Goal: Task Accomplishment & Management: Use online tool/utility

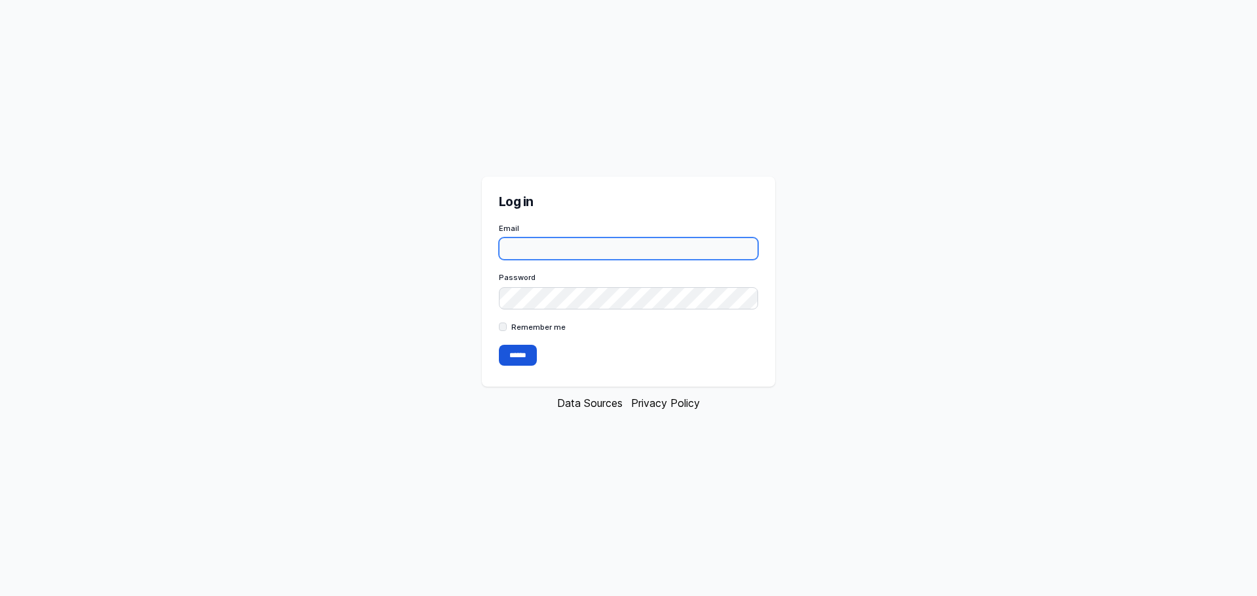
paste input "**********"
type input "**********"
click at [511, 329] on label "Remember me" at bounding box center [538, 327] width 54 height 10
click at [514, 354] on input "******" at bounding box center [518, 355] width 38 height 21
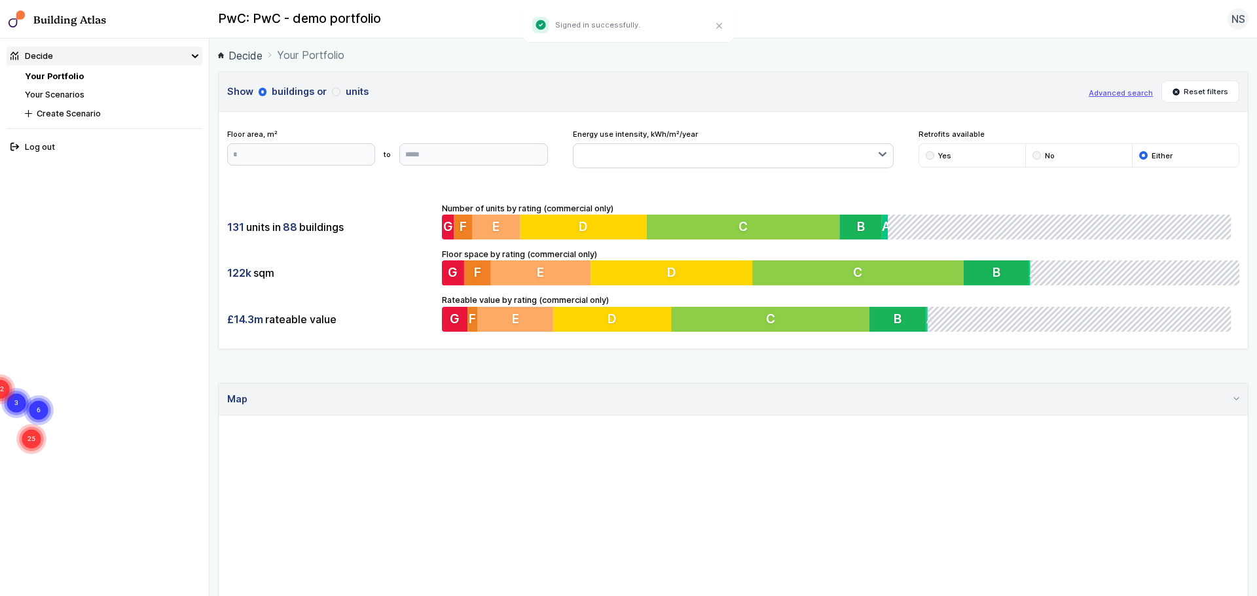
click at [197, 58] on icon at bounding box center [195, 56] width 7 height 7
click at [194, 56] on icon at bounding box center [195, 56] width 7 height 7
click at [1074, 148] on li "No" at bounding box center [1078, 155] width 107 height 23
click at [1032, 154] on div "submit" at bounding box center [1036, 155] width 9 height 9
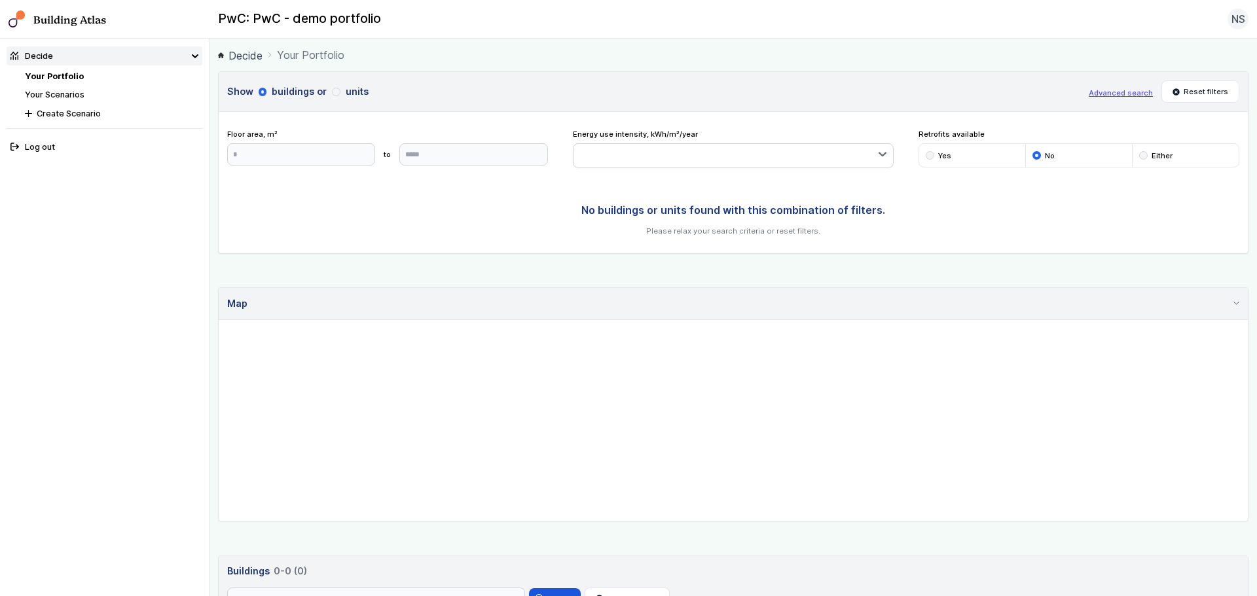
click at [926, 154] on div "submit" at bounding box center [930, 155] width 9 height 9
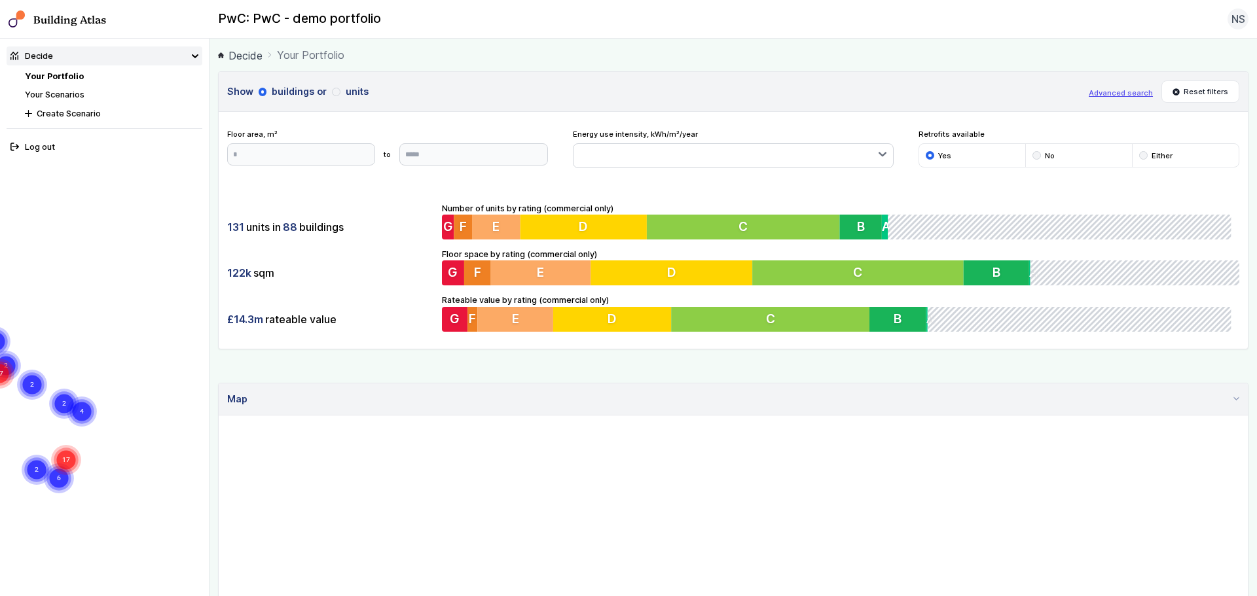
click at [1139, 158] on div "submit" at bounding box center [1143, 155] width 9 height 9
click at [446, 232] on span "G" at bounding box center [448, 227] width 10 height 16
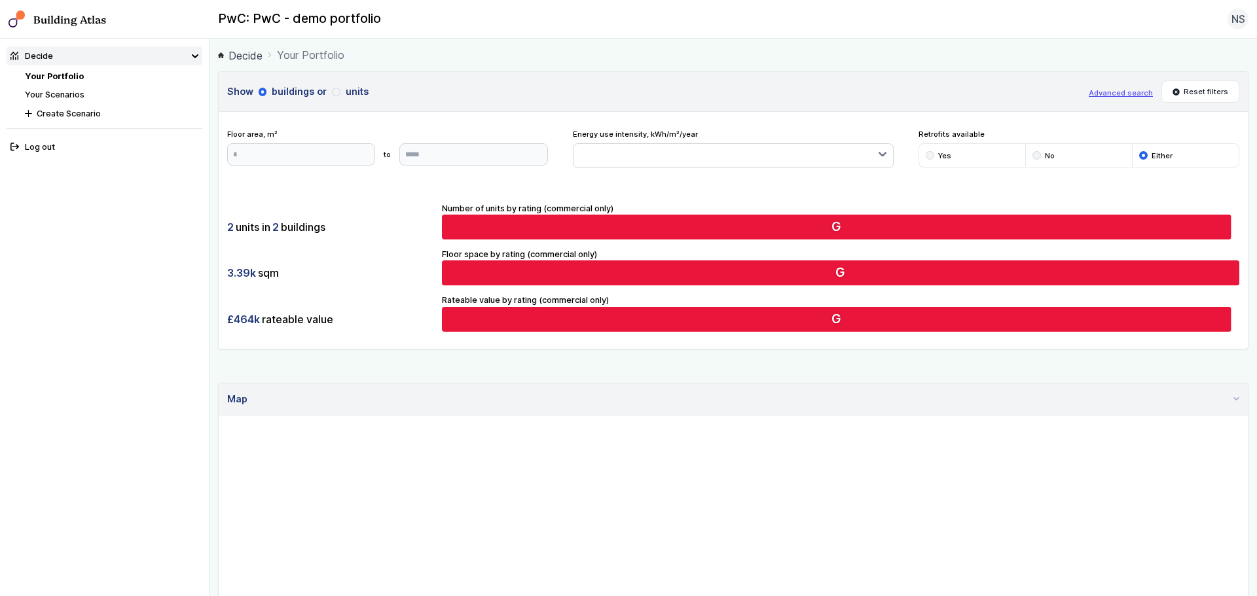
click at [336, 92] on div "submit" at bounding box center [336, 92] width 9 height 9
click at [833, 212] on div "Number of units by rating (commercial only) 2 G 0 0 0 0 0 0 0" at bounding box center [840, 221] width 797 height 38
click at [836, 225] on span "G" at bounding box center [841, 227] width 10 height 16
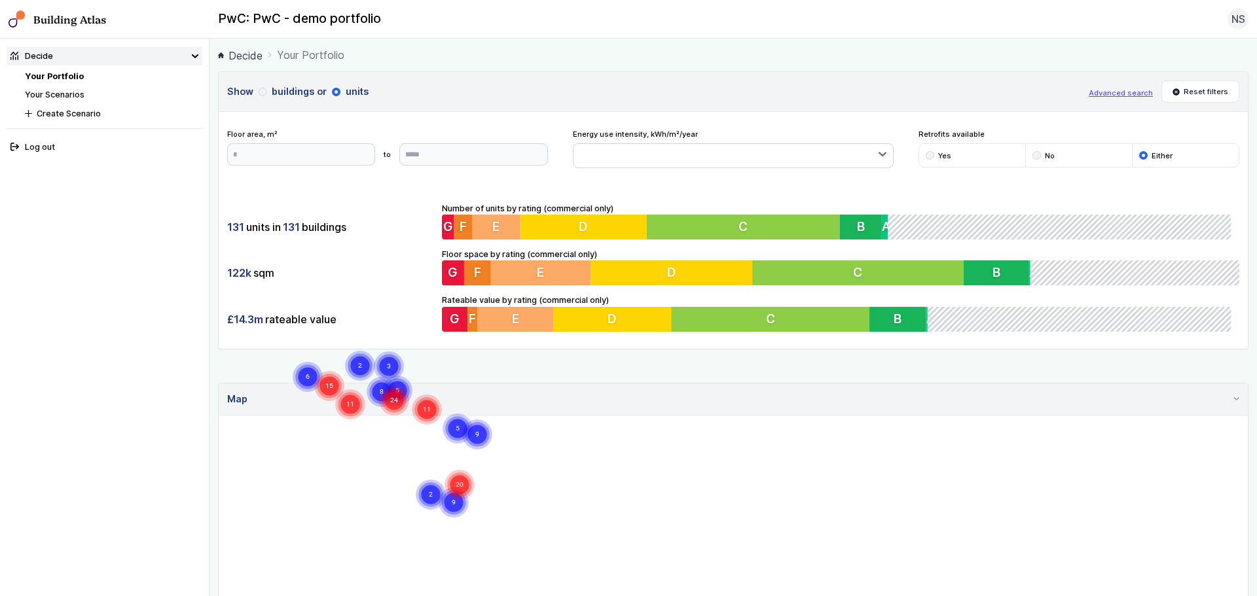
click at [260, 89] on div "submit" at bounding box center [263, 92] width 9 height 9
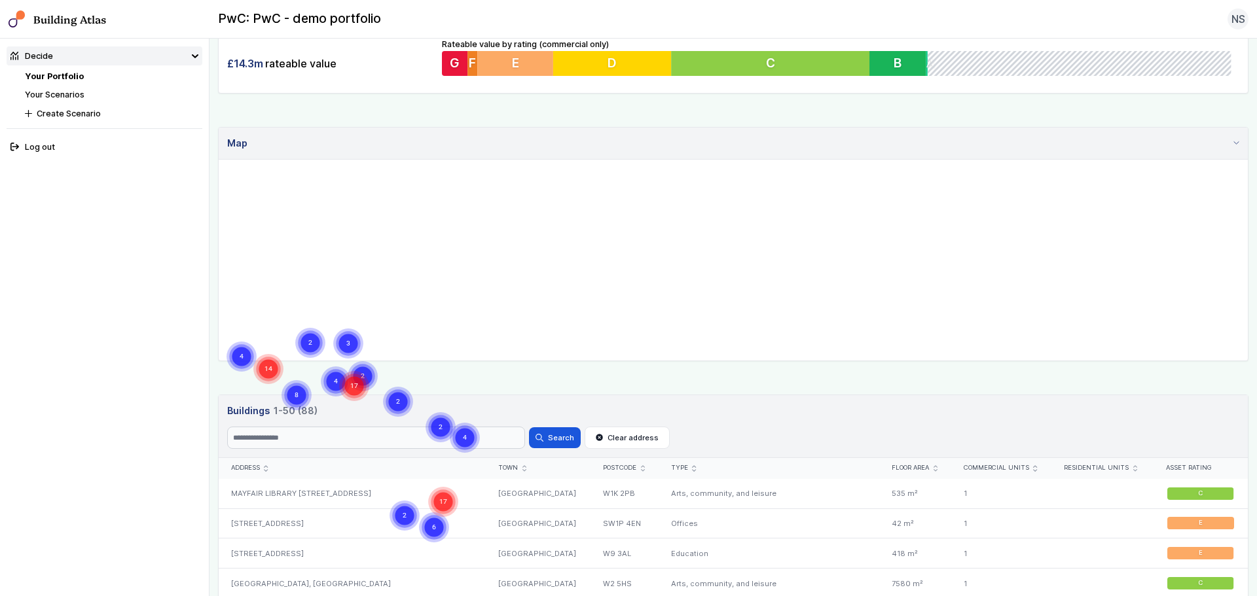
scroll to position [251, 0]
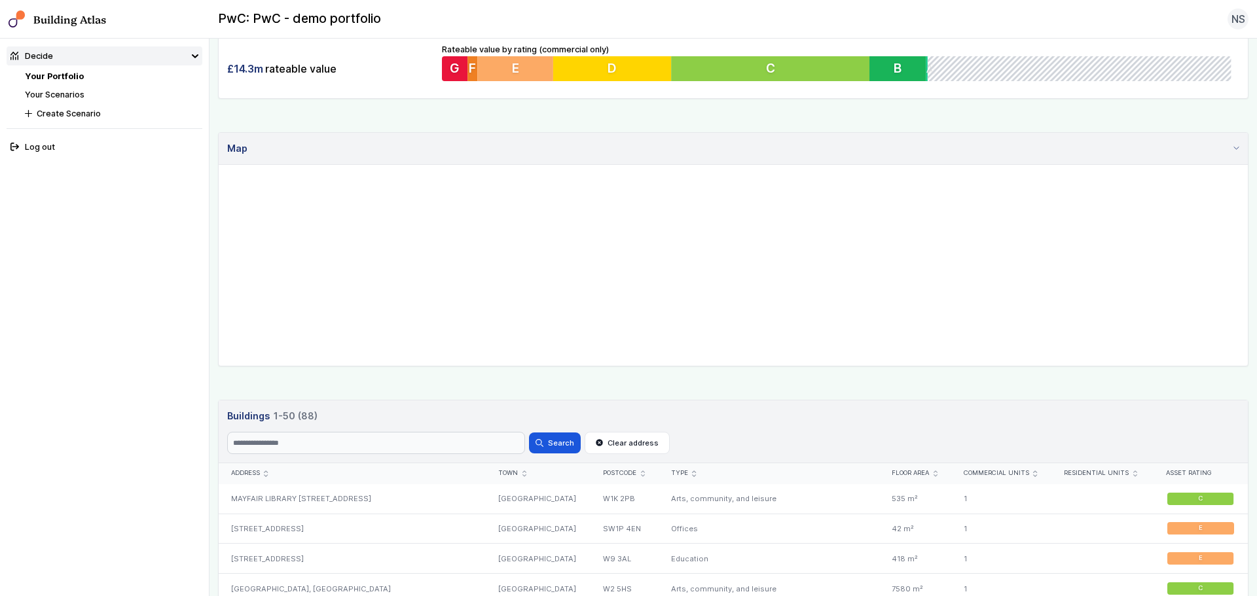
drag, startPoint x: 825, startPoint y: 276, endPoint x: 626, endPoint y: 284, distance: 199.2
click at [219, 165] on gmp-map "6 2 17 4 2 8 17 2 4 14 2 4 2 3" at bounding box center [219, 165] width 0 height 0
drag, startPoint x: 463, startPoint y: 279, endPoint x: 587, endPoint y: 257, distance: 125.7
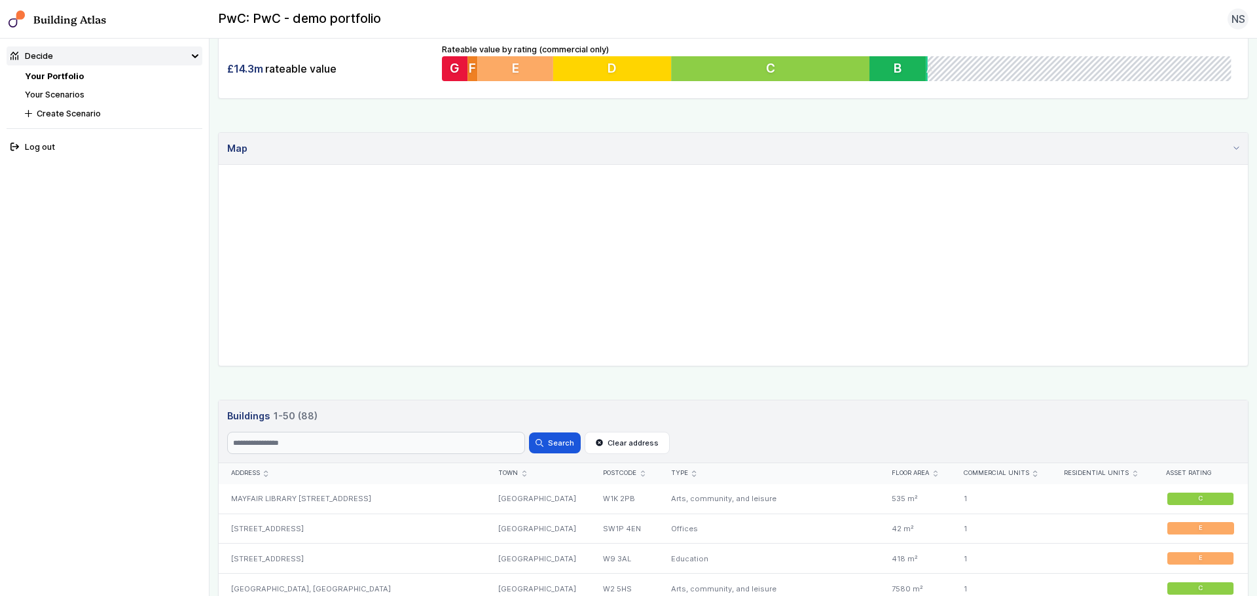
click at [219, 165] on gmp-map "6 2 17 4 2 8 17 2 4 14 2 4 2 3" at bounding box center [219, 165] width 0 height 0
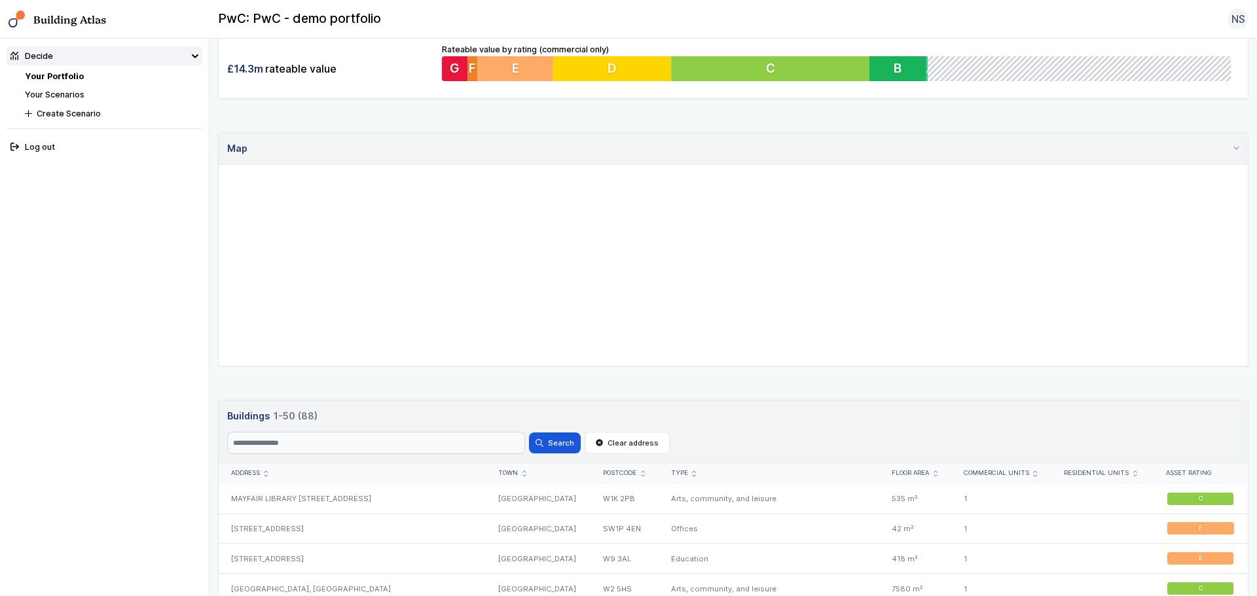
click at [219, 165] on gmp-map "2 2 4 2 2 2 2 2 2" at bounding box center [219, 165] width 0 height 0
drag, startPoint x: 607, startPoint y: 232, endPoint x: 521, endPoint y: 290, distance: 104.2
click at [219, 165] on gmp-map "2 2 4 2 2 2 2 2 2" at bounding box center [219, 165] width 0 height 0
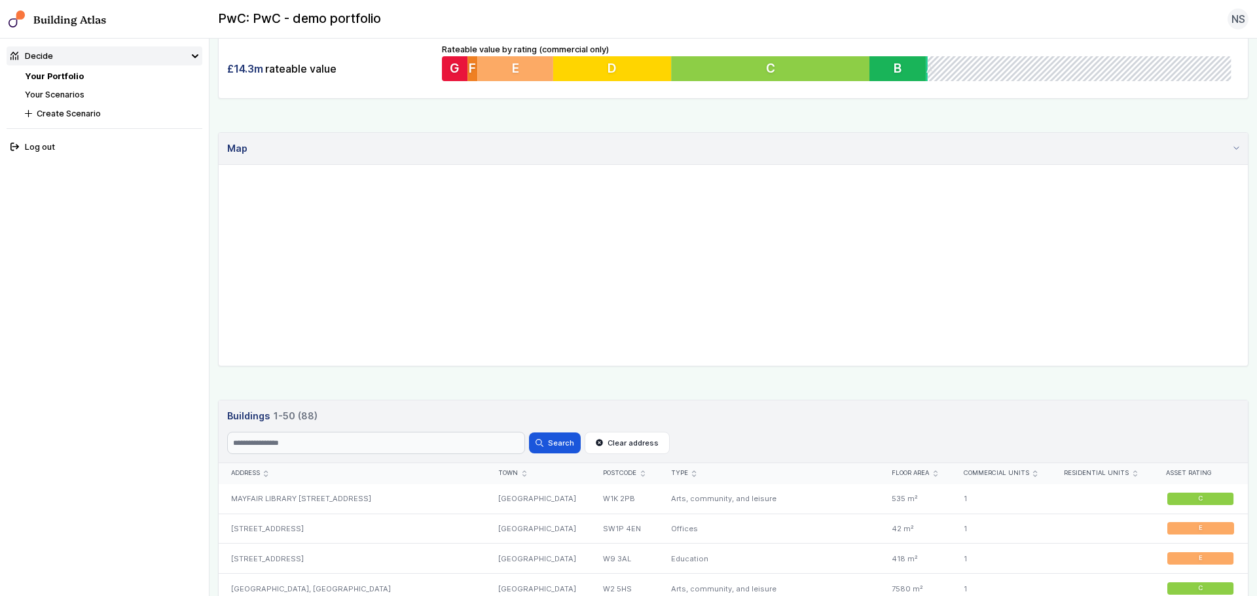
drag, startPoint x: 530, startPoint y: 285, endPoint x: 602, endPoint y: 196, distance: 115.0
click at [219, 165] on gmp-map "2 2 4 2 2 2 2 2 2" at bounding box center [219, 165] width 0 height 0
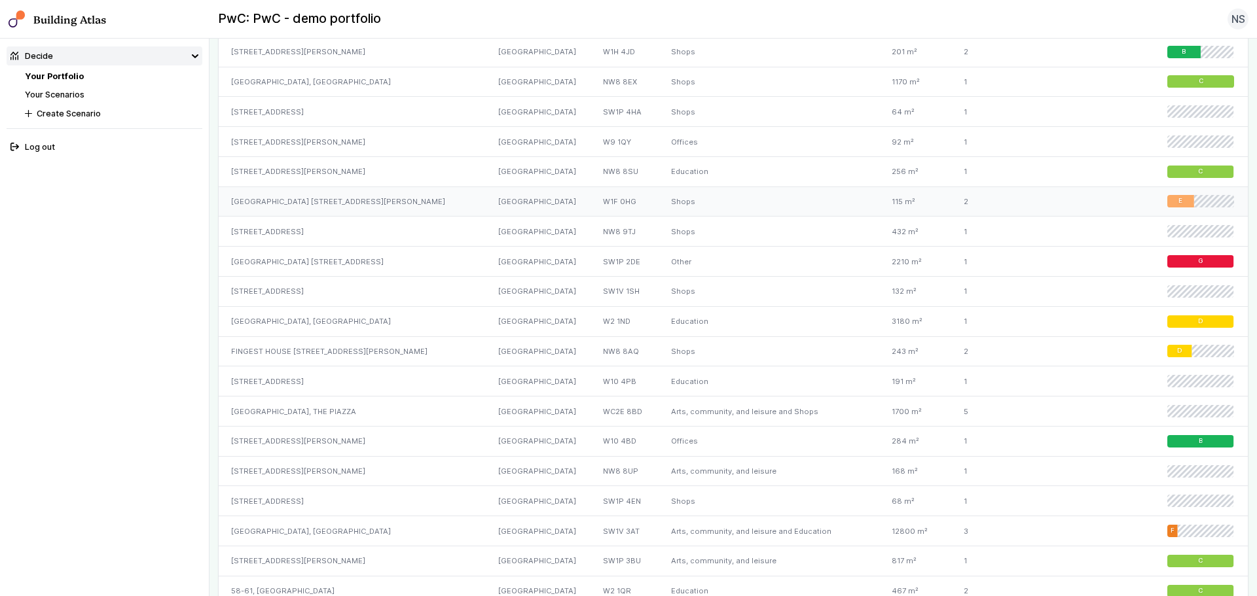
scroll to position [774, 0]
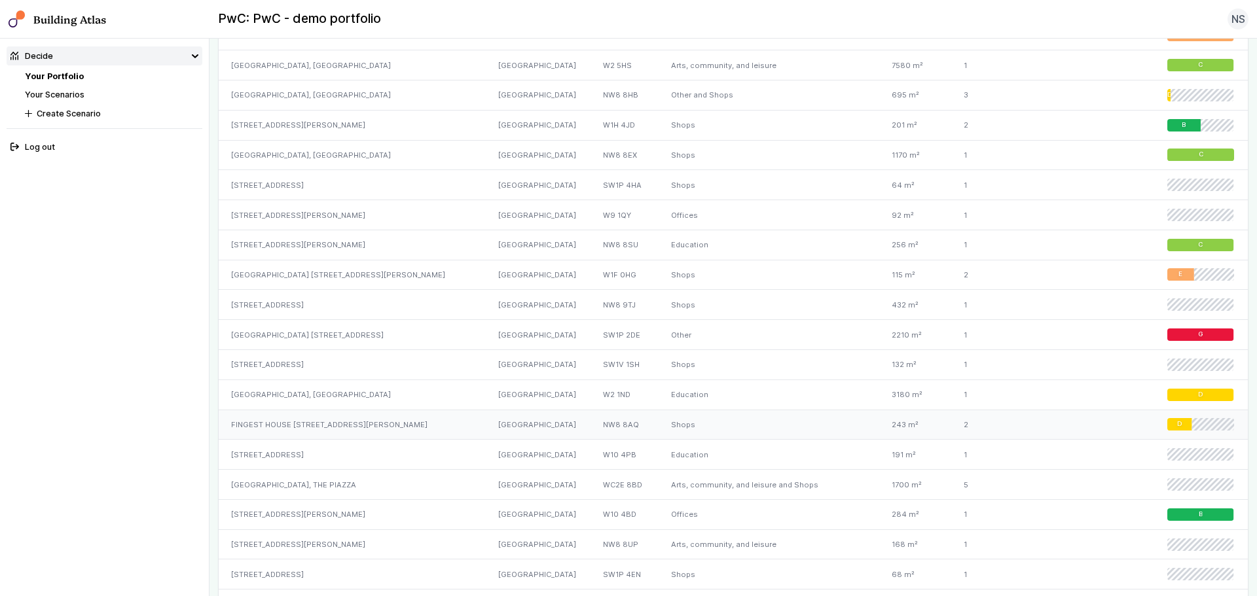
click at [659, 437] on div "Shops" at bounding box center [769, 425] width 221 height 30
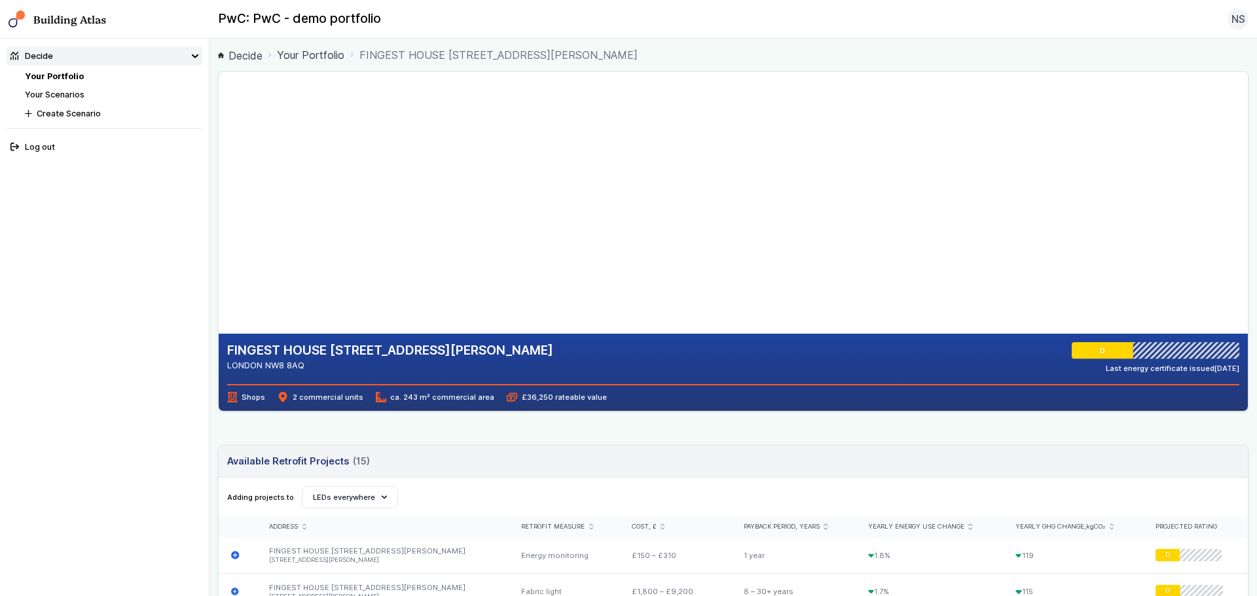
click at [1138, 348] on g "D" at bounding box center [1156, 350] width 168 height 17
click at [905, 384] on div "Shops 2 commercial units ca. 243 m² commercial area £36,250 rateable value" at bounding box center [733, 393] width 1013 height 18
drag, startPoint x: 461, startPoint y: 225, endPoint x: 608, endPoint y: 126, distance: 177.4
click at [219, 126] on gmp-map-3d at bounding box center [219, 203] width 0 height 262
drag, startPoint x: 637, startPoint y: 217, endPoint x: 503, endPoint y: 201, distance: 134.5
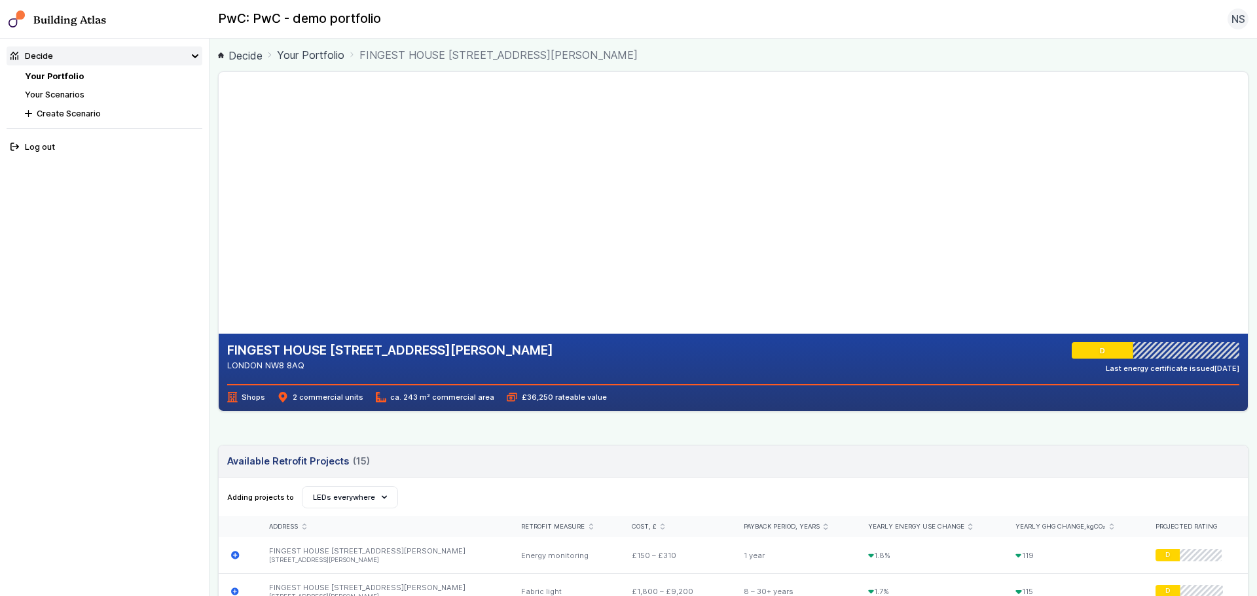
click at [219, 201] on gmp-map-3d at bounding box center [219, 203] width 0 height 262
drag, startPoint x: 550, startPoint y: 192, endPoint x: 348, endPoint y: 234, distance: 207.3
drag, startPoint x: 454, startPoint y: 231, endPoint x: 585, endPoint y: 205, distance: 133.5
click at [219, 205] on gmp-map-3d at bounding box center [219, 203] width 0 height 262
drag, startPoint x: 571, startPoint y: 222, endPoint x: 513, endPoint y: 285, distance: 85.2
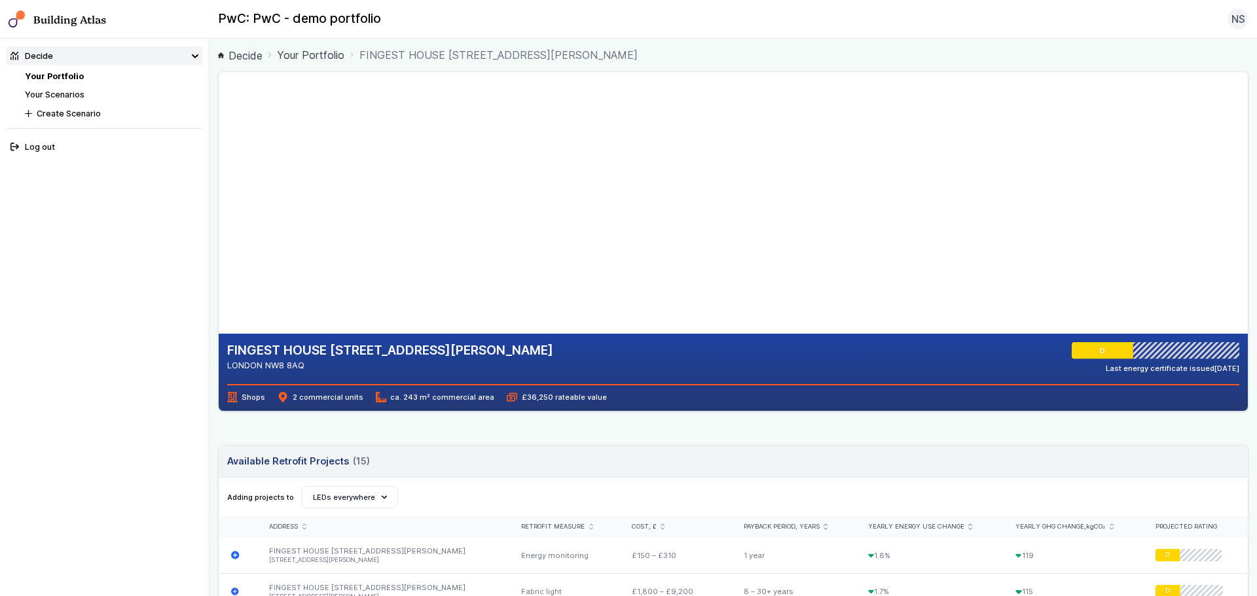
click at [219, 285] on gmp-map-3d at bounding box center [219, 203] width 0 height 262
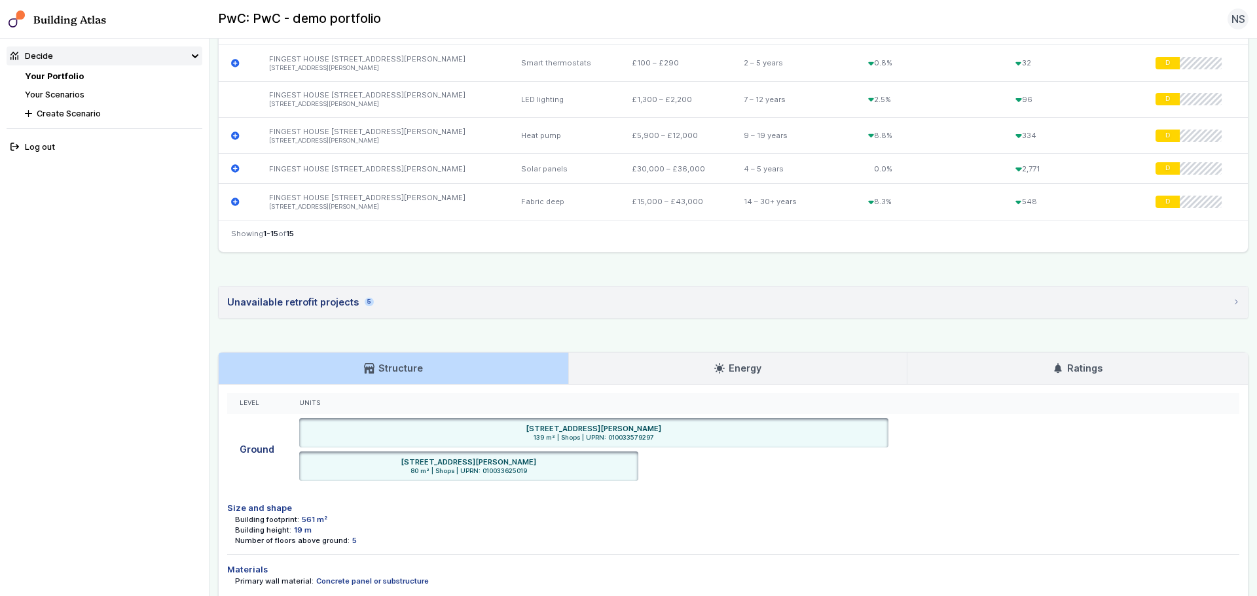
scroll to position [916, 0]
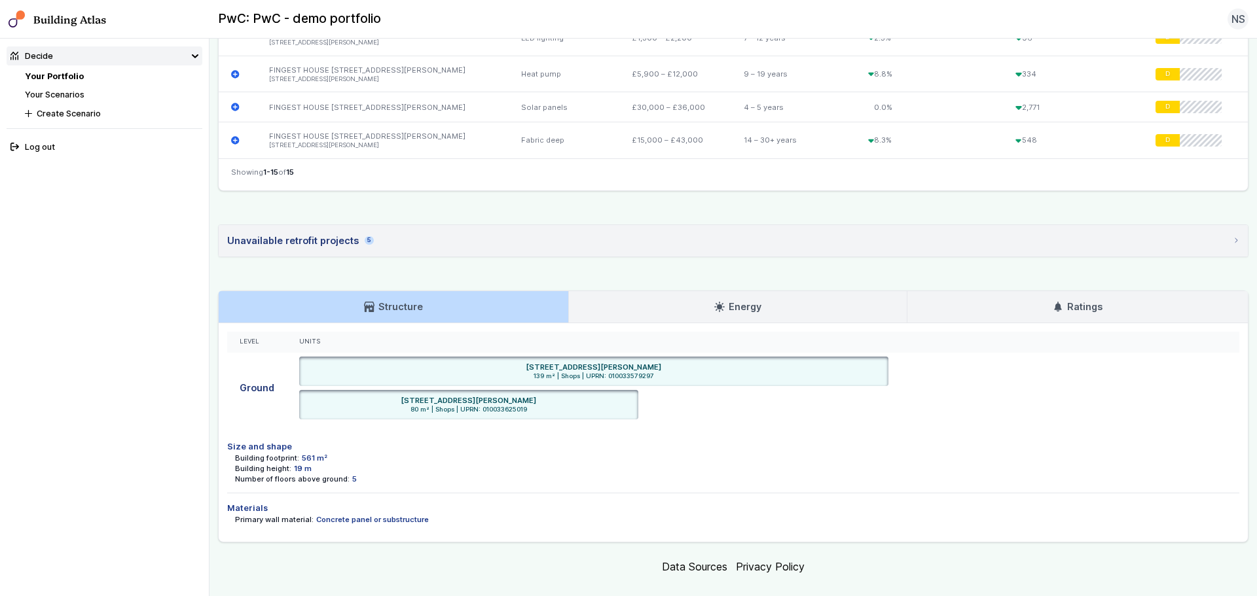
click at [242, 242] on div "Unavailable retrofit projects 5" at bounding box center [300, 241] width 147 height 14
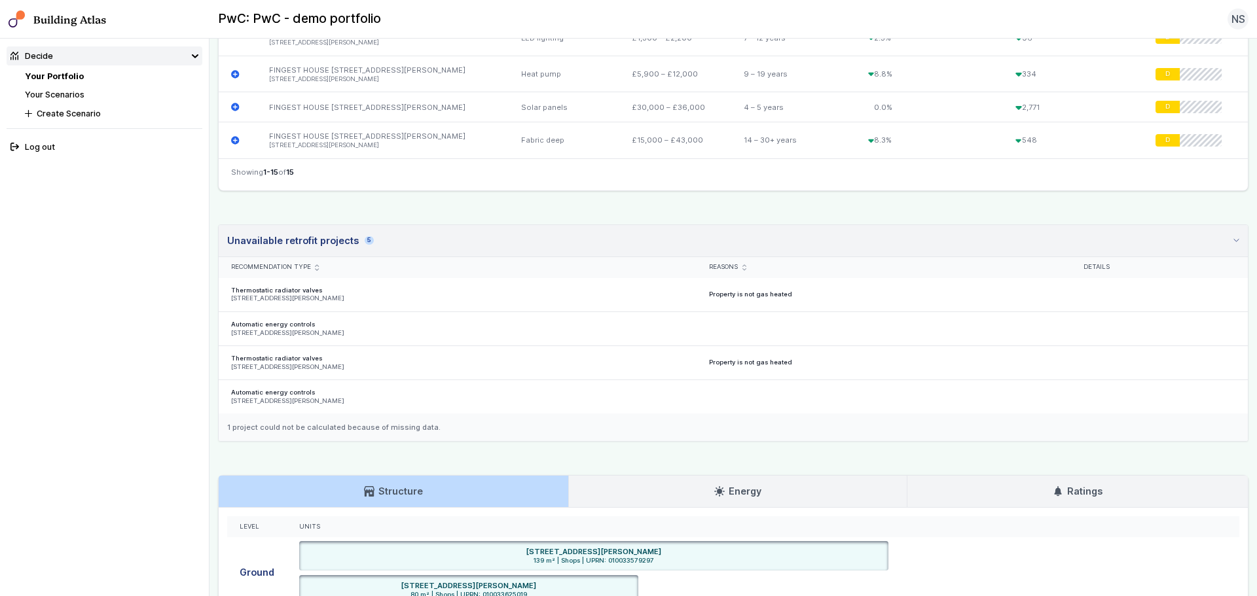
click at [264, 246] on div "Unavailable retrofit projects 5" at bounding box center [300, 241] width 147 height 14
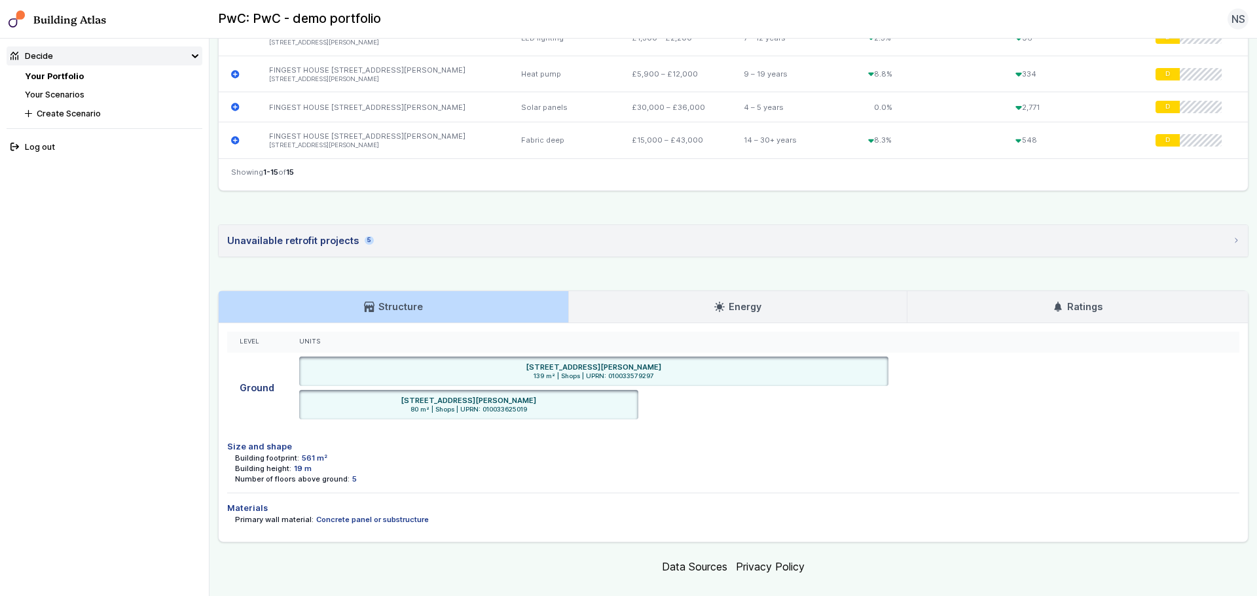
drag, startPoint x: 295, startPoint y: 458, endPoint x: 321, endPoint y: 458, distance: 26.2
click at [321, 458] on li "Size and shape Building footprint: 561 m² Building height: 19 m Number of floor…" at bounding box center [733, 462] width 1013 height 61
click at [332, 463] on div "Building footprint: 561 m²" at bounding box center [737, 458] width 1004 height 10
click at [734, 306] on h3 "Energy" at bounding box center [737, 307] width 47 height 14
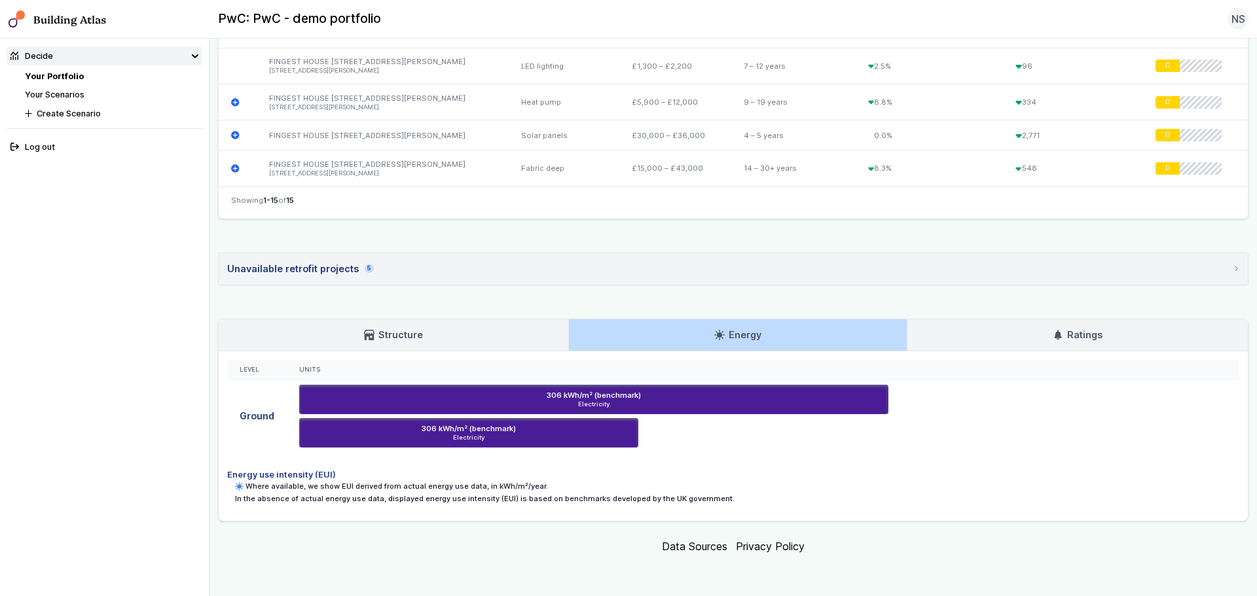
scroll to position [888, 0]
click at [1029, 332] on link "Ratings" at bounding box center [1077, 334] width 340 height 31
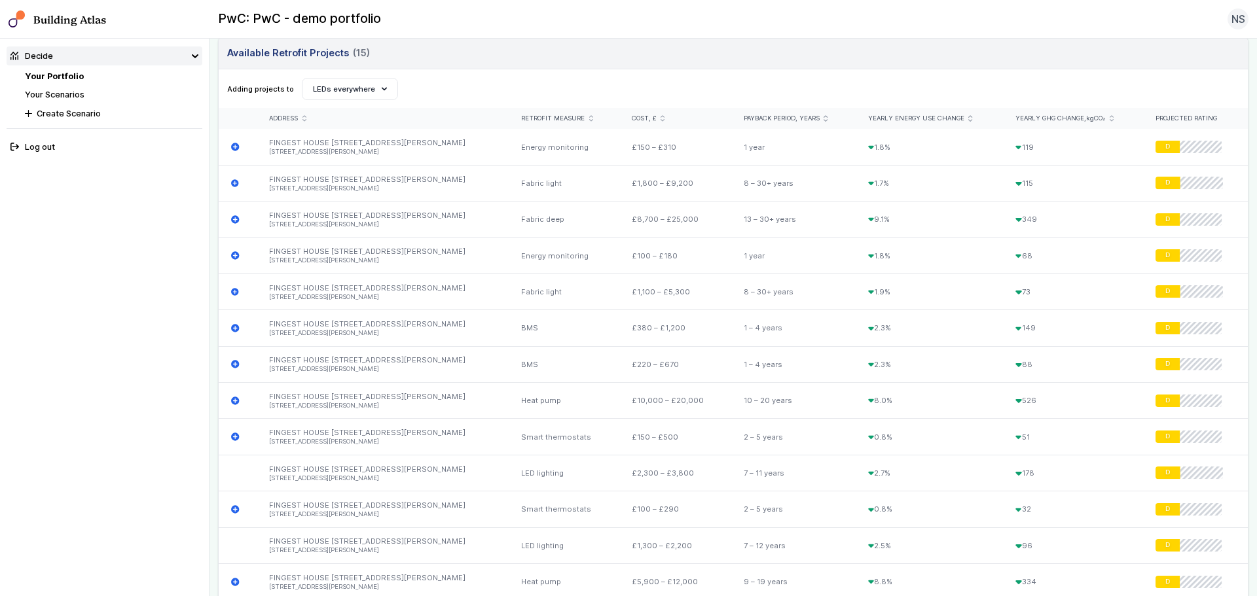
scroll to position [407, 0]
click at [287, 62] on header "Available Retrofit Projects (15) Loading" at bounding box center [733, 55] width 1029 height 32
click at [82, 72] on li "Your Portfolio" at bounding box center [113, 76] width 177 height 12
click at [71, 77] on link "Your Portfolio" at bounding box center [54, 76] width 59 height 10
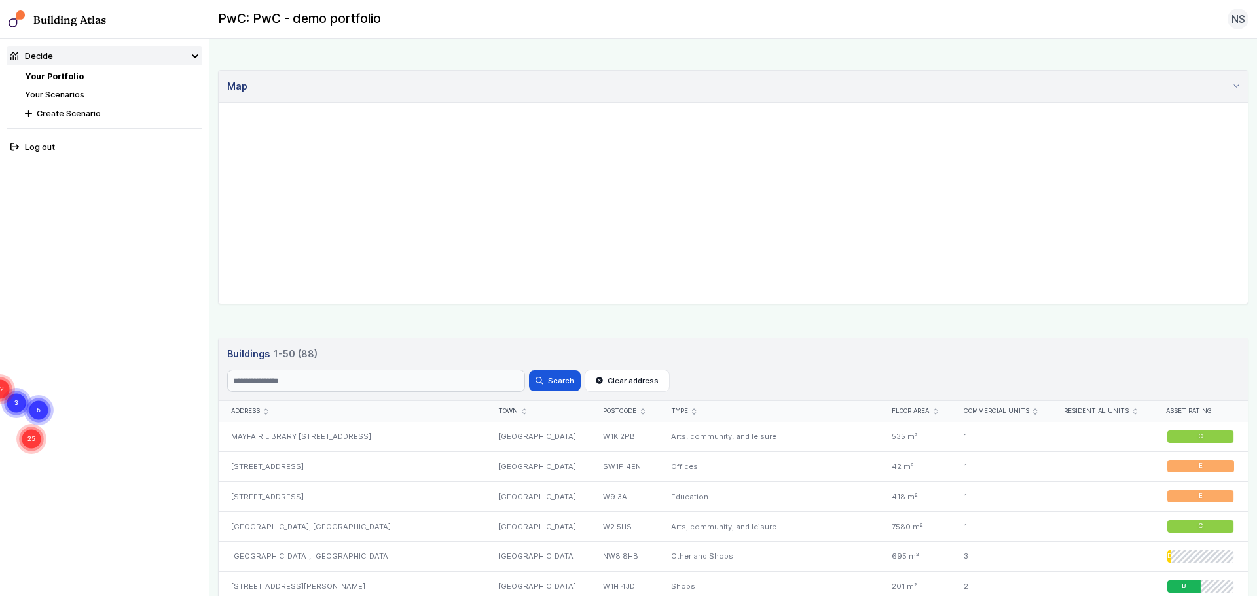
scroll to position [327, 0]
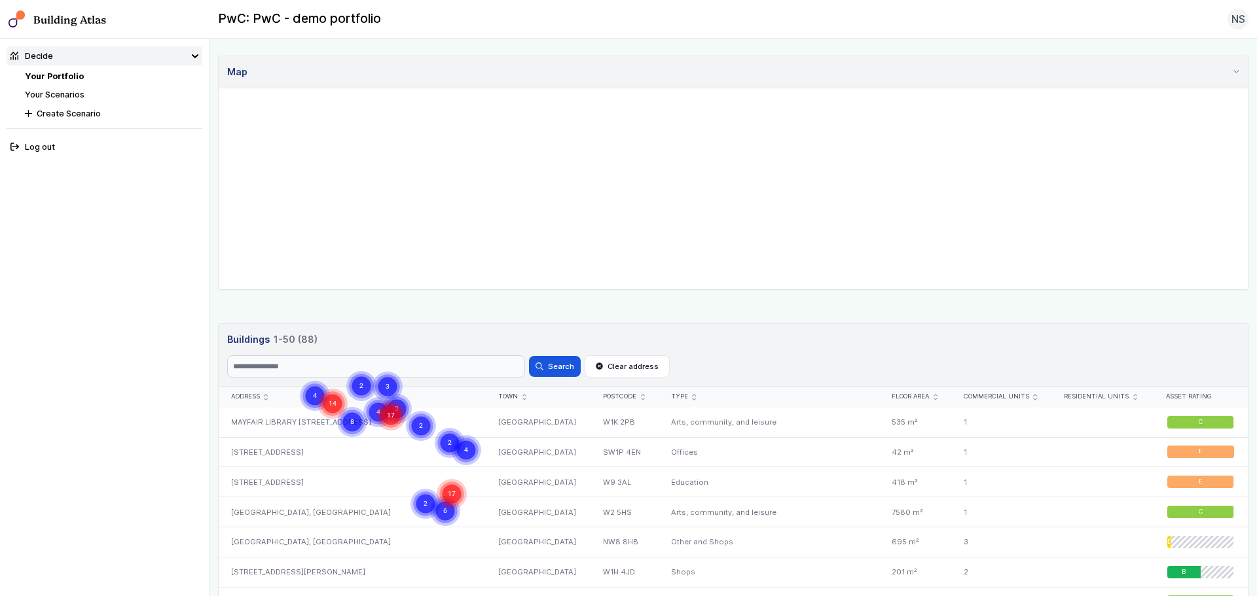
click at [120, 101] on nav "Your Portfolio Your Scenarios Create Scenario" at bounding box center [113, 95] width 177 height 50
click at [118, 94] on li "Your Scenarios" at bounding box center [113, 94] width 177 height 12
click at [58, 95] on link "Your Scenarios" at bounding box center [55, 95] width 60 height 10
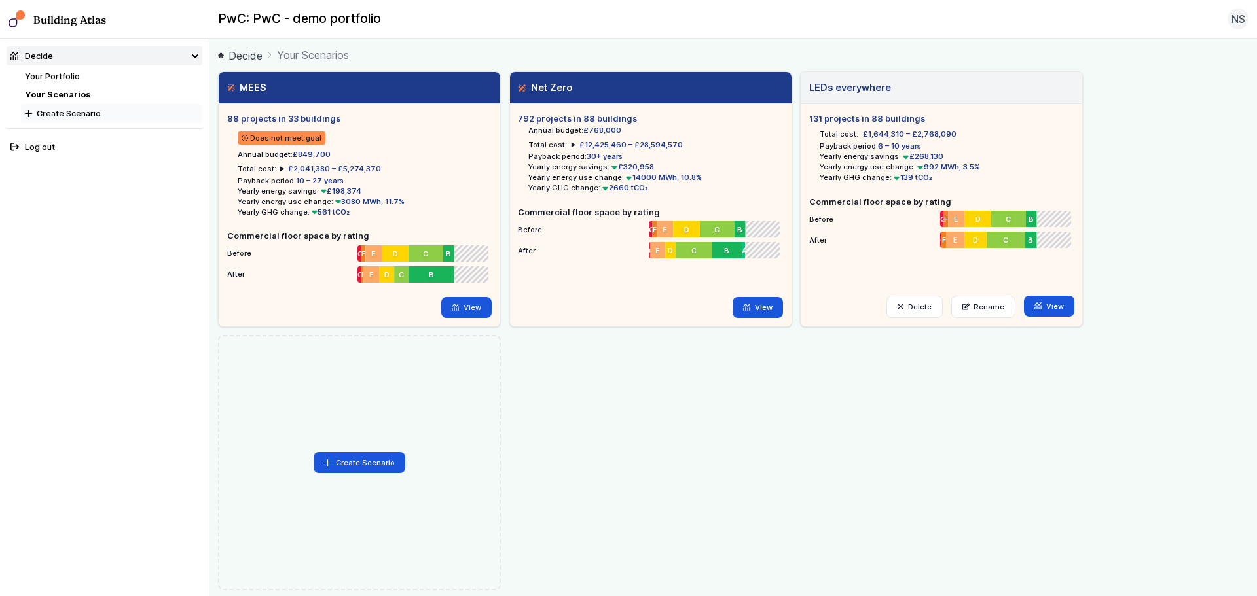
click at [37, 107] on button "Create Scenario" at bounding box center [111, 113] width 181 height 19
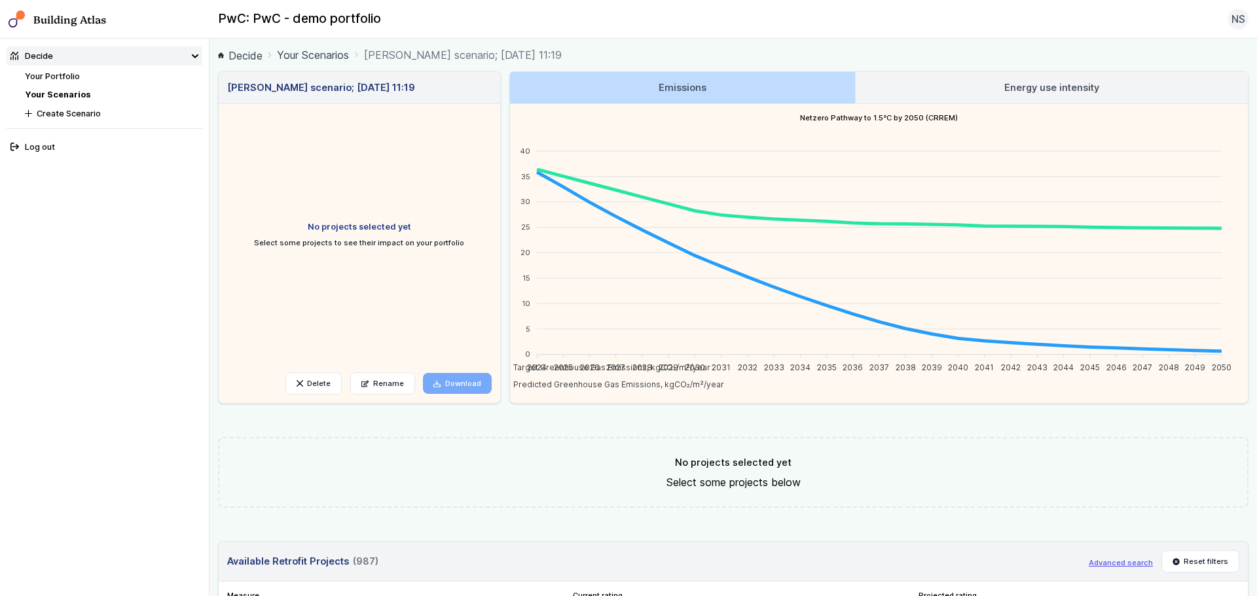
click at [891, 82] on link "Energy use intensity" at bounding box center [1052, 87] width 392 height 31
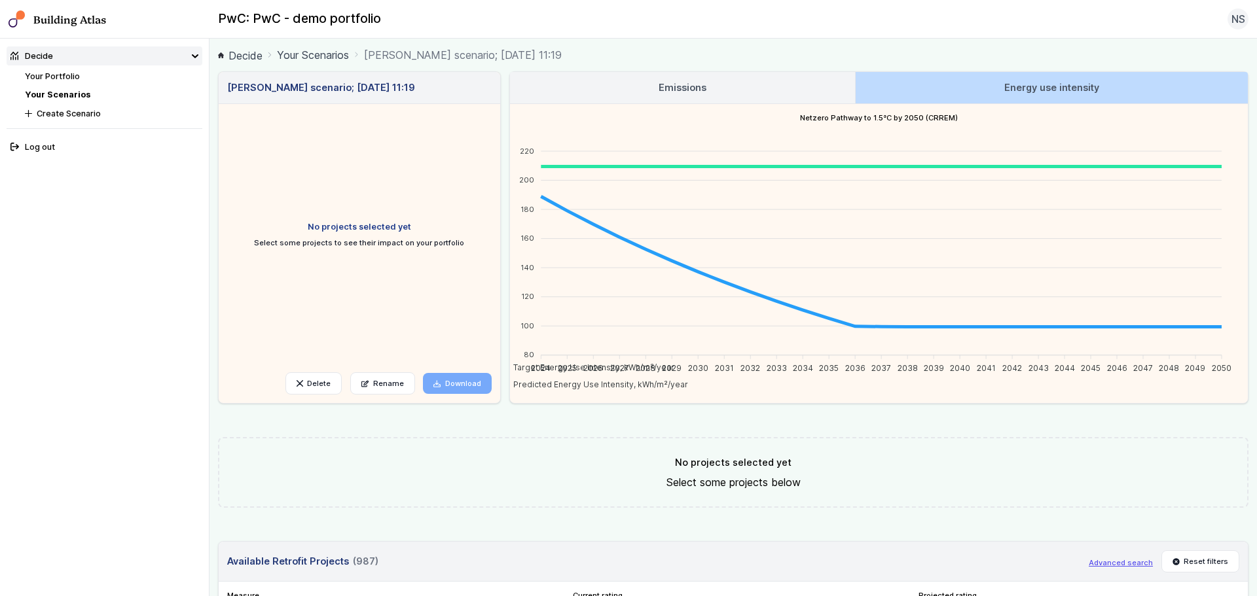
click at [775, 94] on link "Emissions" at bounding box center [682, 87] width 345 height 31
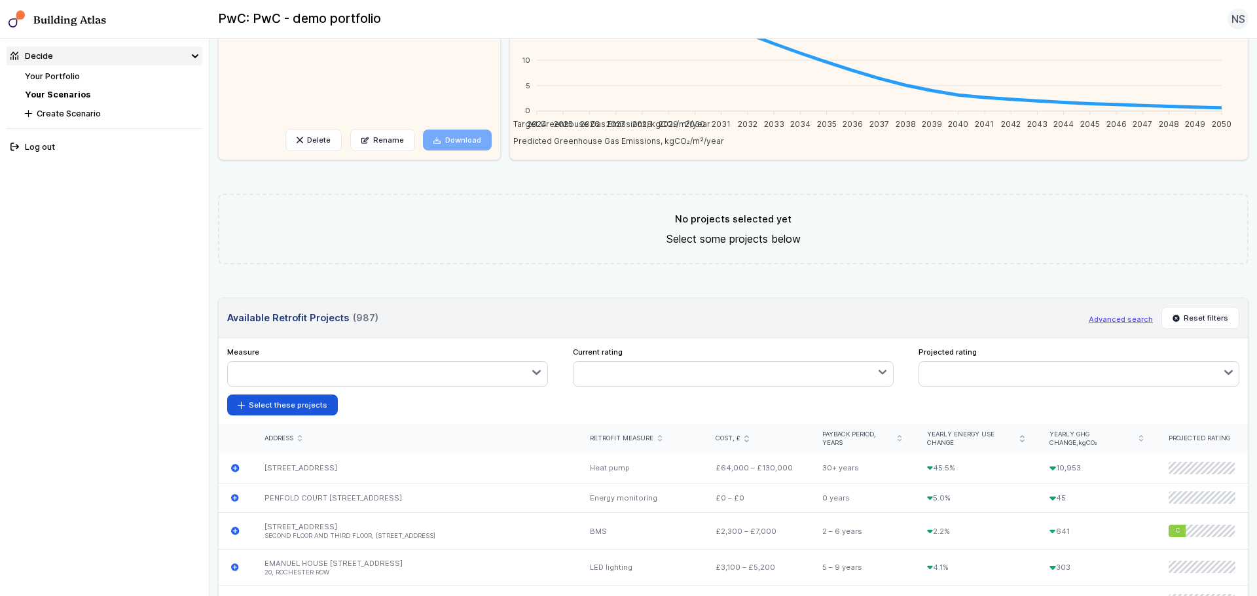
scroll to position [327, 0]
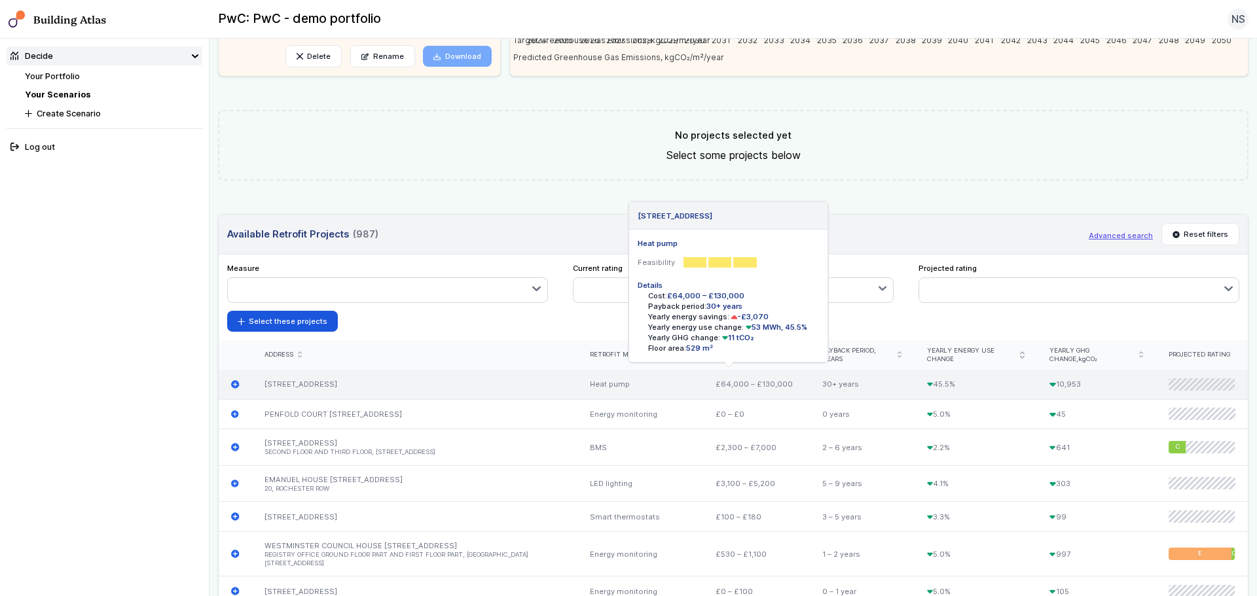
click at [233, 386] on icon "submit" at bounding box center [235, 384] width 8 height 8
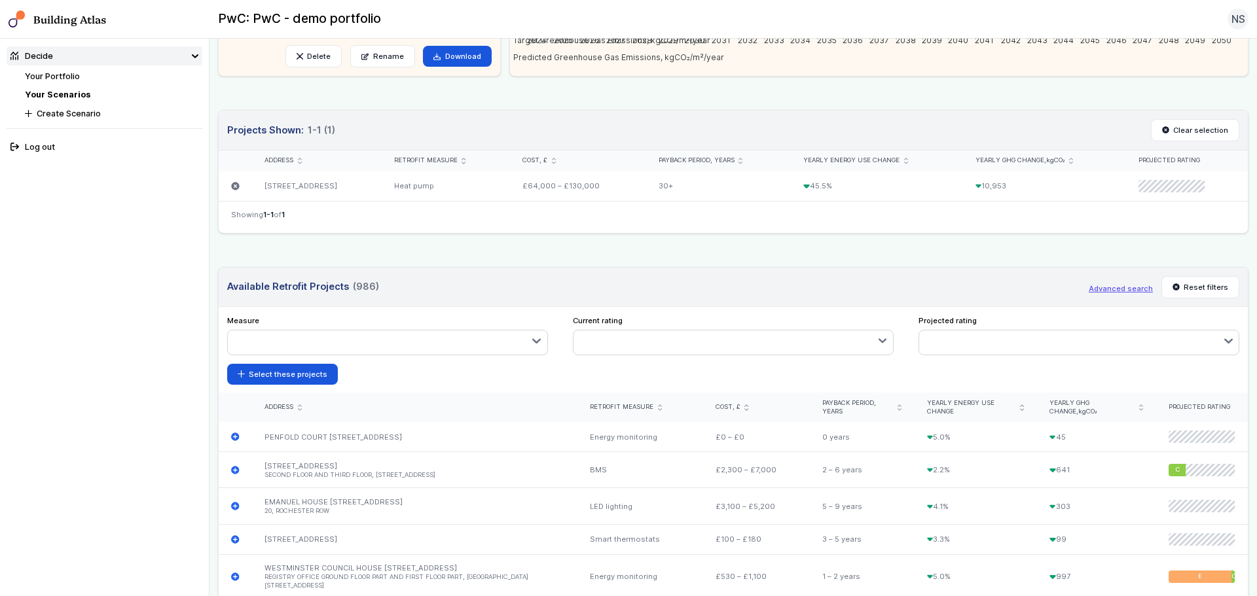
scroll to position [524, 0]
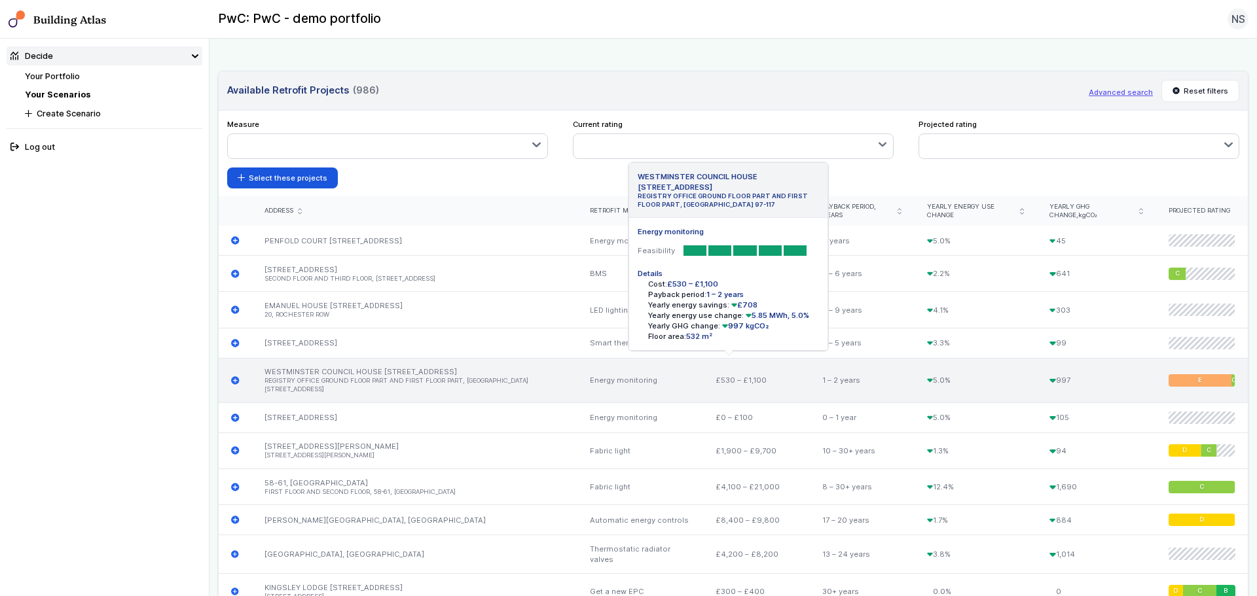
click at [236, 383] on icon "submit" at bounding box center [235, 380] width 8 height 8
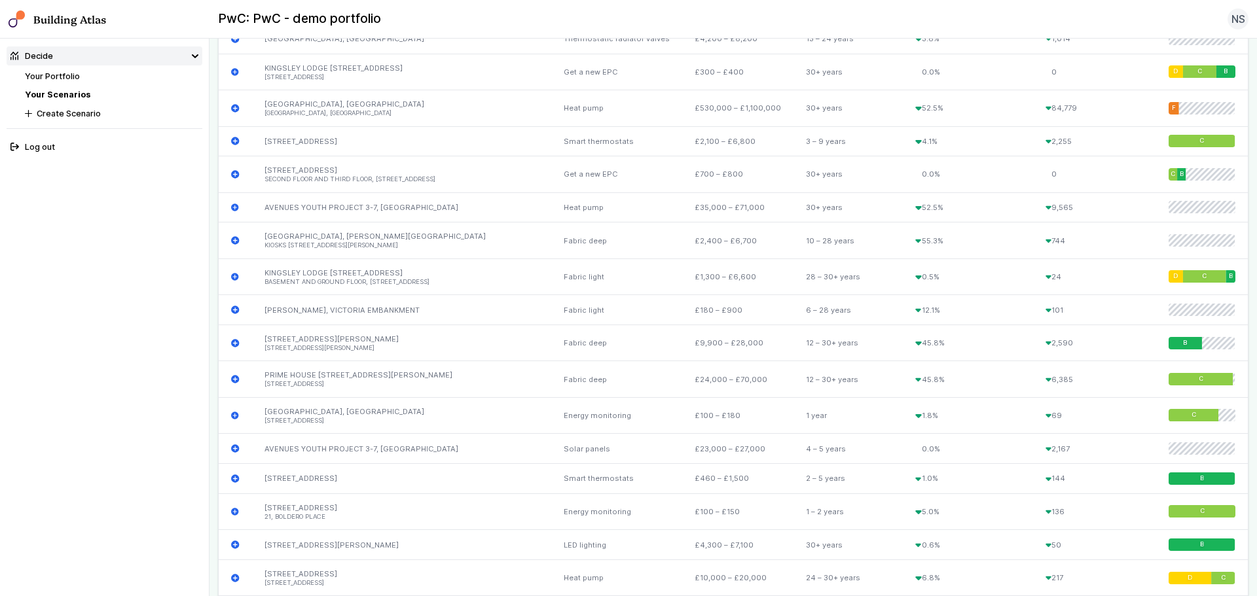
scroll to position [1240, 0]
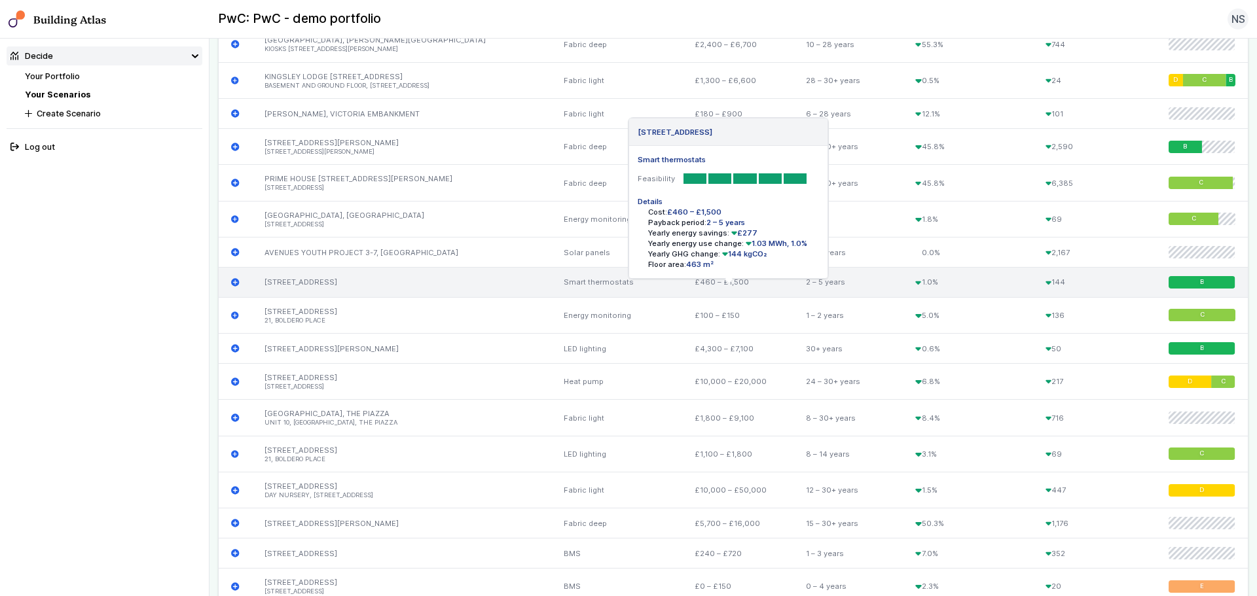
click at [233, 286] on icon "submit" at bounding box center [235, 282] width 8 height 8
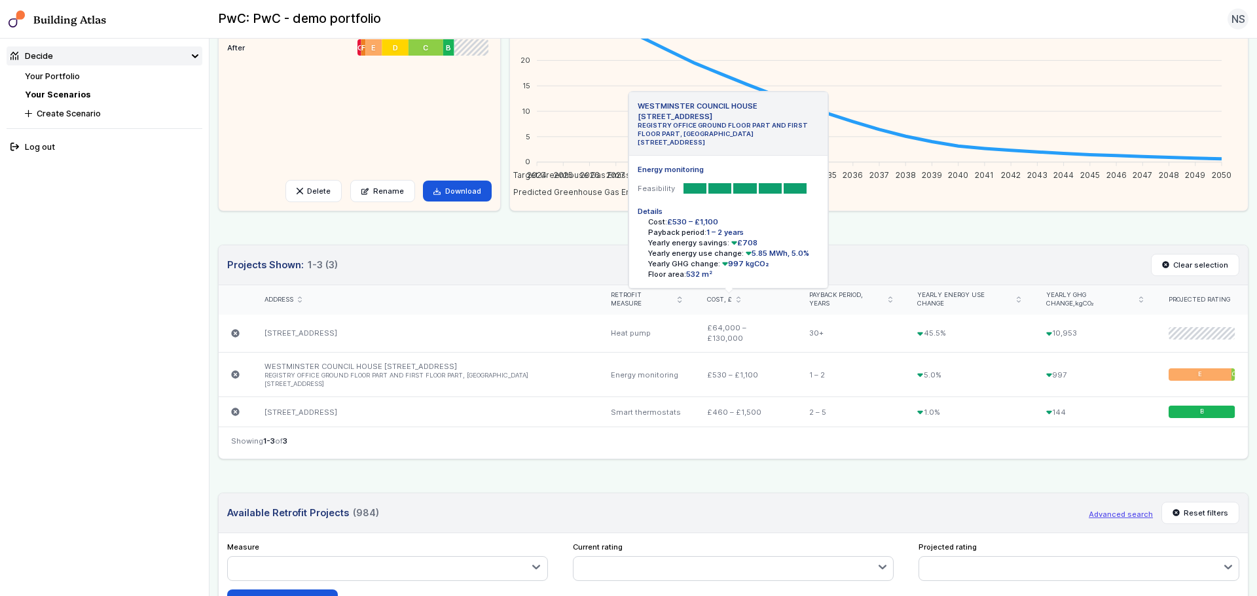
scroll to position [323, 0]
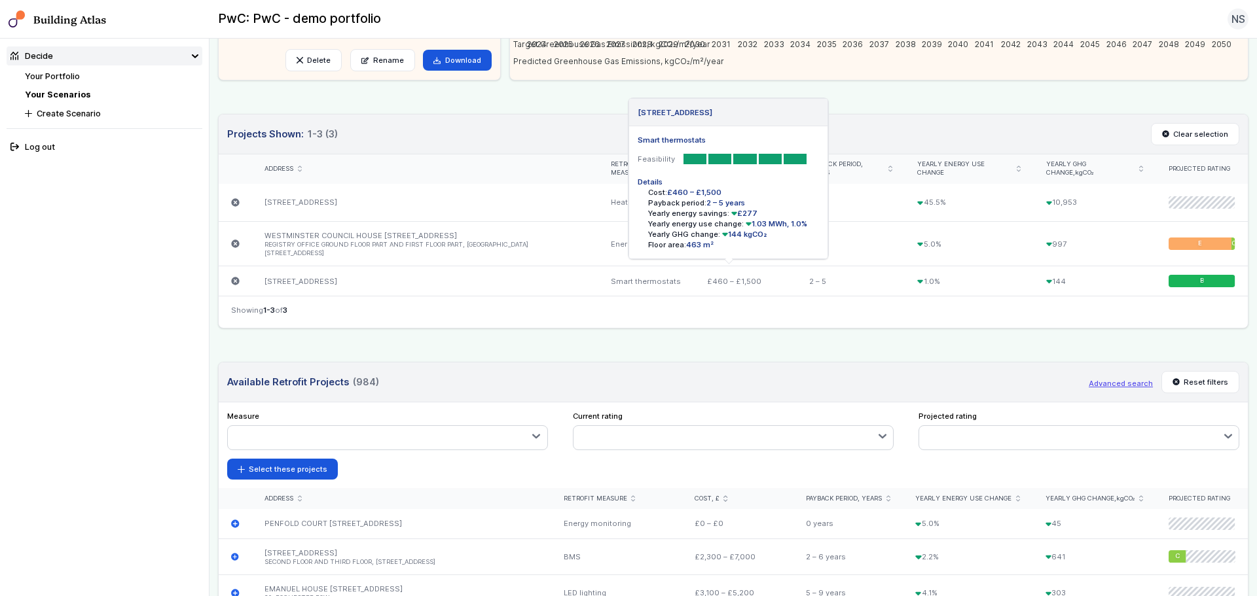
click at [298, 277] on link "[STREET_ADDRESS]" at bounding box center [300, 281] width 73 height 9
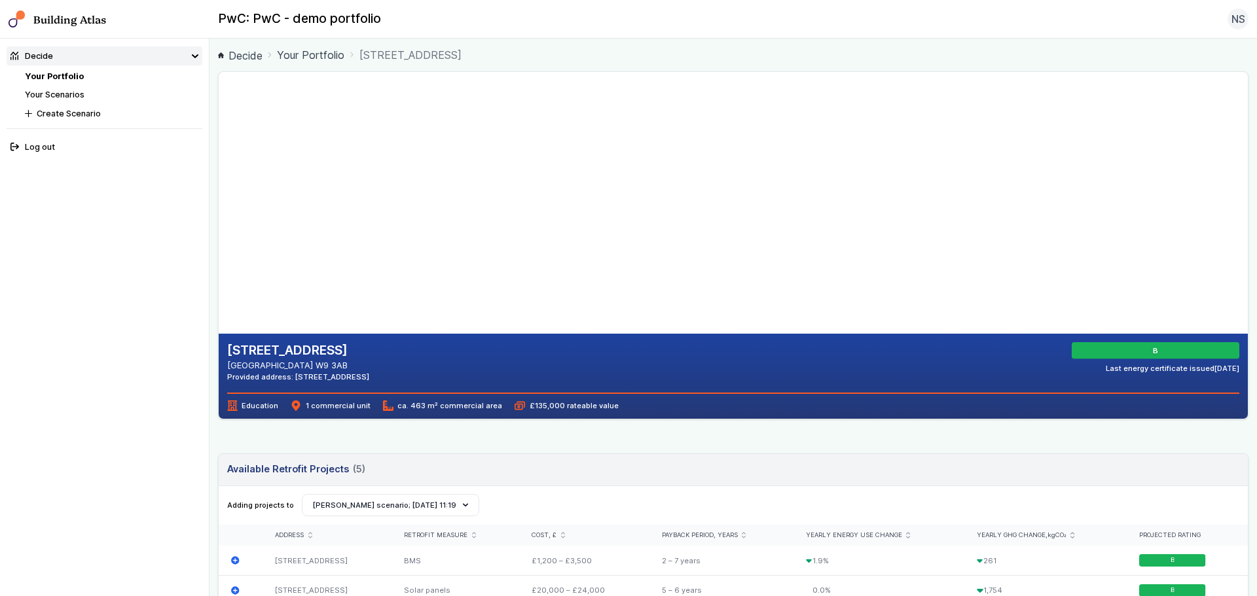
drag, startPoint x: 453, startPoint y: 166, endPoint x: 475, endPoint y: 128, distance: 44.3
click at [219, 128] on gmp-map-3d at bounding box center [219, 203] width 0 height 262
click at [219, 123] on gmp-map-3d at bounding box center [219, 203] width 0 height 262
drag, startPoint x: 469, startPoint y: 137, endPoint x: 579, endPoint y: 292, distance: 189.8
click at [219, 292] on gmp-map-3d at bounding box center [219, 203] width 0 height 262
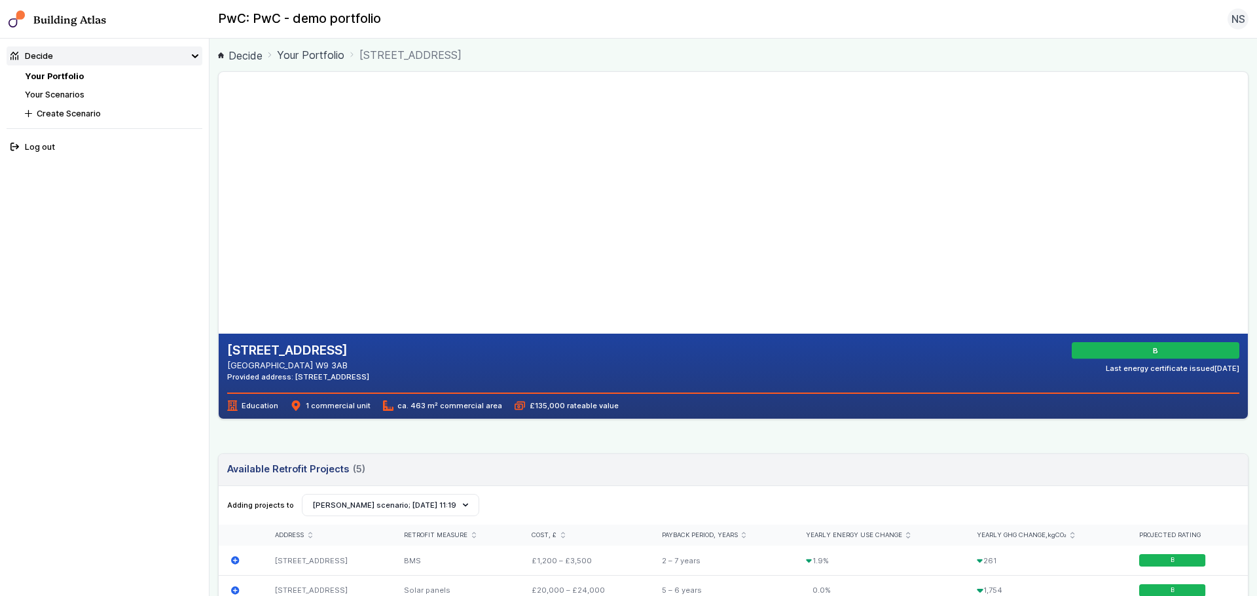
drag, startPoint x: 464, startPoint y: 235, endPoint x: 497, endPoint y: 268, distance: 46.8
click at [219, 270] on gmp-map-3d at bounding box center [219, 203] width 0 height 262
click at [219, 303] on gmp-map-3d at bounding box center [219, 203] width 0 height 262
click at [219, 288] on gmp-map-3d at bounding box center [219, 203] width 0 height 262
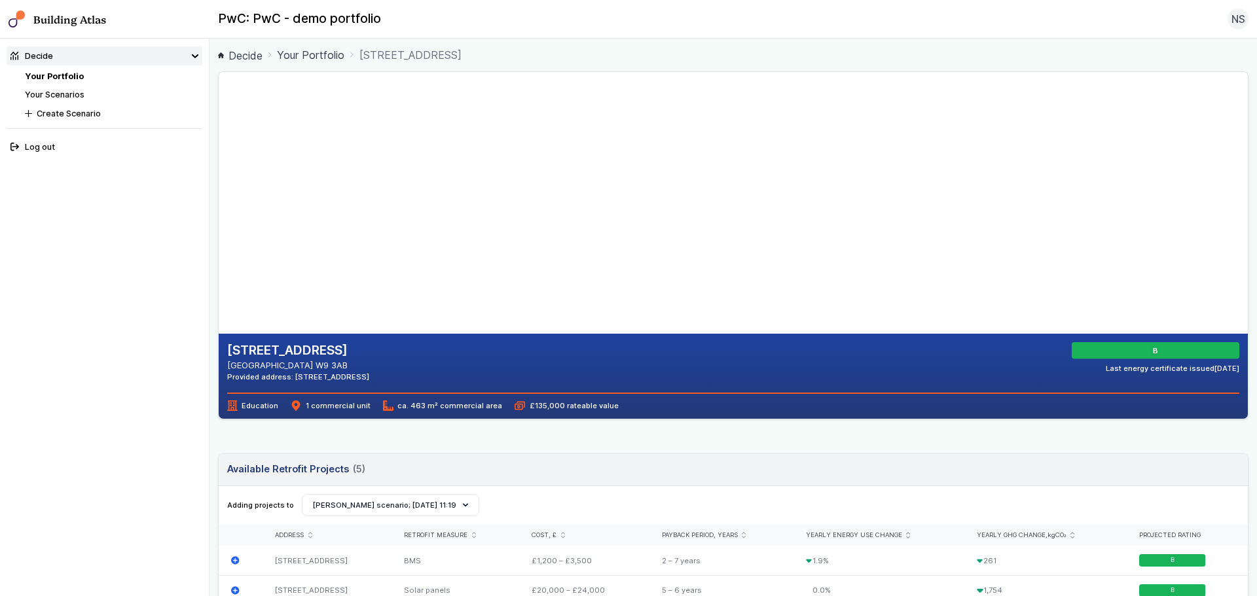
click at [219, 288] on gmp-map-3d at bounding box center [219, 203] width 0 height 262
drag, startPoint x: 573, startPoint y: 179, endPoint x: 347, endPoint y: 81, distance: 246.3
click at [219, 81] on gmp-map-3d at bounding box center [219, 203] width 0 height 262
drag, startPoint x: 649, startPoint y: 237, endPoint x: 472, endPoint y: 135, distance: 203.8
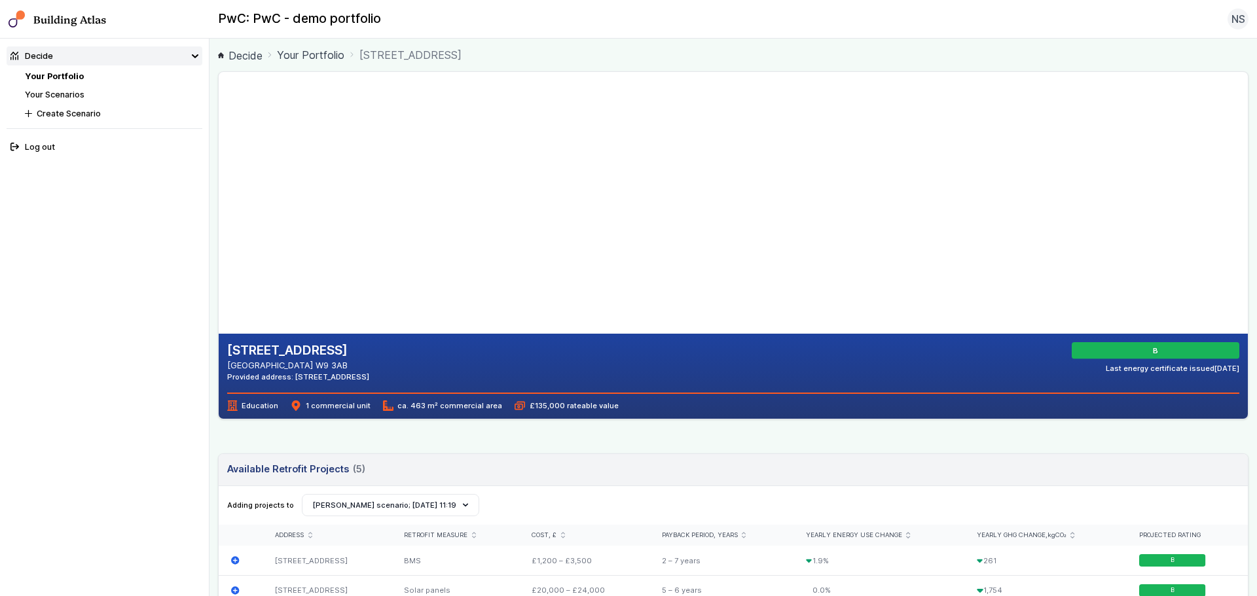
click at [219, 135] on gmp-map-3d at bounding box center [219, 203] width 0 height 262
drag, startPoint x: 616, startPoint y: 241, endPoint x: 571, endPoint y: 198, distance: 62.0
click at [219, 198] on gmp-map-3d at bounding box center [219, 203] width 0 height 262
drag, startPoint x: 569, startPoint y: 206, endPoint x: 410, endPoint y: 129, distance: 177.4
click at [219, 129] on gmp-map-3d at bounding box center [219, 203] width 0 height 262
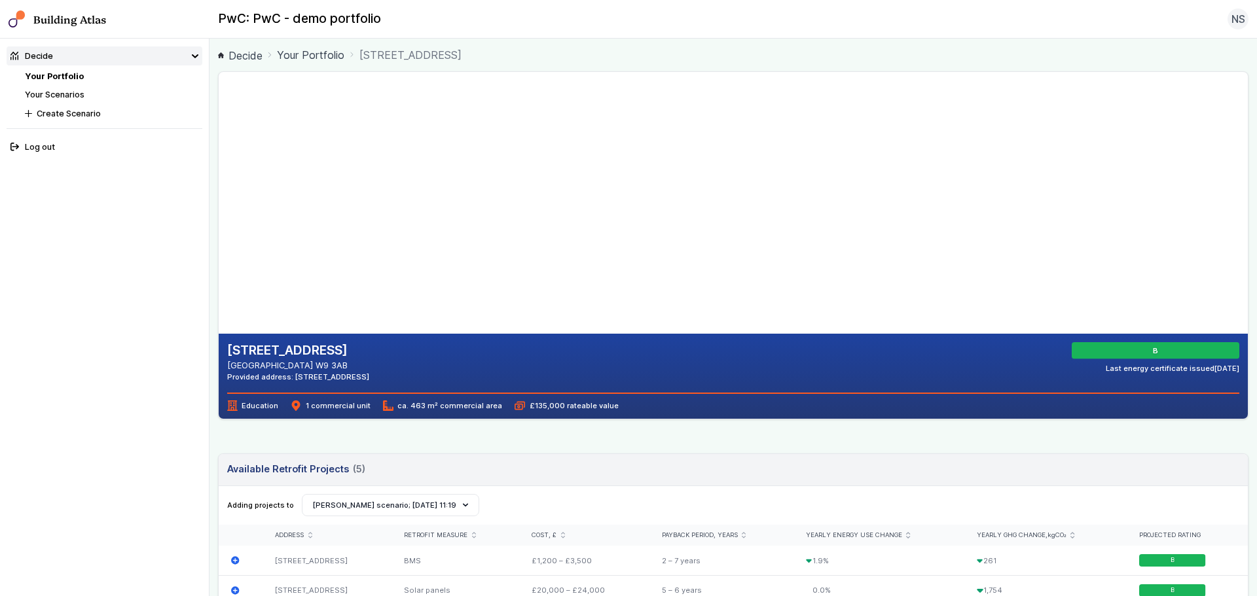
drag, startPoint x: 421, startPoint y: 152, endPoint x: 458, endPoint y: 213, distance: 71.6
click at [219, 213] on gmp-map-3d at bounding box center [219, 203] width 0 height 262
click at [219, 300] on gmp-map-3d at bounding box center [219, 203] width 0 height 262
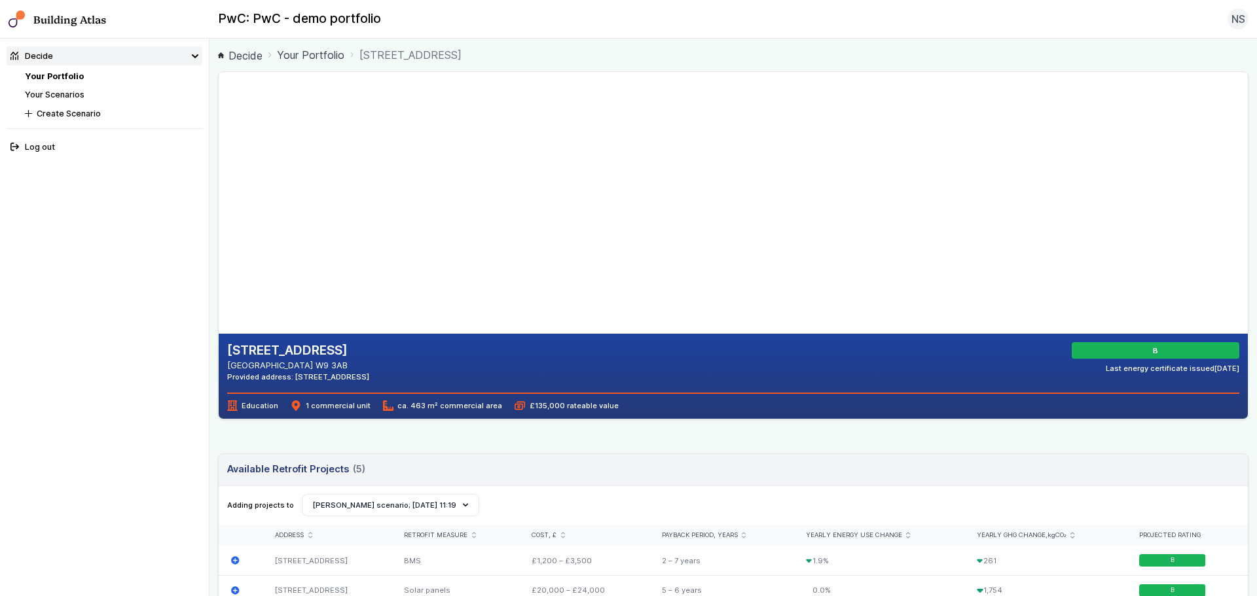
click at [219, 300] on gmp-map-3d at bounding box center [219, 203] width 0 height 262
click at [219, 299] on gmp-map-3d at bounding box center [219, 203] width 0 height 262
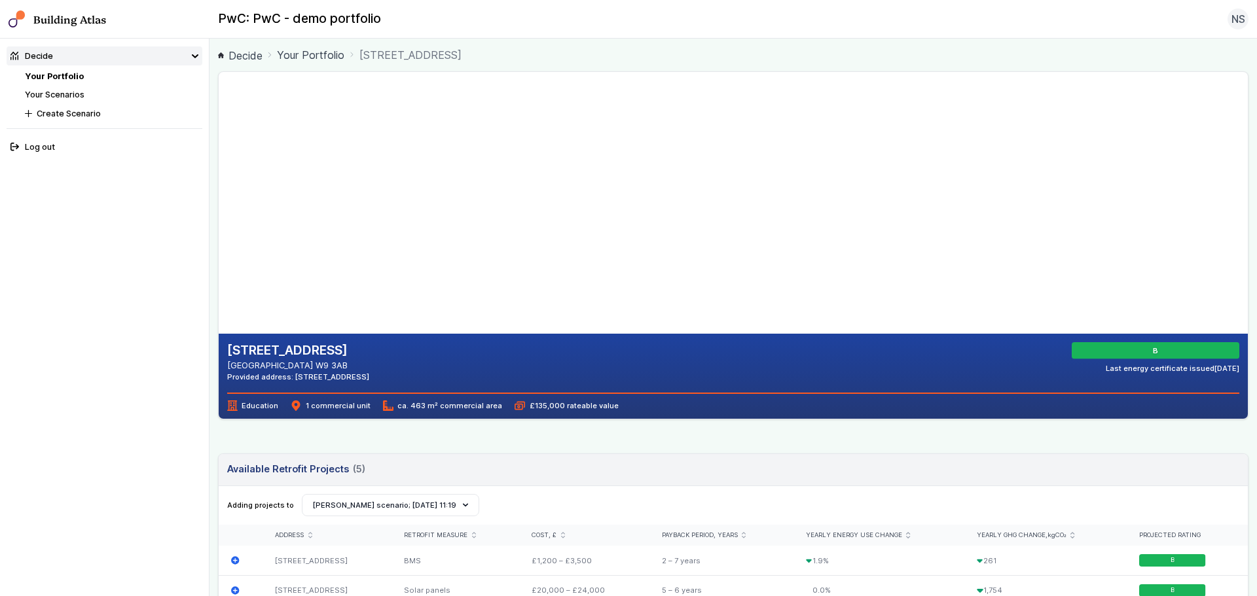
click at [219, 298] on gmp-map-3d at bounding box center [219, 203] width 0 height 262
click at [219, 297] on gmp-map-3d at bounding box center [219, 203] width 0 height 262
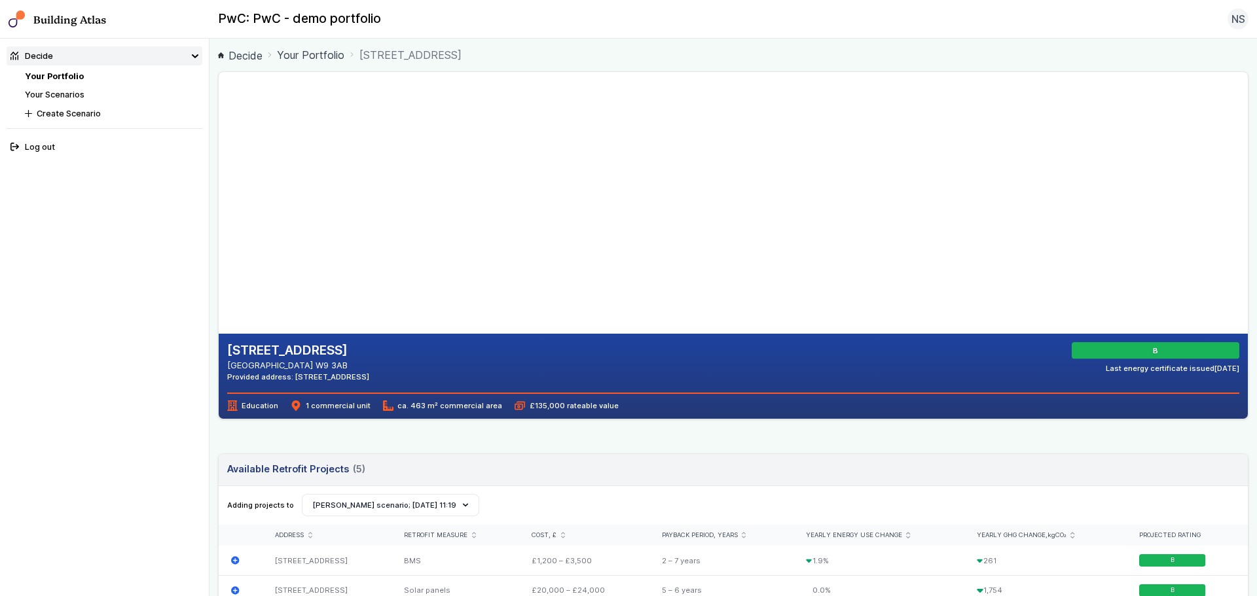
click at [219, 297] on gmp-map-3d at bounding box center [219, 203] width 0 height 262
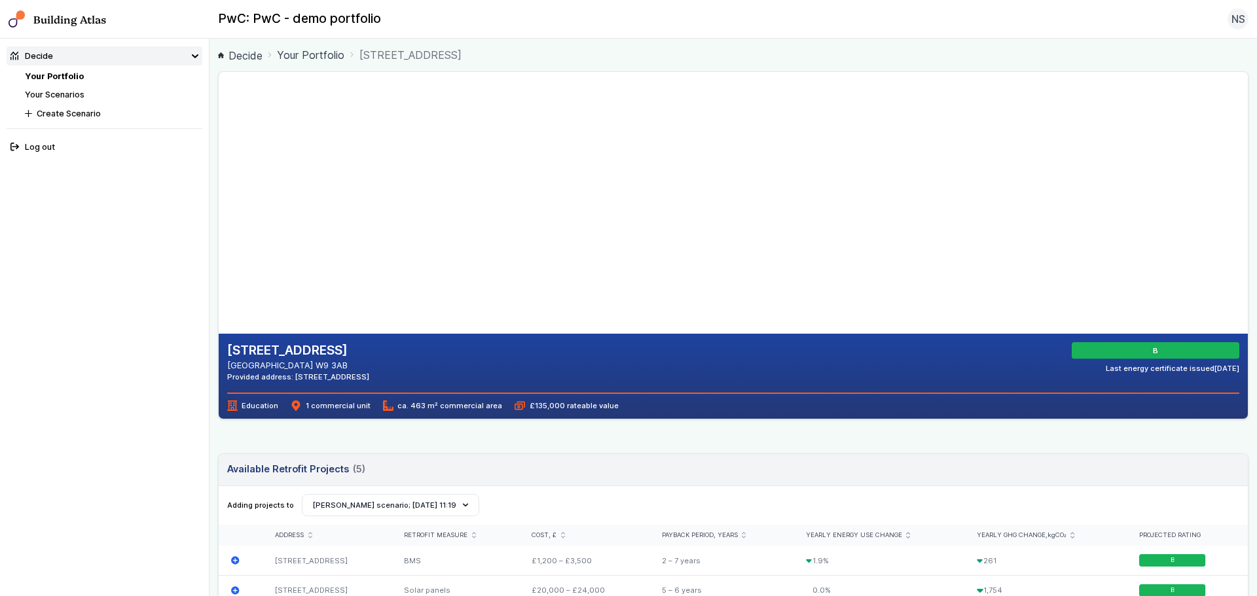
click at [219, 297] on gmp-map-3d at bounding box center [219, 203] width 0 height 262
click at [219, 296] on gmp-map-3d at bounding box center [219, 203] width 0 height 262
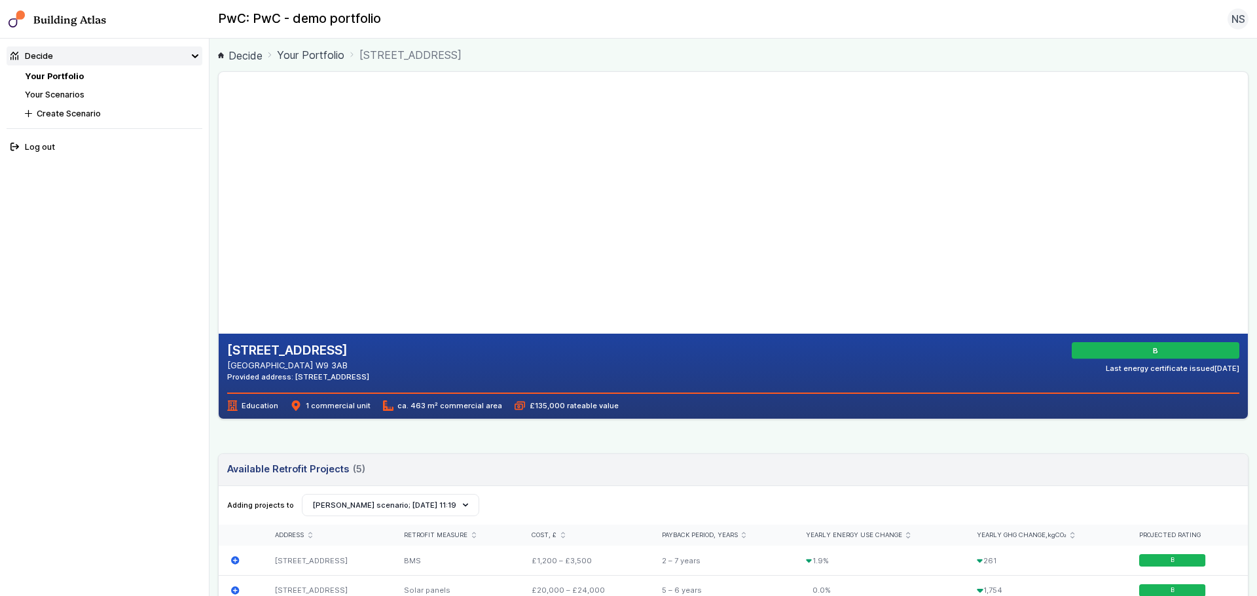
click at [219, 296] on gmp-map-3d at bounding box center [219, 203] width 0 height 262
click at [219, 298] on gmp-map-3d at bounding box center [219, 203] width 0 height 262
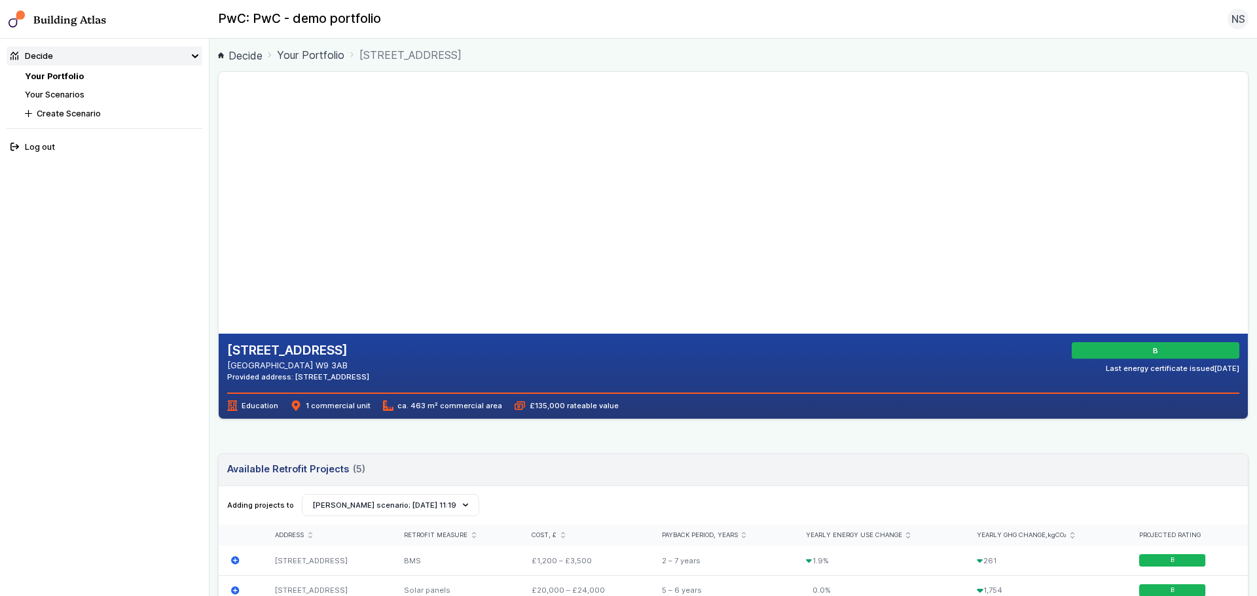
click at [219, 298] on gmp-map-3d at bounding box center [219, 203] width 0 height 262
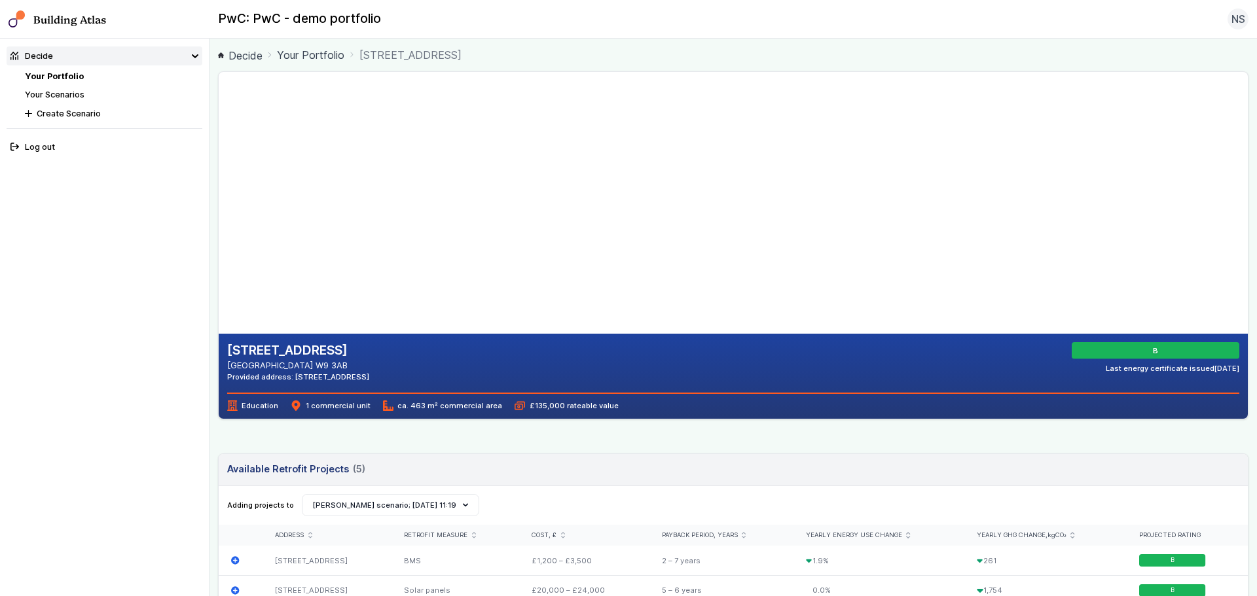
click at [219, 298] on gmp-map-3d at bounding box center [219, 203] width 0 height 262
click at [219, 302] on gmp-map-3d at bounding box center [219, 203] width 0 height 262
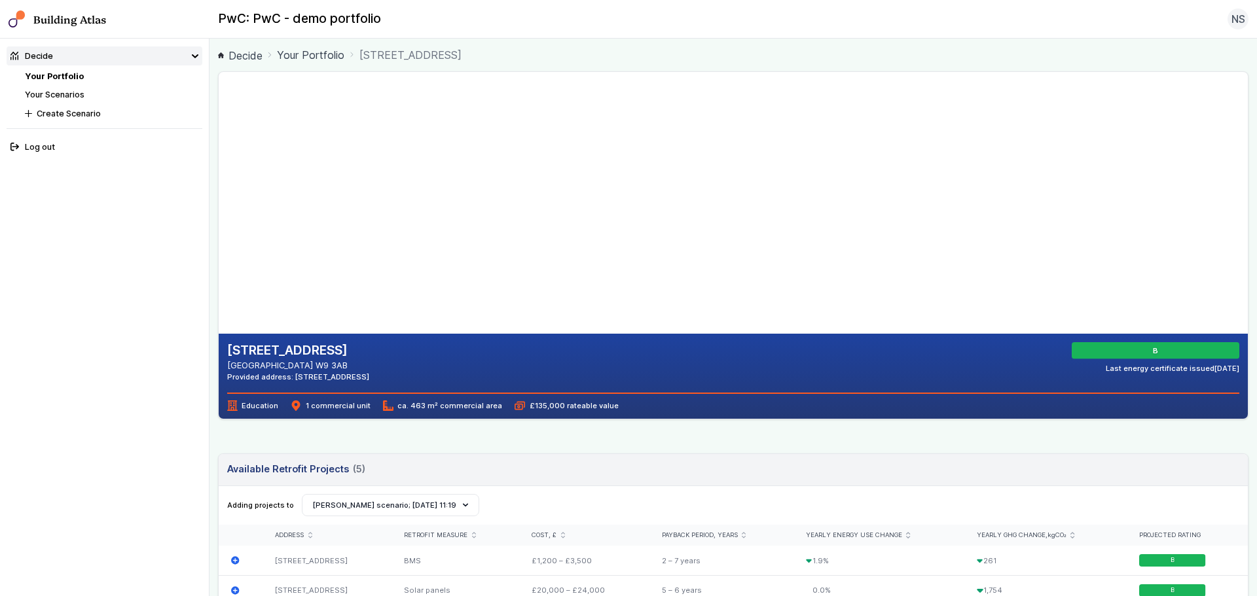
click at [219, 295] on gmp-map-3d at bounding box center [219, 203] width 0 height 262
click at [219, 300] on gmp-map-3d at bounding box center [219, 203] width 0 height 262
click at [219, 304] on gmp-map-3d at bounding box center [219, 203] width 0 height 262
click at [219, 300] on gmp-map-3d at bounding box center [219, 203] width 0 height 262
click at [219, 298] on gmp-map-3d at bounding box center [219, 203] width 0 height 262
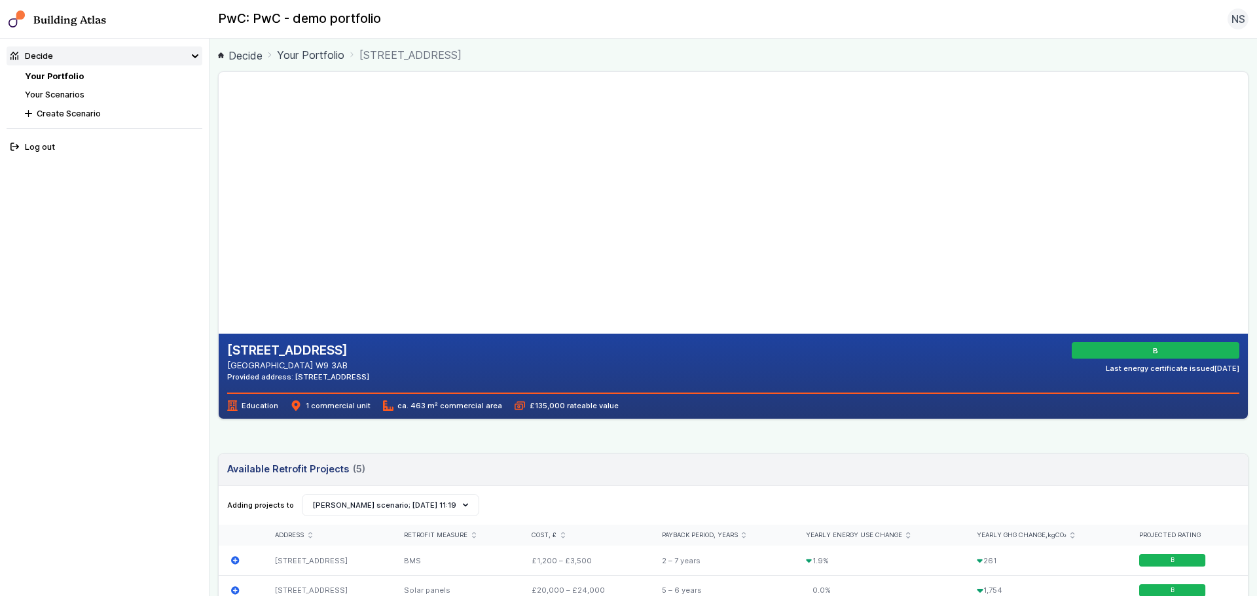
click at [219, 300] on gmp-map-3d at bounding box center [219, 203] width 0 height 262
click at [219, 304] on gmp-map-3d at bounding box center [219, 203] width 0 height 262
click at [219, 292] on gmp-map-3d at bounding box center [219, 203] width 0 height 262
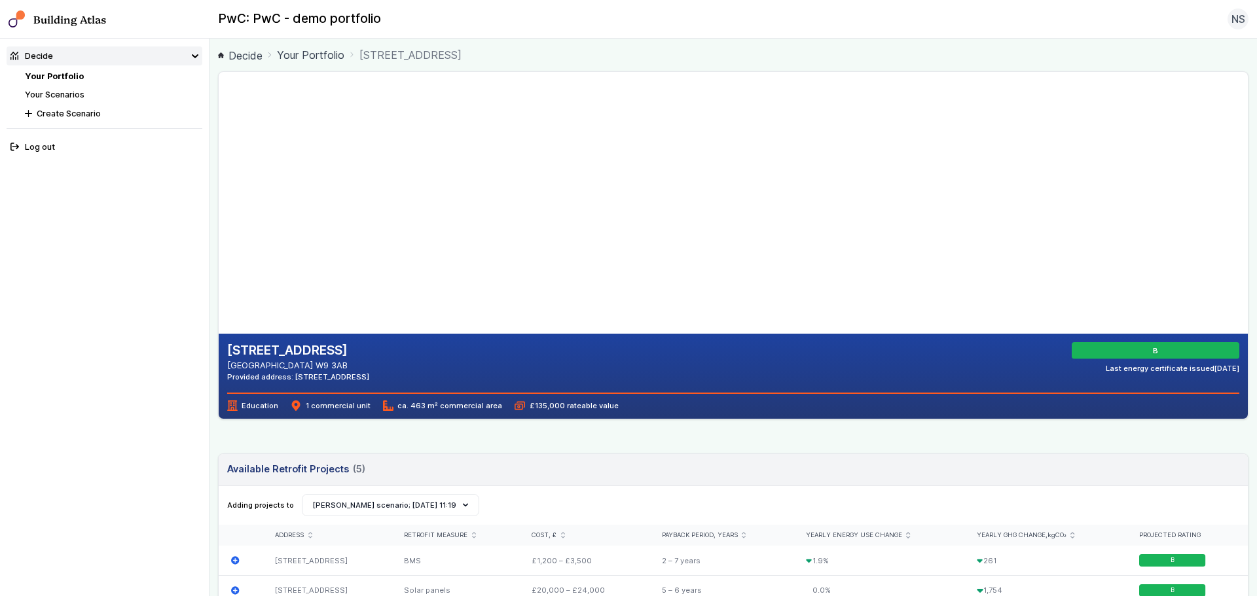
click at [219, 292] on gmp-map-3d at bounding box center [219, 203] width 0 height 262
click at [219, 300] on gmp-map-3d at bounding box center [219, 203] width 0 height 262
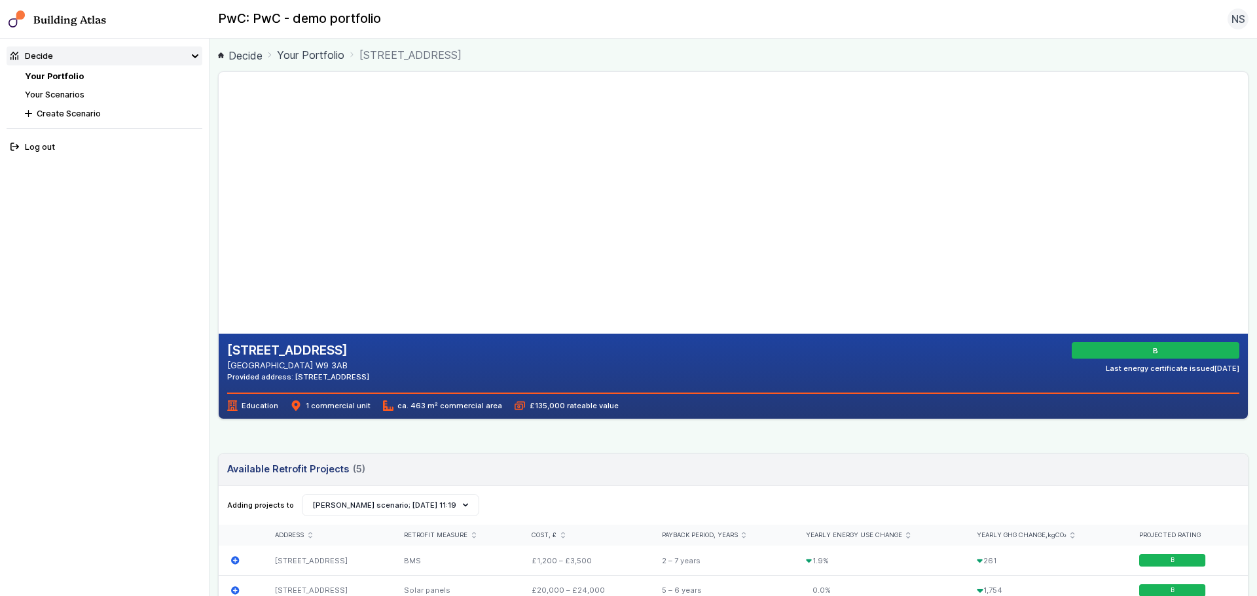
click at [219, 300] on gmp-map-3d at bounding box center [219, 203] width 0 height 262
click at [219, 295] on gmp-map-3d at bounding box center [219, 203] width 0 height 262
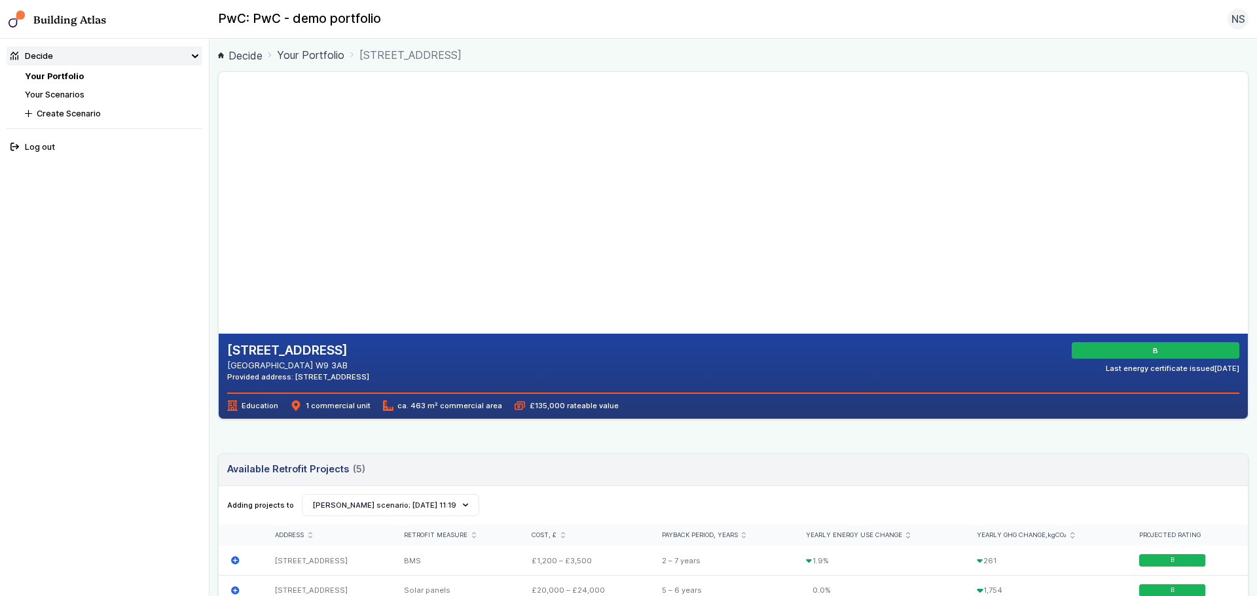
click at [219, 295] on gmp-map-3d at bounding box center [219, 203] width 0 height 262
drag, startPoint x: 491, startPoint y: 300, endPoint x: 475, endPoint y: 296, distance: 16.8
click at [219, 300] on gmp-map-3d at bounding box center [219, 203] width 0 height 262
click at [219, 297] on gmp-map-3d at bounding box center [219, 203] width 0 height 262
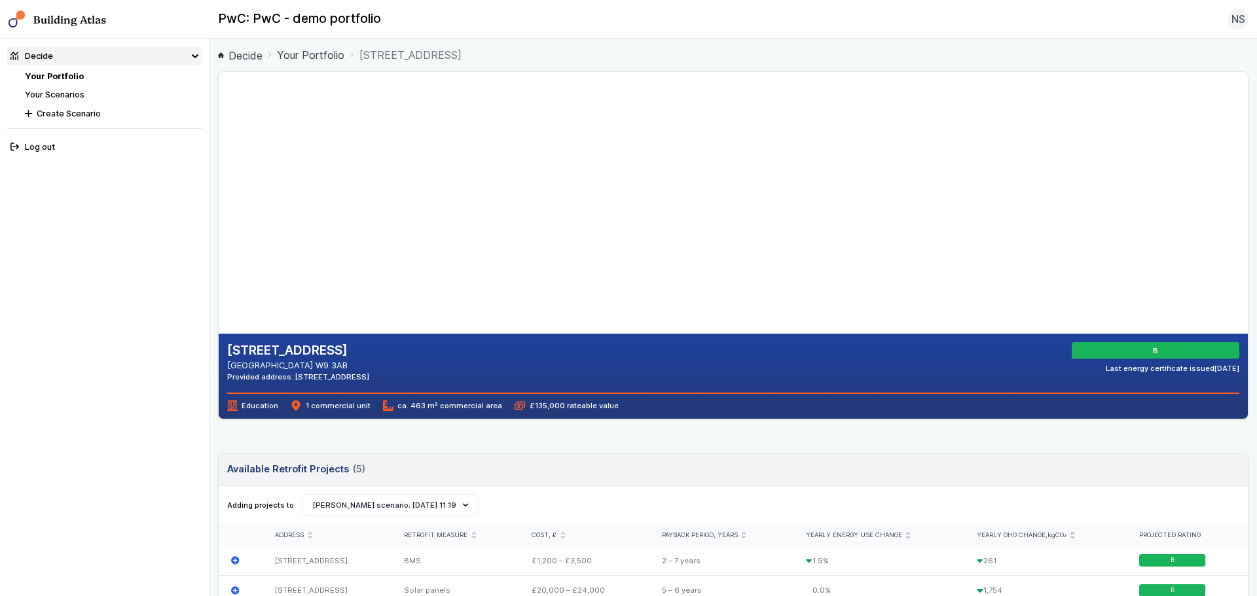
click at [219, 302] on gmp-map-3d at bounding box center [219, 203] width 0 height 262
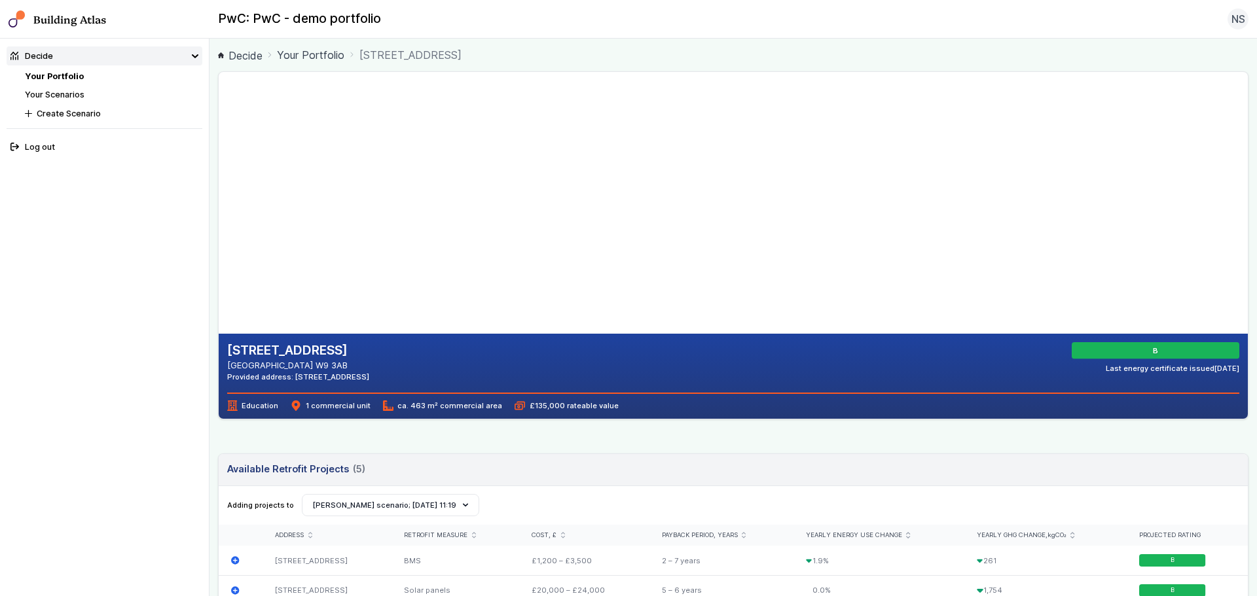
click at [219, 302] on gmp-map-3d at bounding box center [219, 203] width 0 height 262
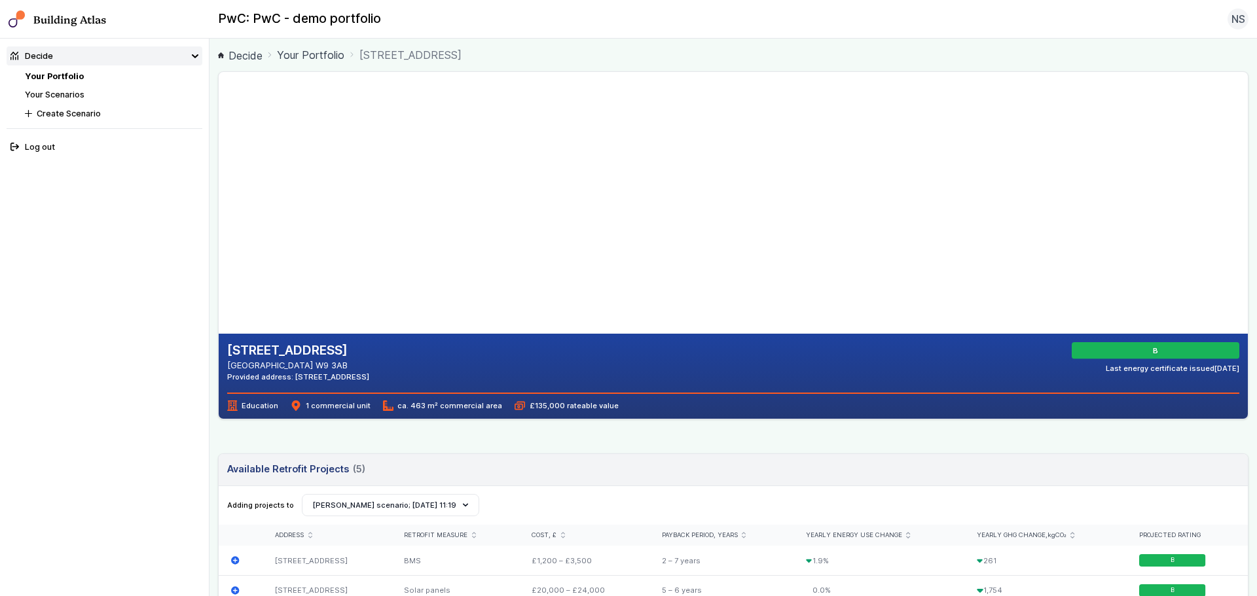
click at [219, 302] on gmp-map-3d at bounding box center [219, 203] width 0 height 262
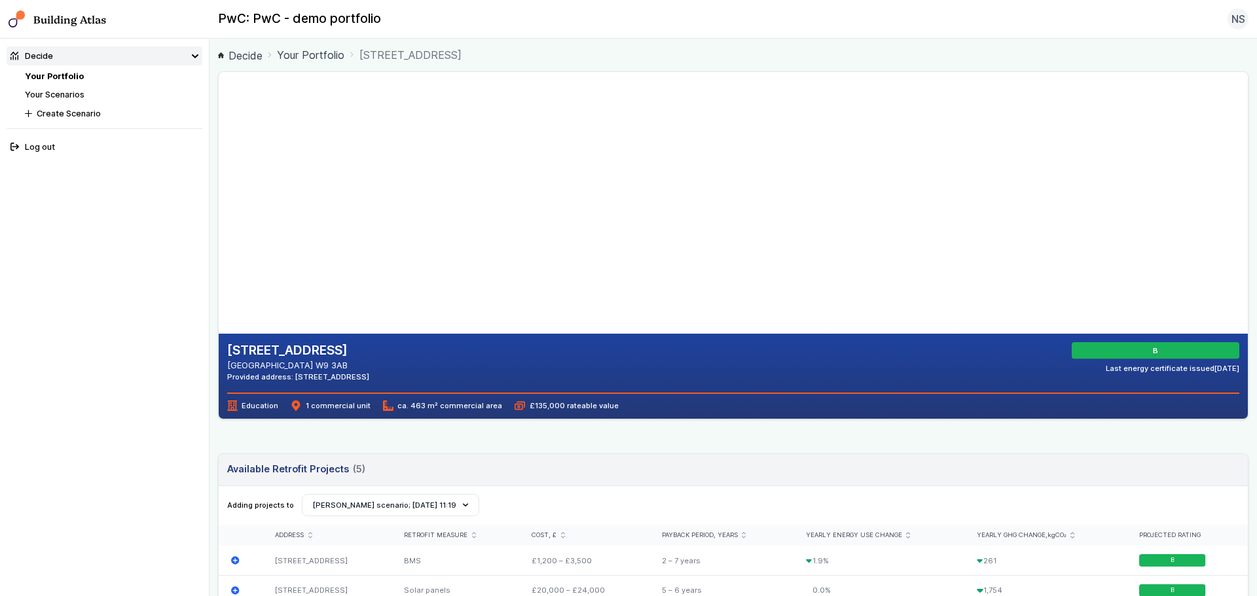
click at [219, 302] on gmp-map-3d at bounding box center [219, 203] width 0 height 262
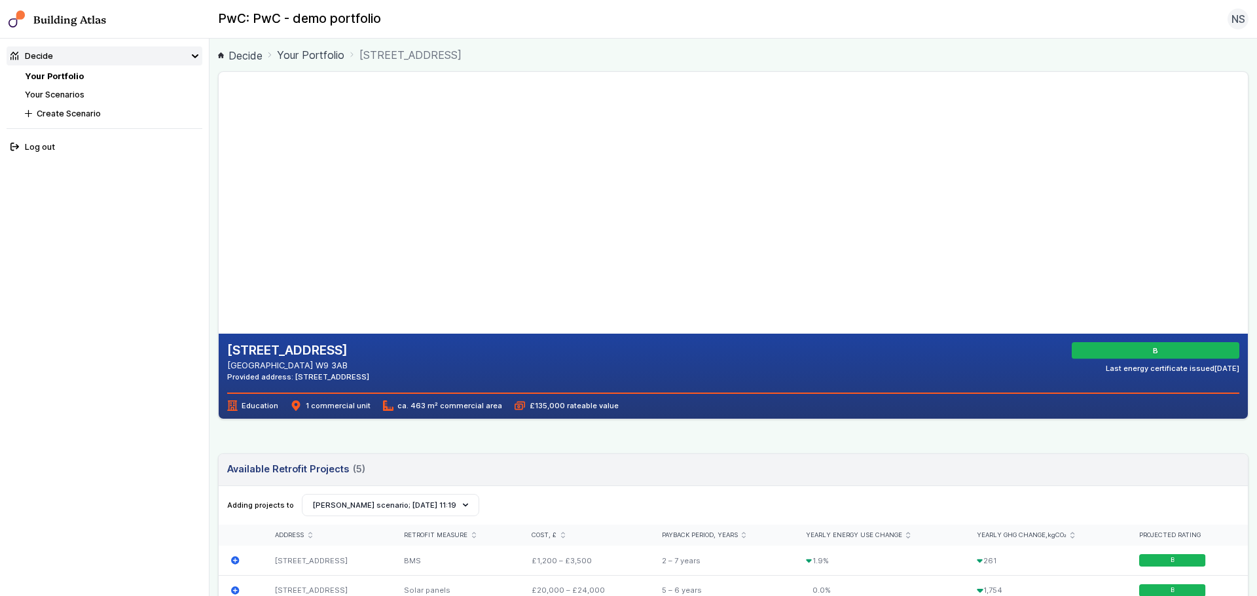
click at [219, 302] on gmp-map-3d at bounding box center [219, 203] width 0 height 262
click at [219, 305] on gmp-map-3d at bounding box center [219, 203] width 0 height 262
click at [219, 300] on gmp-map-3d at bounding box center [219, 203] width 0 height 262
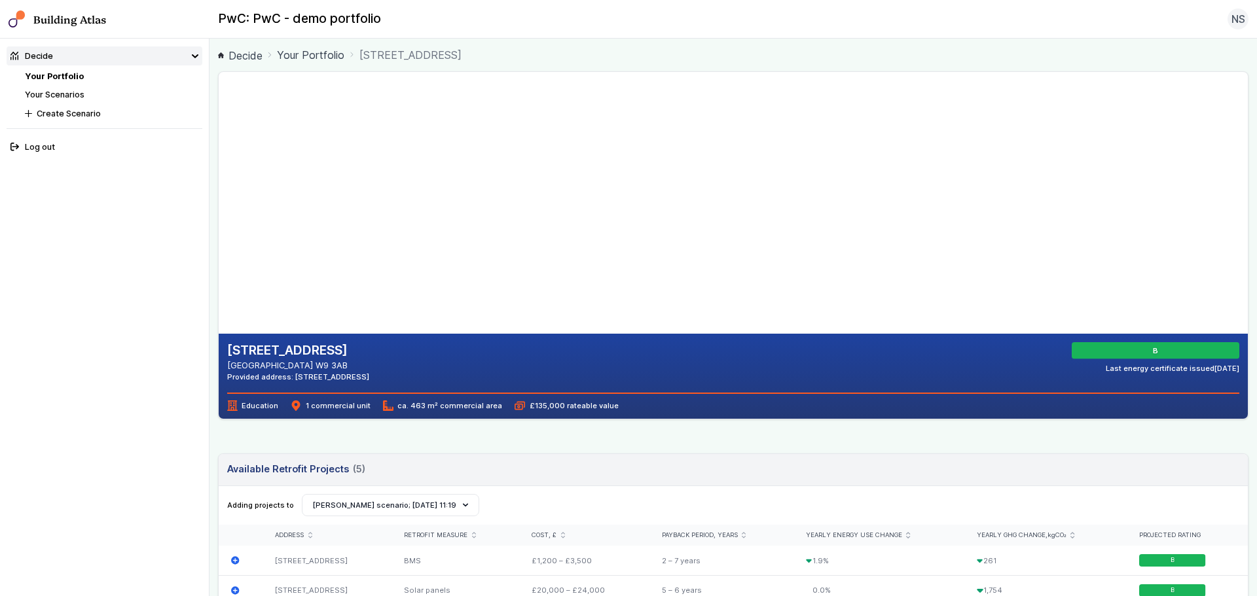
click at [219, 300] on gmp-map-3d at bounding box center [219, 203] width 0 height 262
click at [219, 294] on gmp-map-3d at bounding box center [219, 203] width 0 height 262
click at [219, 297] on gmp-map-3d at bounding box center [219, 203] width 0 height 262
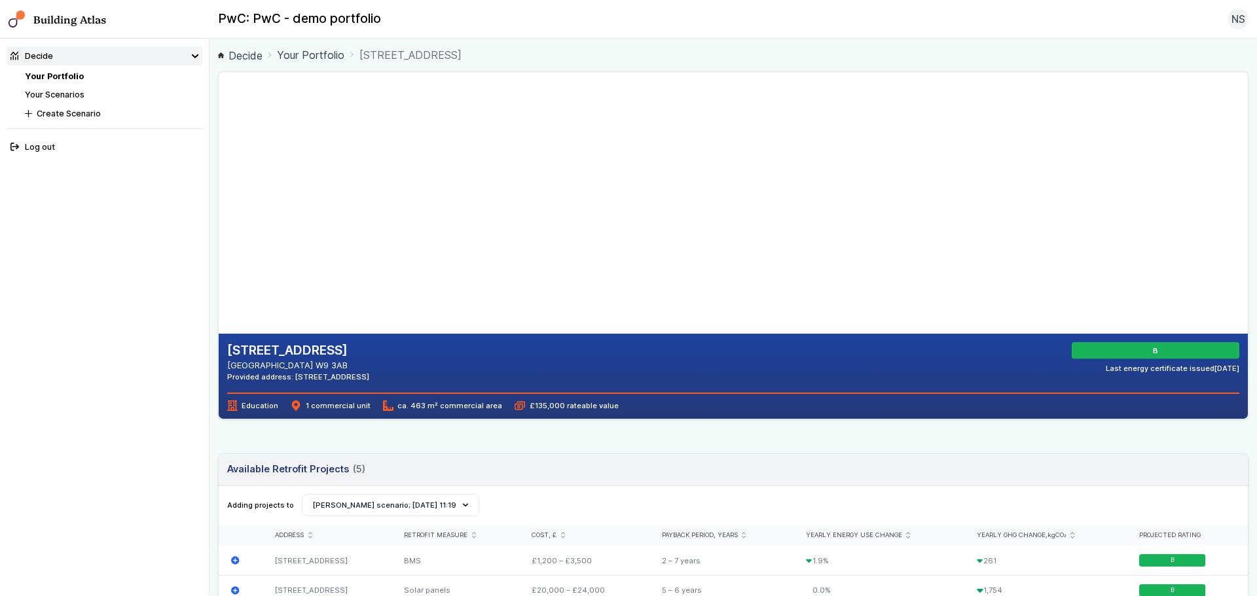
click at [219, 304] on gmp-map-3d at bounding box center [219, 203] width 0 height 262
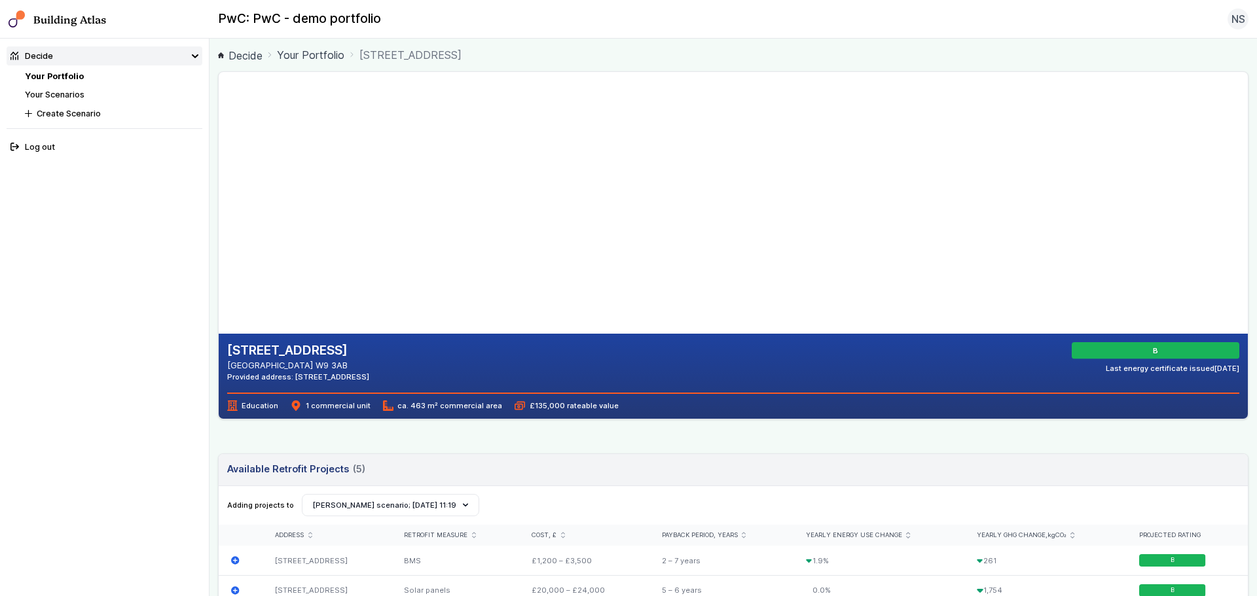
click at [219, 304] on gmp-map-3d at bounding box center [219, 203] width 0 height 262
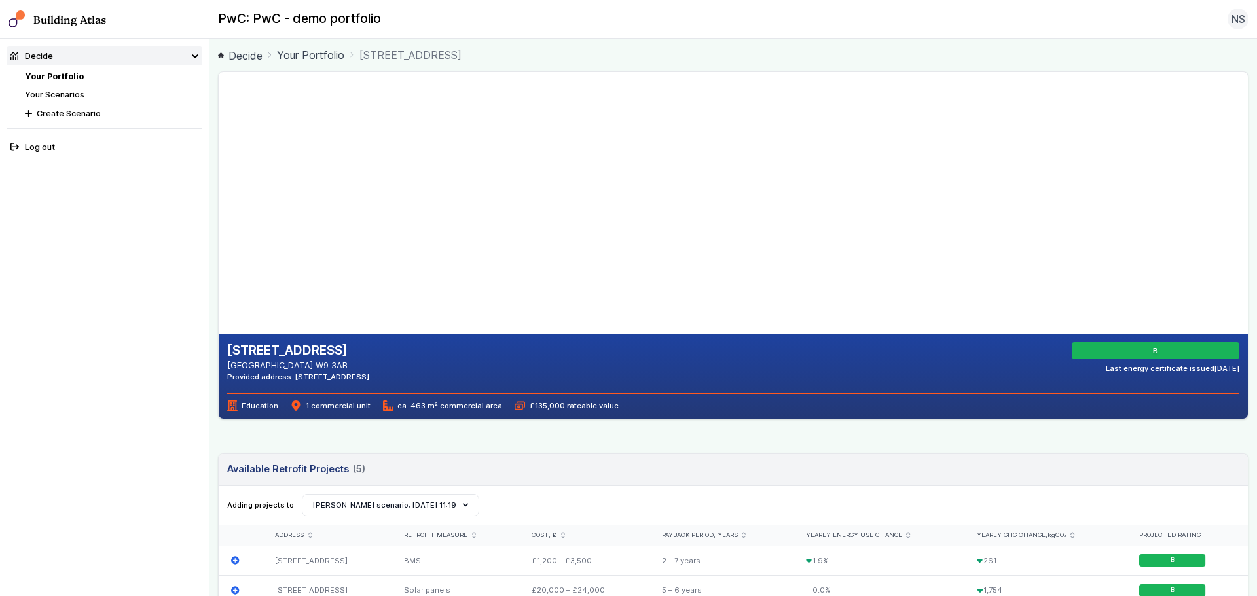
click at [219, 304] on gmp-map-3d at bounding box center [219, 203] width 0 height 262
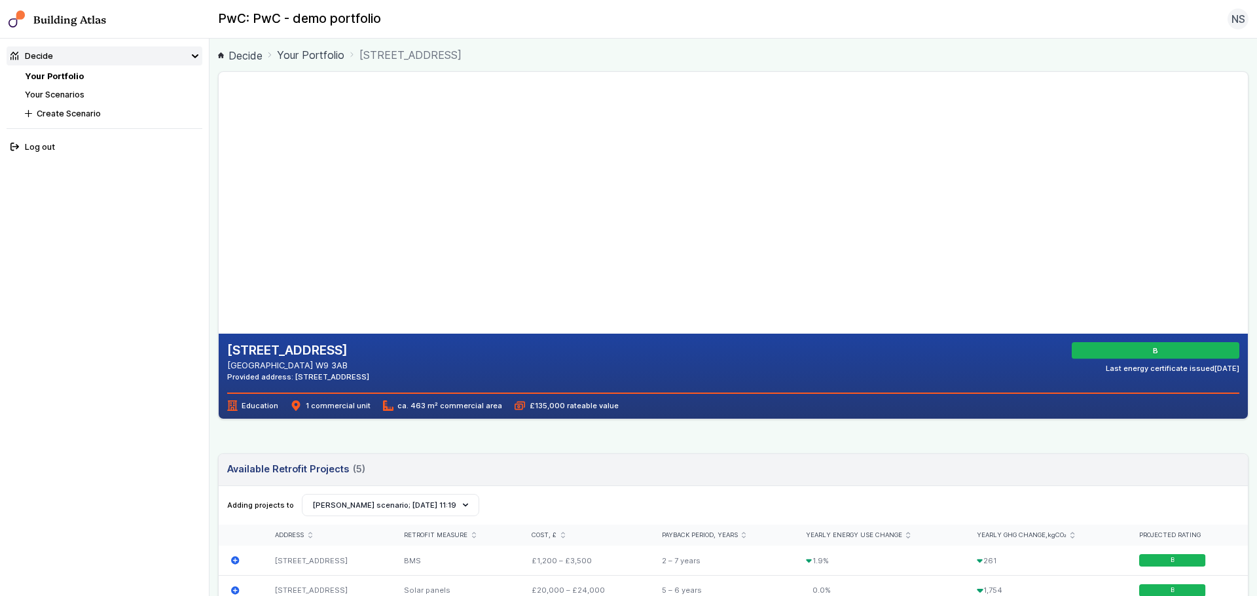
click at [219, 304] on gmp-map-3d at bounding box center [219, 203] width 0 height 262
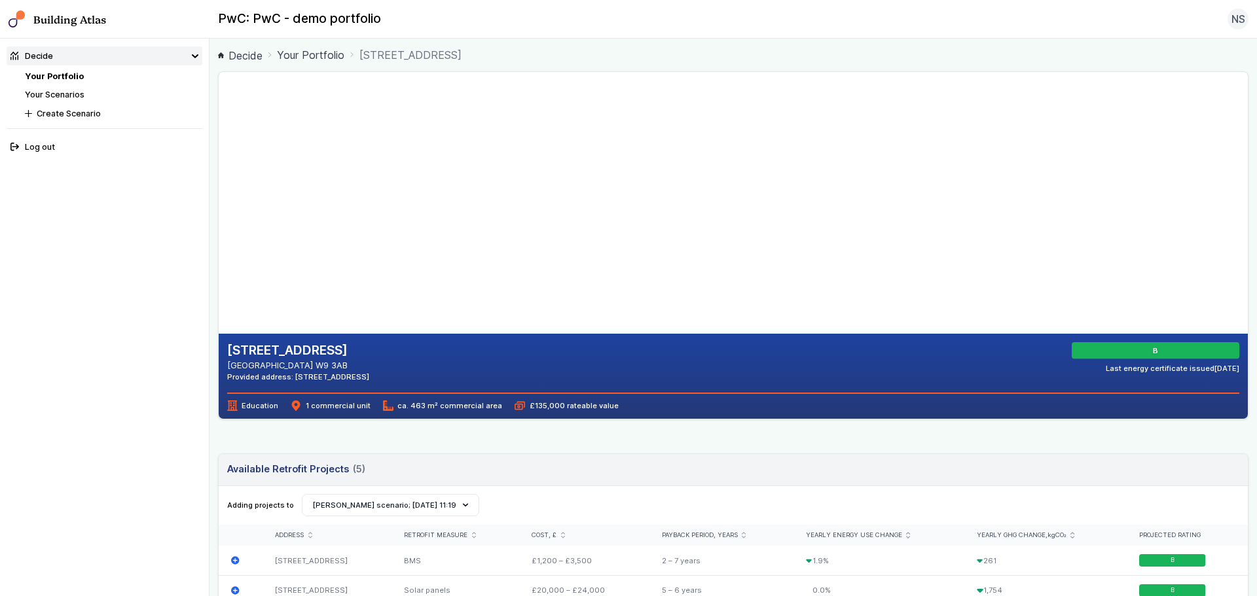
click at [219, 304] on gmp-map-3d at bounding box center [219, 203] width 0 height 262
click at [219, 296] on gmp-map-3d at bounding box center [219, 203] width 0 height 262
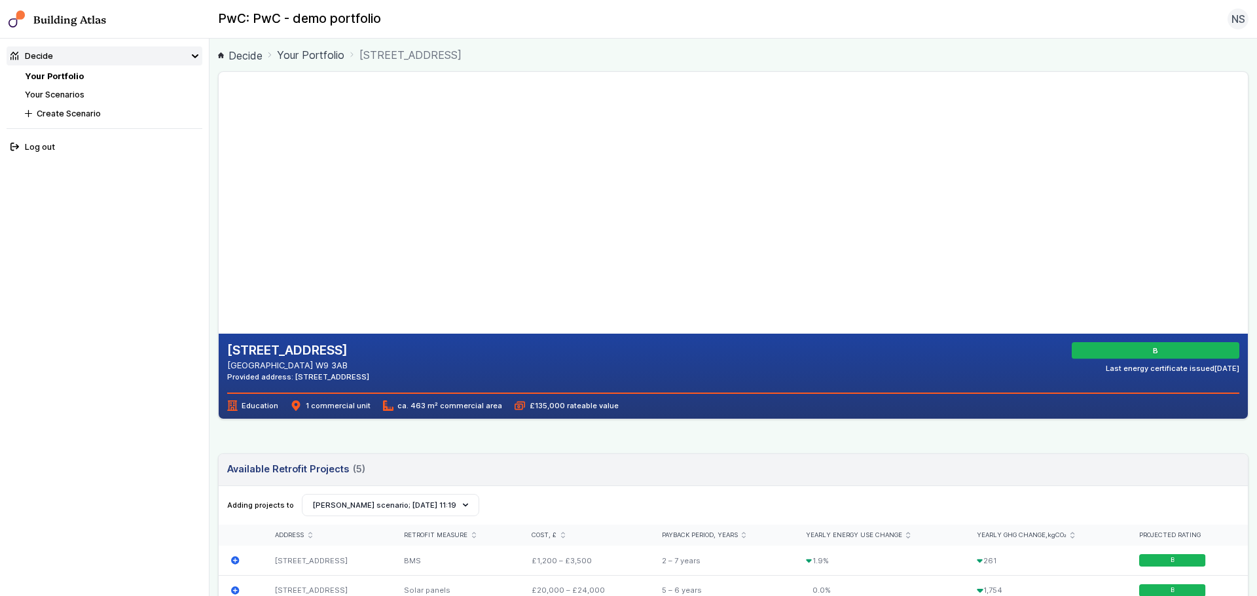
click at [219, 296] on gmp-map-3d at bounding box center [219, 203] width 0 height 262
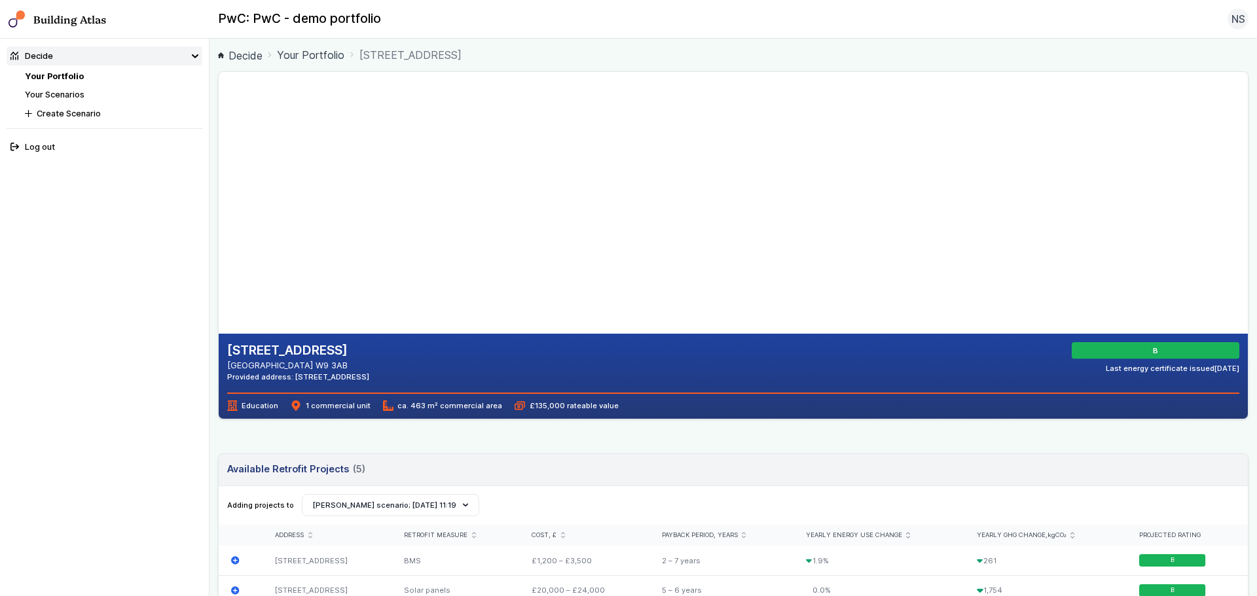
click at [219, 296] on gmp-map-3d at bounding box center [219, 203] width 0 height 262
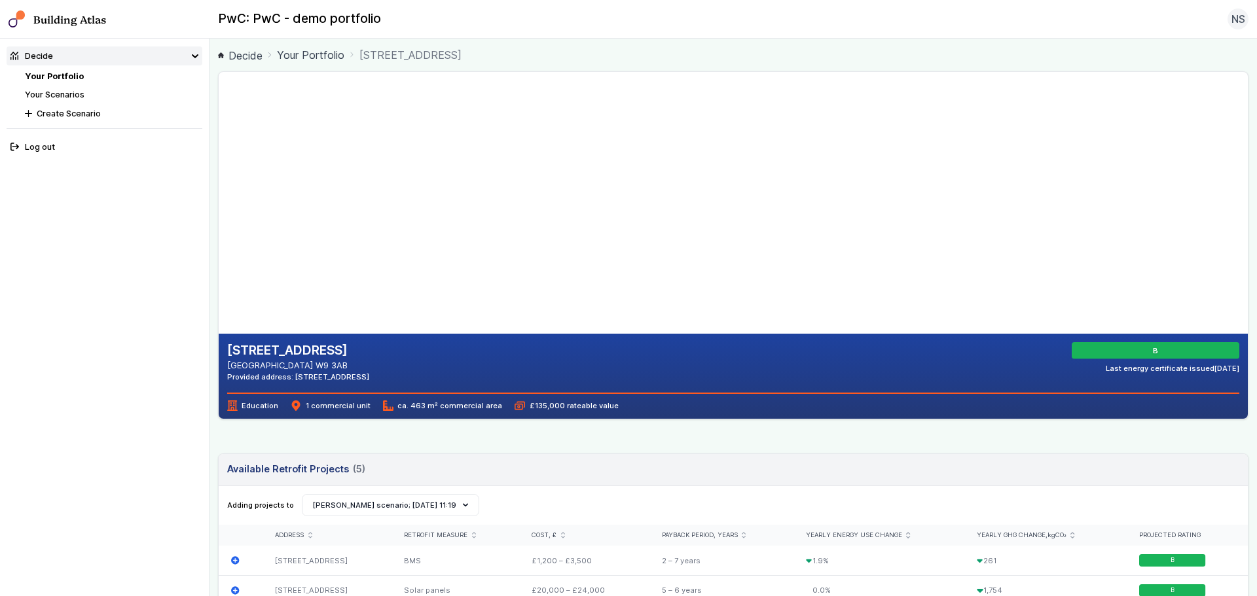
click at [219, 296] on gmp-map-3d at bounding box center [219, 203] width 0 height 262
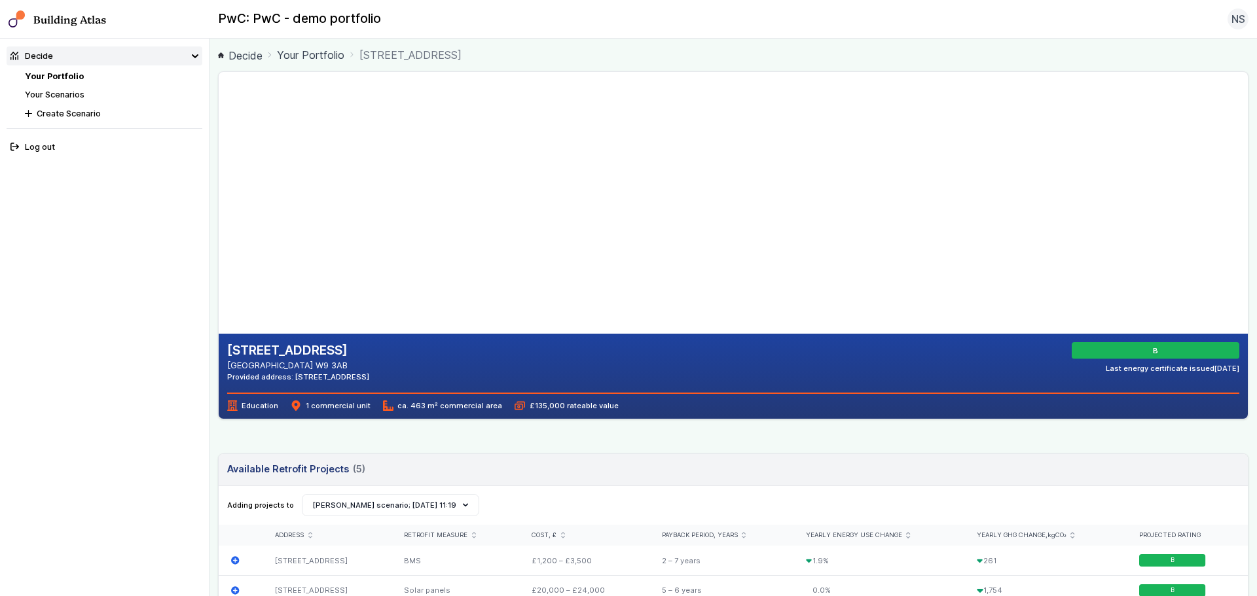
drag, startPoint x: 308, startPoint y: 269, endPoint x: 457, endPoint y: 230, distance: 153.5
click at [219, 230] on gmp-map-3d at bounding box center [219, 203] width 0 height 262
click at [219, 292] on gmp-map-3d at bounding box center [219, 203] width 0 height 262
click at [219, 295] on gmp-map-3d at bounding box center [219, 203] width 0 height 262
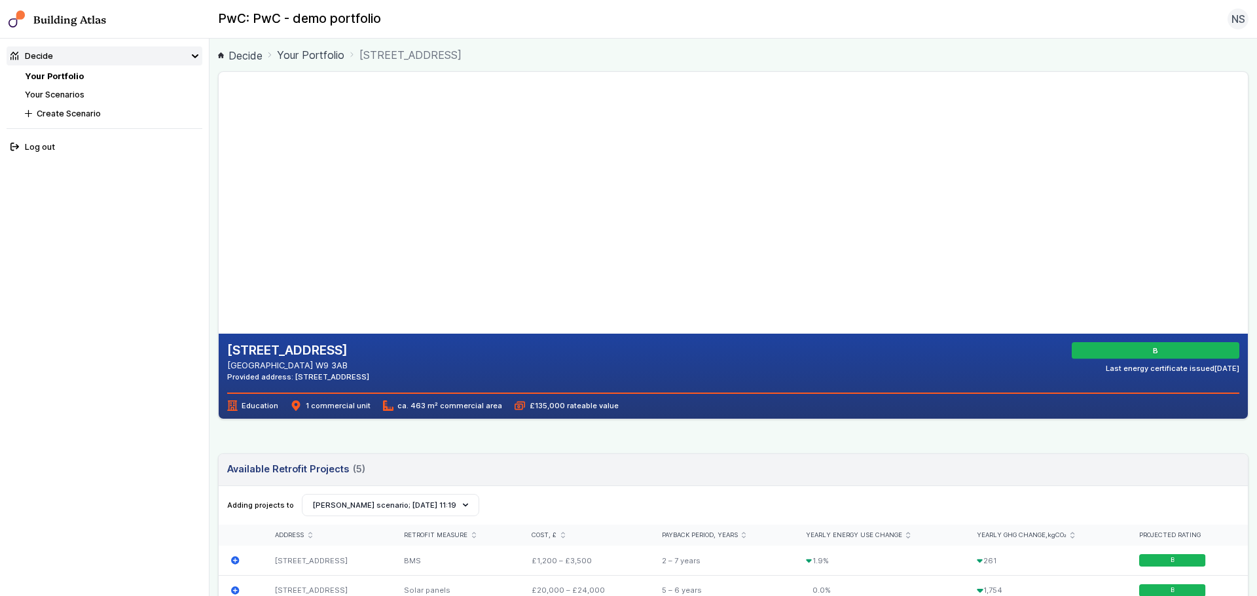
click at [219, 295] on gmp-map-3d at bounding box center [219, 203] width 0 height 262
click at [219, 297] on gmp-map-3d at bounding box center [219, 203] width 0 height 262
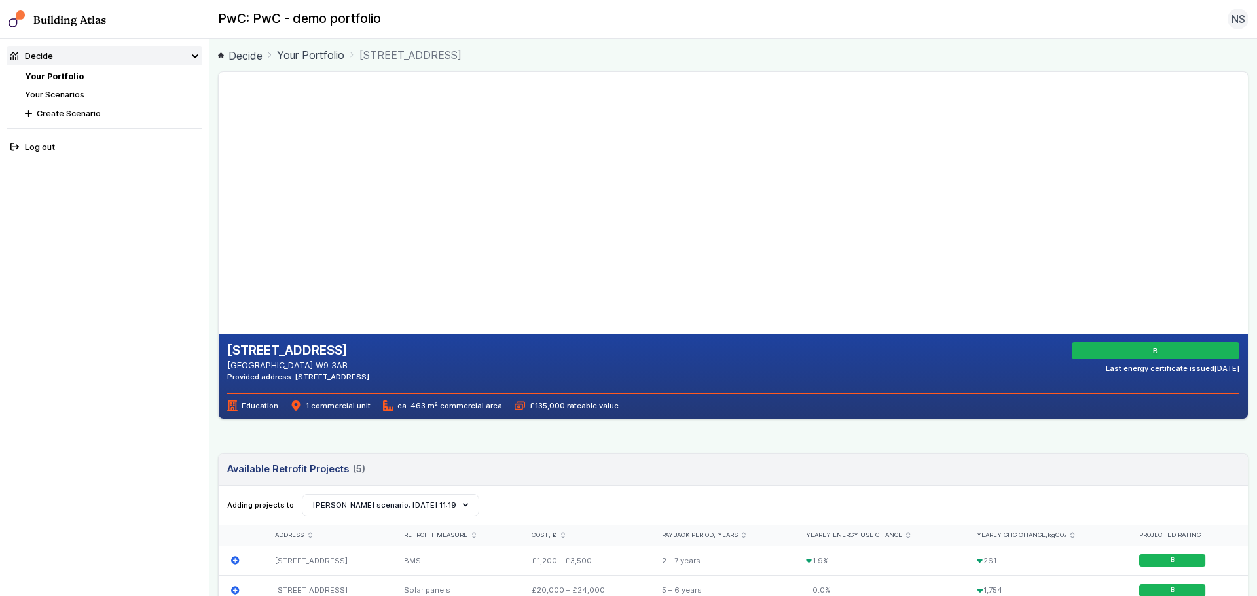
click at [219, 297] on gmp-map-3d at bounding box center [219, 203] width 0 height 262
click at [219, 300] on gmp-map-3d at bounding box center [219, 203] width 0 height 262
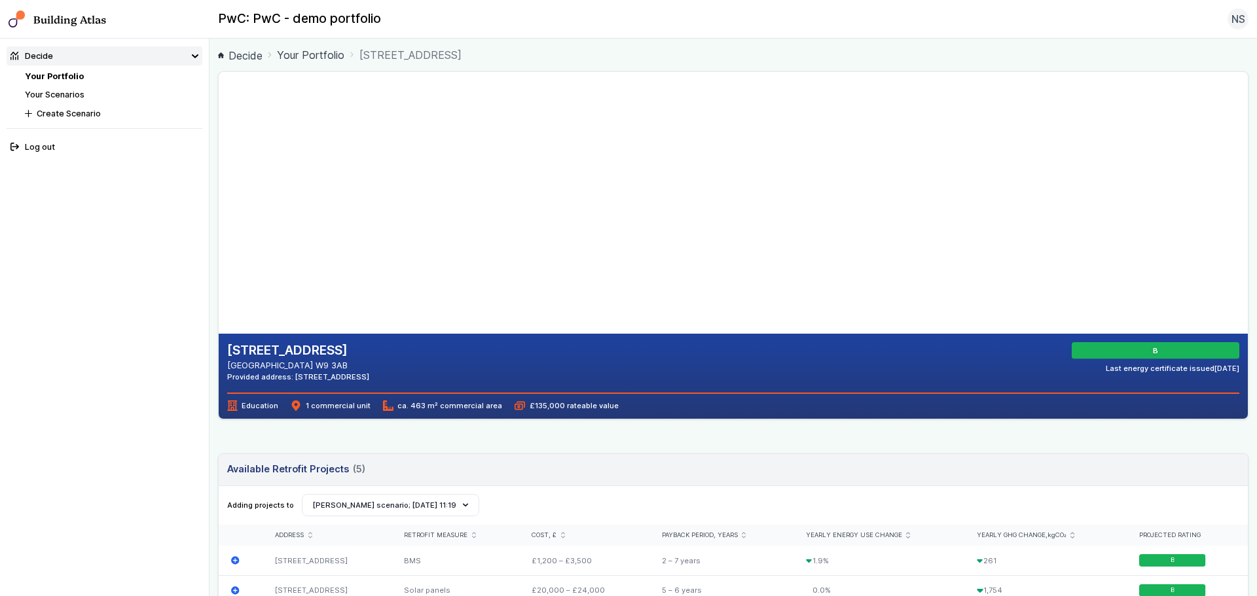
click at [67, 77] on link "Your Portfolio" at bounding box center [54, 76] width 59 height 10
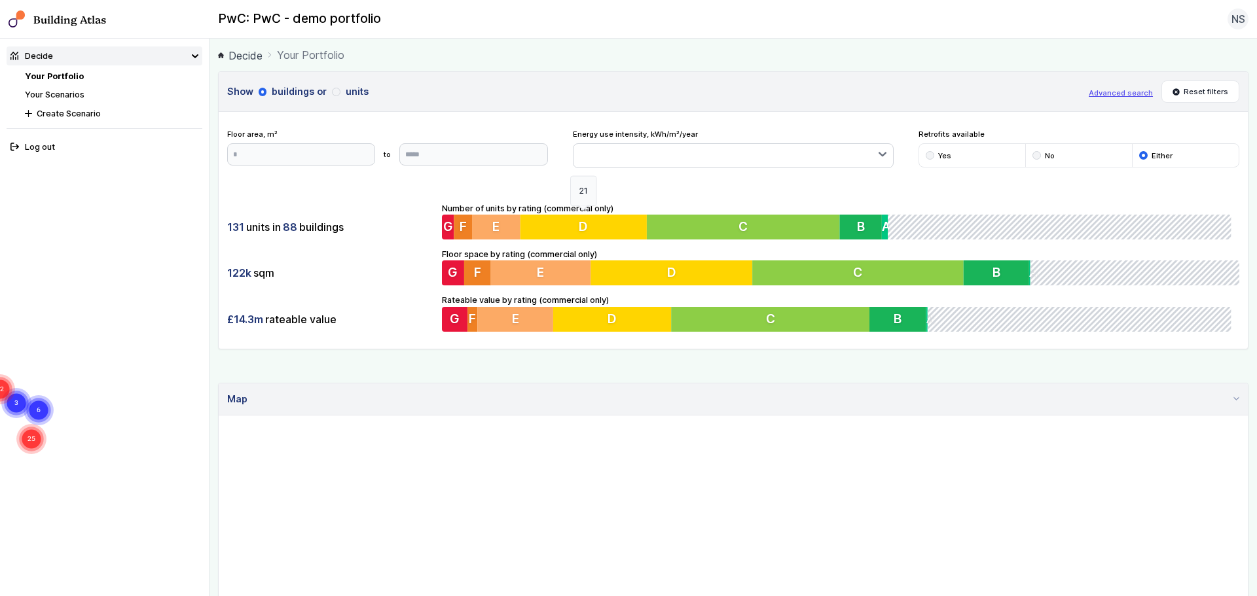
click at [592, 227] on button "D" at bounding box center [585, 227] width 128 height 25
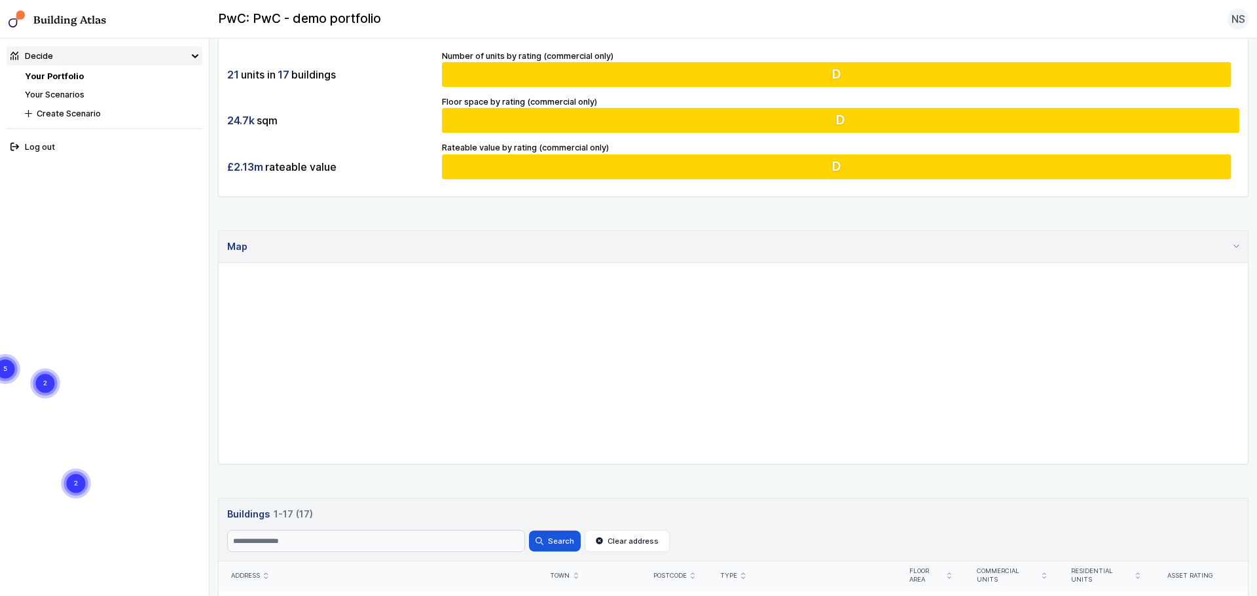
scroll to position [196, 0]
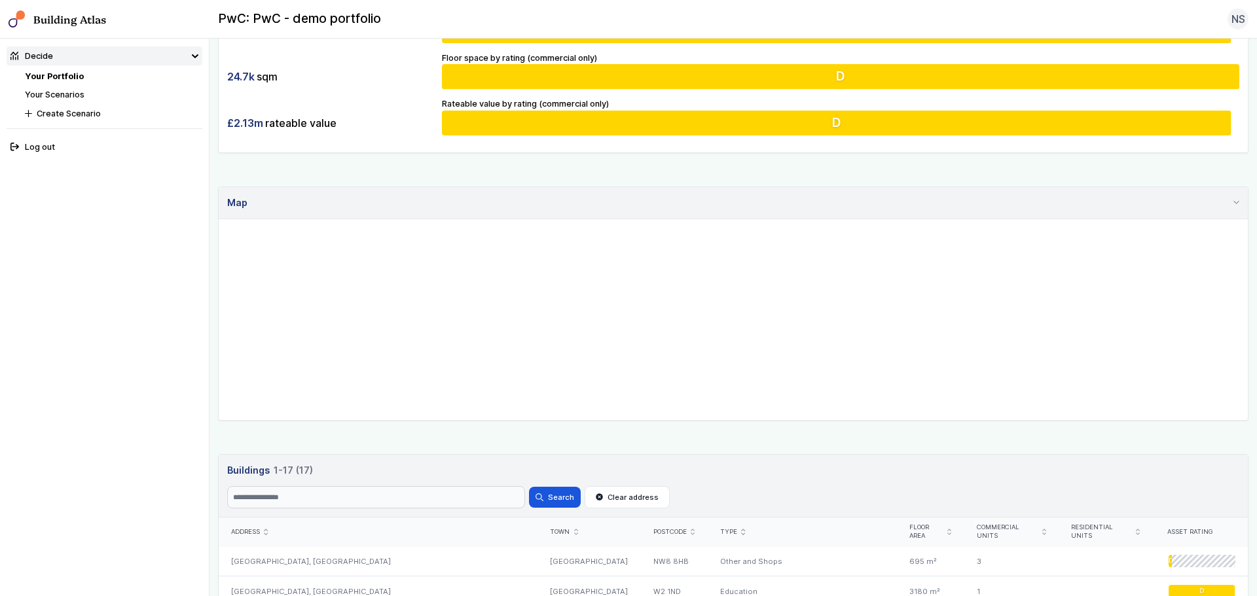
click at [358, 556] on div "[GEOGRAPHIC_DATA], [GEOGRAPHIC_DATA]" at bounding box center [378, 561] width 319 height 29
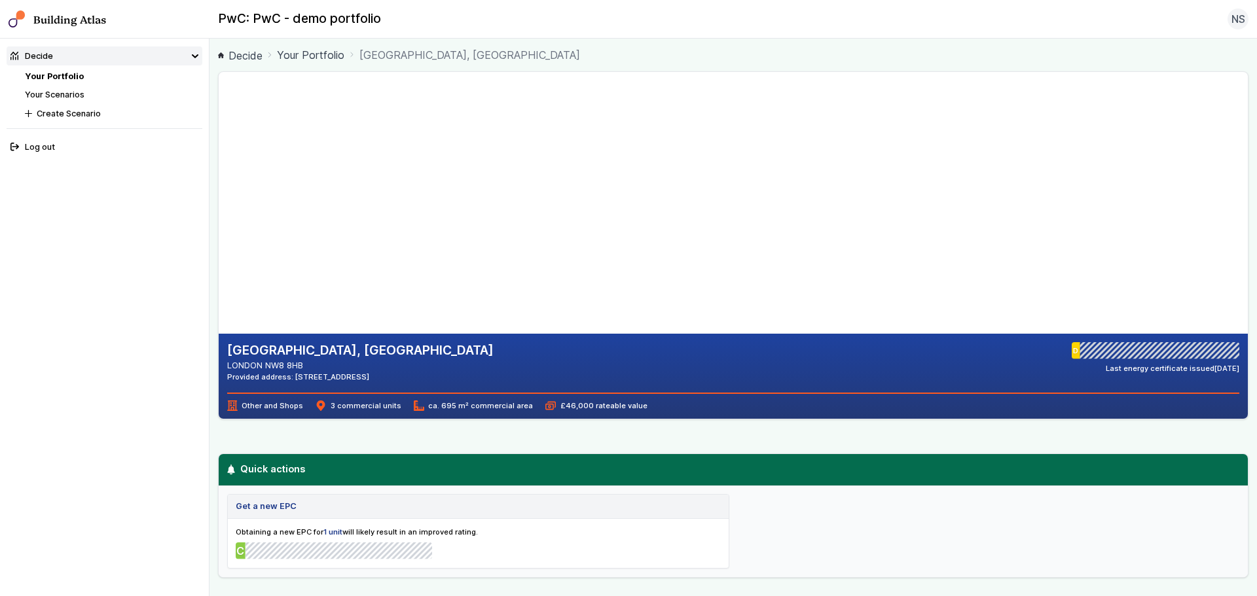
drag, startPoint x: 480, startPoint y: 181, endPoint x: 521, endPoint y: 142, distance: 56.9
drag, startPoint x: 478, startPoint y: 162, endPoint x: 478, endPoint y: 118, distance: 44.5
click at [219, 118] on gmp-map-3d at bounding box center [219, 203] width 0 height 262
drag, startPoint x: 479, startPoint y: 174, endPoint x: 470, endPoint y: 211, distance: 38.4
click at [219, 211] on gmp-map-3d at bounding box center [219, 203] width 0 height 262
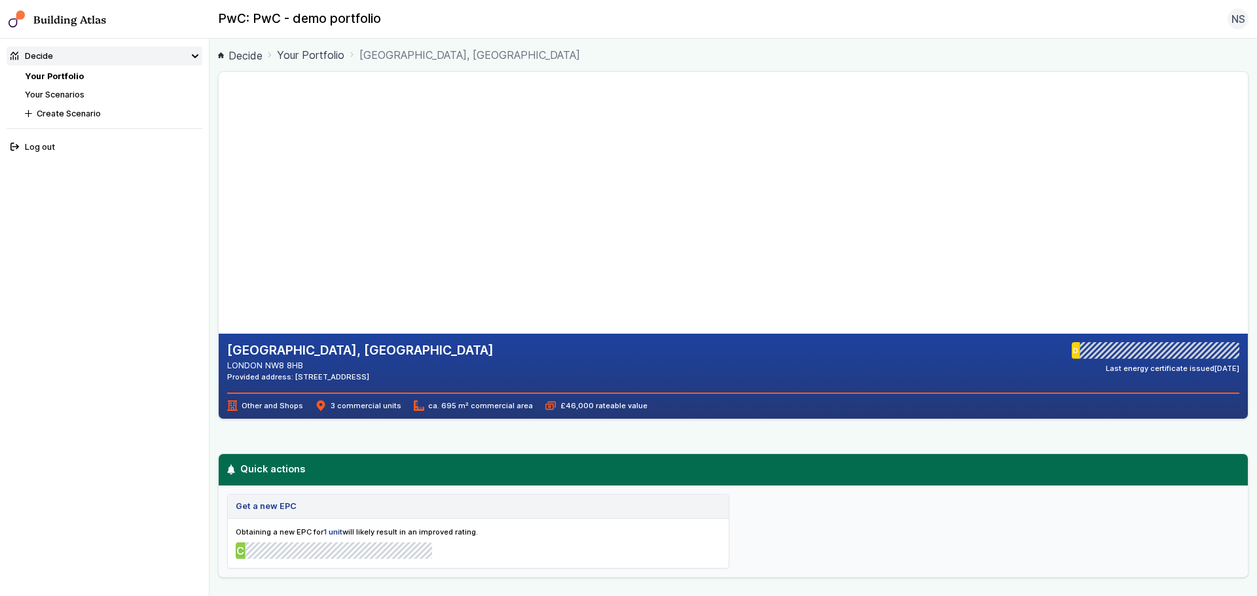
click at [219, 295] on gmp-map-3d at bounding box center [219, 203] width 0 height 262
click at [219, 298] on gmp-map-3d at bounding box center [219, 203] width 0 height 262
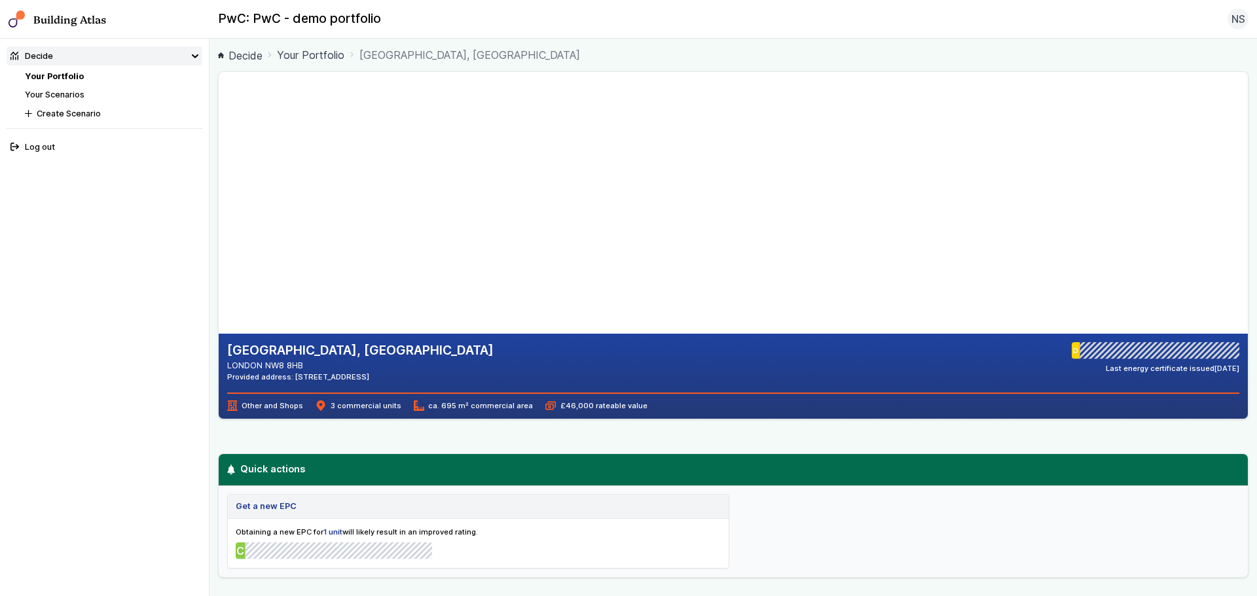
click at [219, 298] on gmp-map-3d at bounding box center [219, 203] width 0 height 262
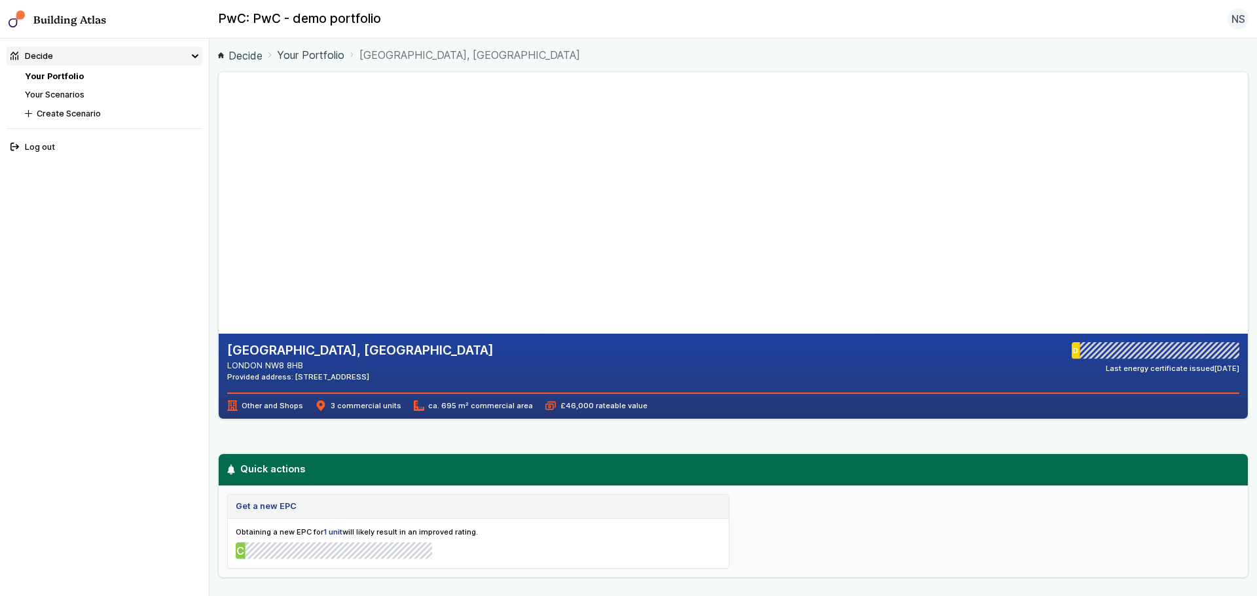
click at [219, 298] on gmp-map-3d at bounding box center [219, 203] width 0 height 262
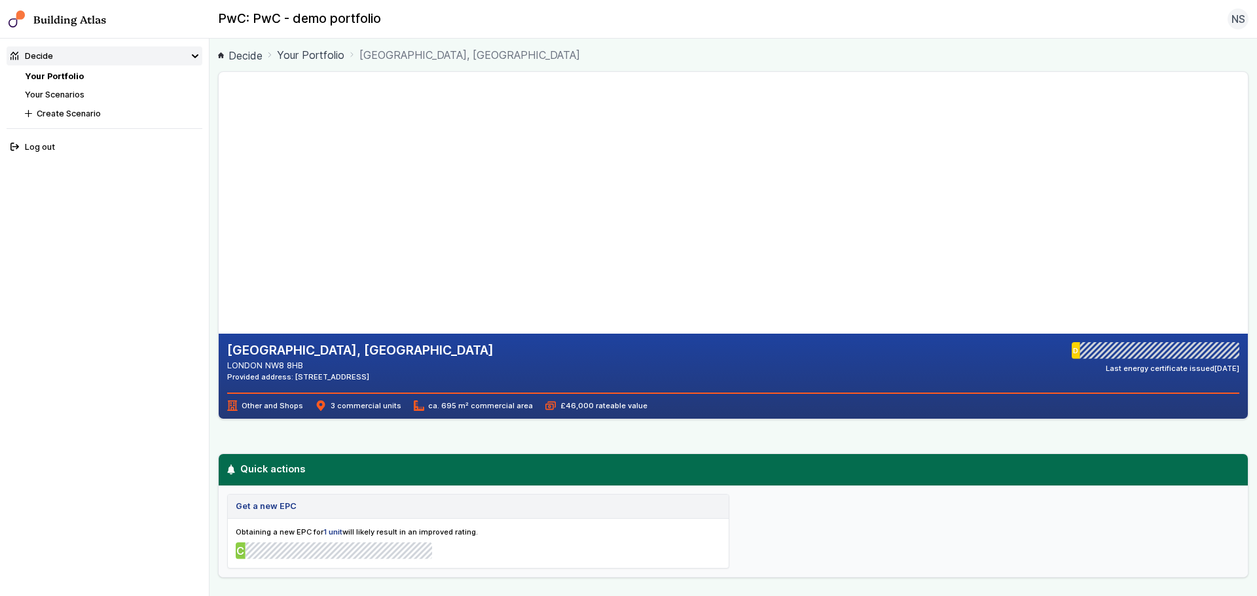
click at [219, 298] on gmp-map-3d at bounding box center [219, 203] width 0 height 262
click at [219, 295] on gmp-map-3d at bounding box center [219, 203] width 0 height 262
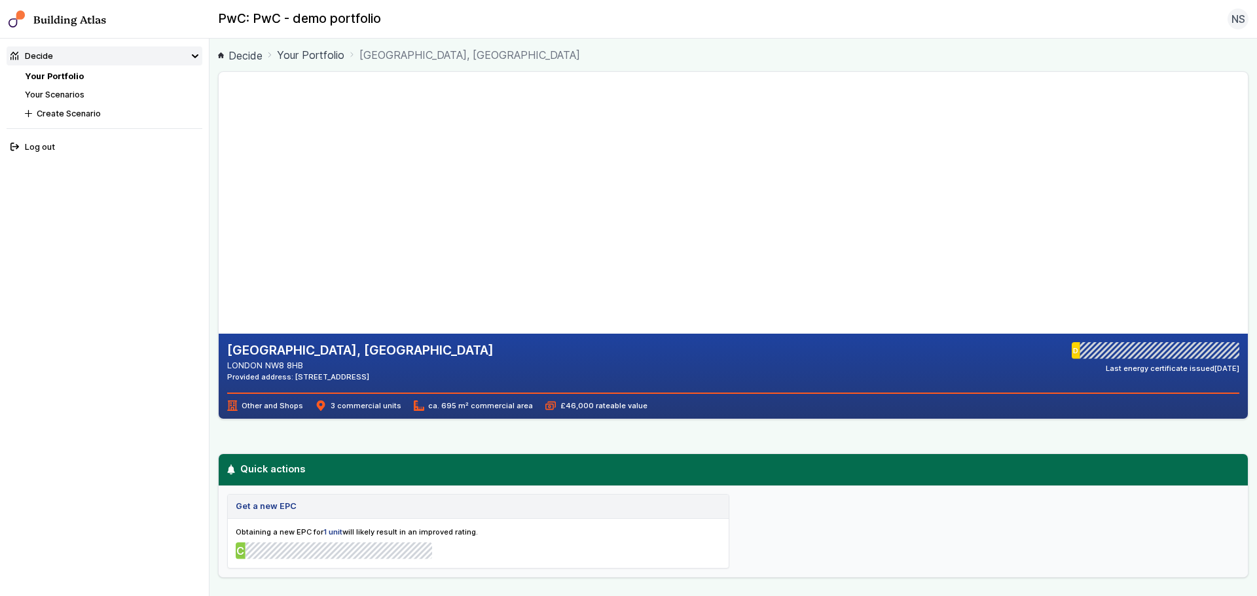
click at [219, 295] on gmp-map-3d at bounding box center [219, 203] width 0 height 262
click at [219, 294] on gmp-map-3d at bounding box center [219, 203] width 0 height 262
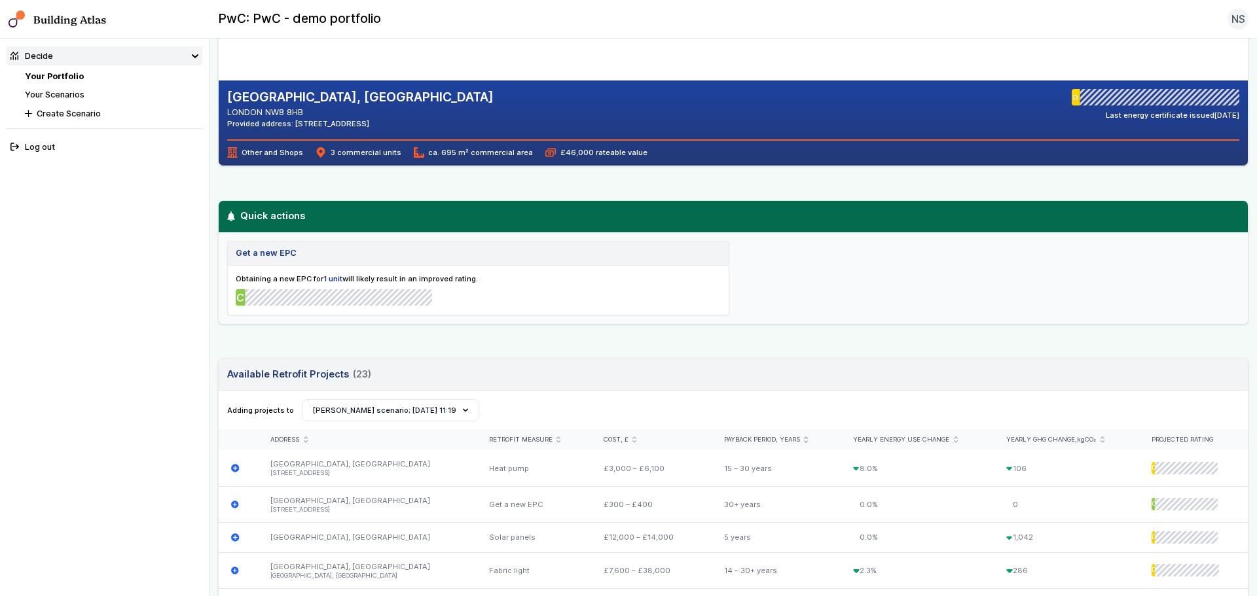
scroll to position [262, 0]
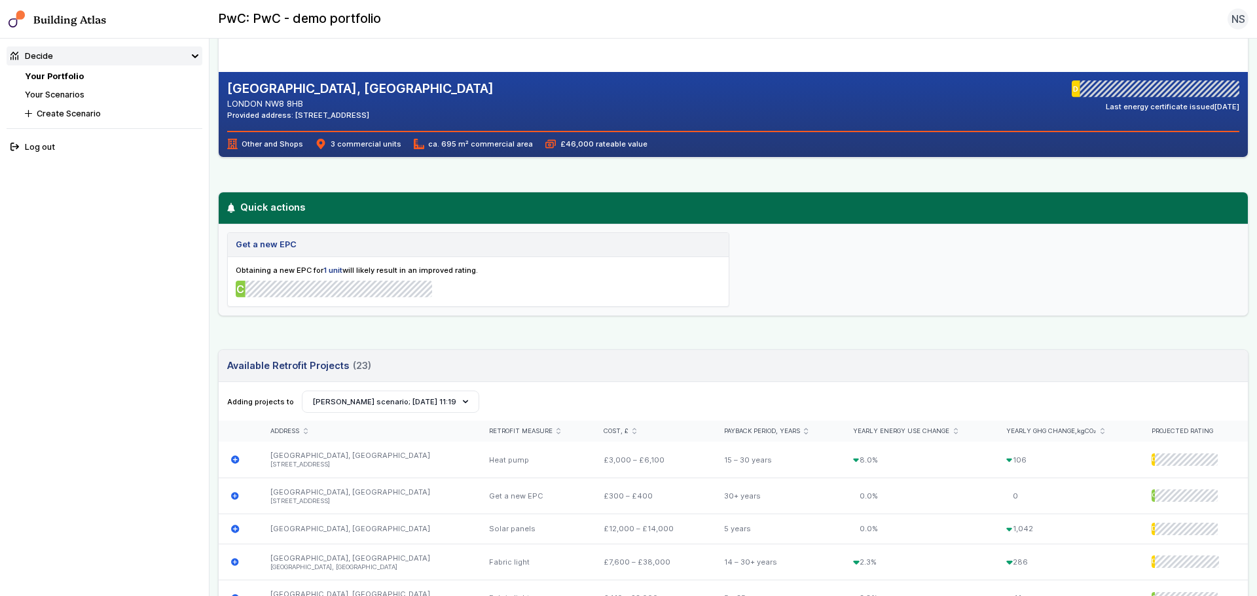
click at [284, 293] on div at bounding box center [338, 289] width 187 height 17
click at [332, 271] on strong "1 unit" at bounding box center [332, 270] width 19 height 9
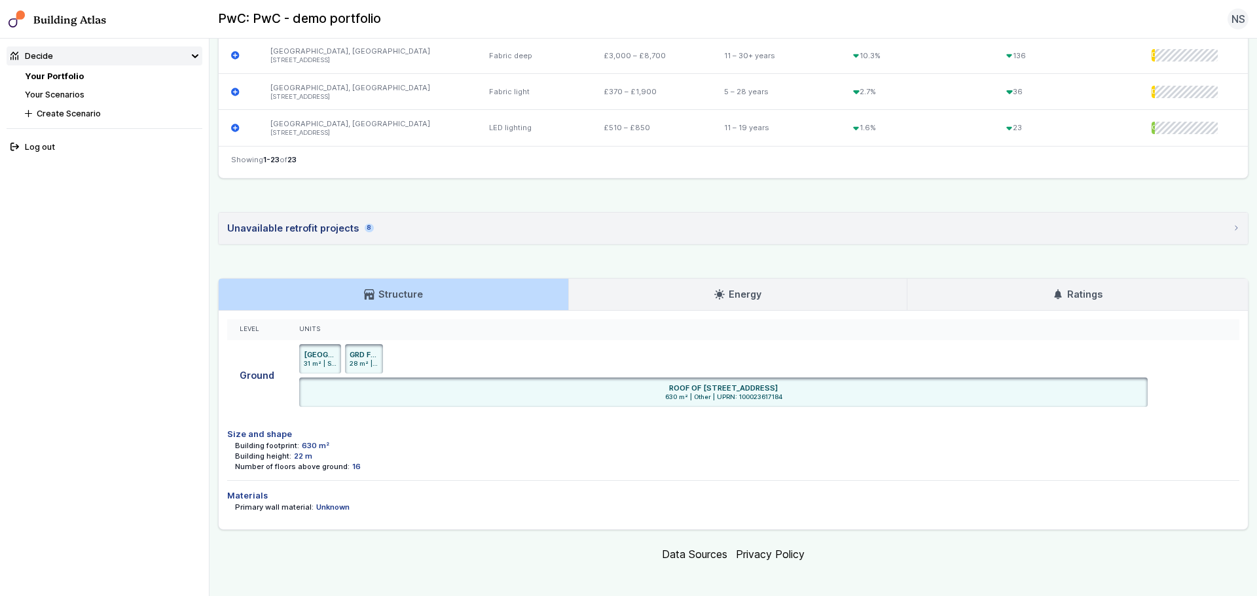
scroll to position [1393, 0]
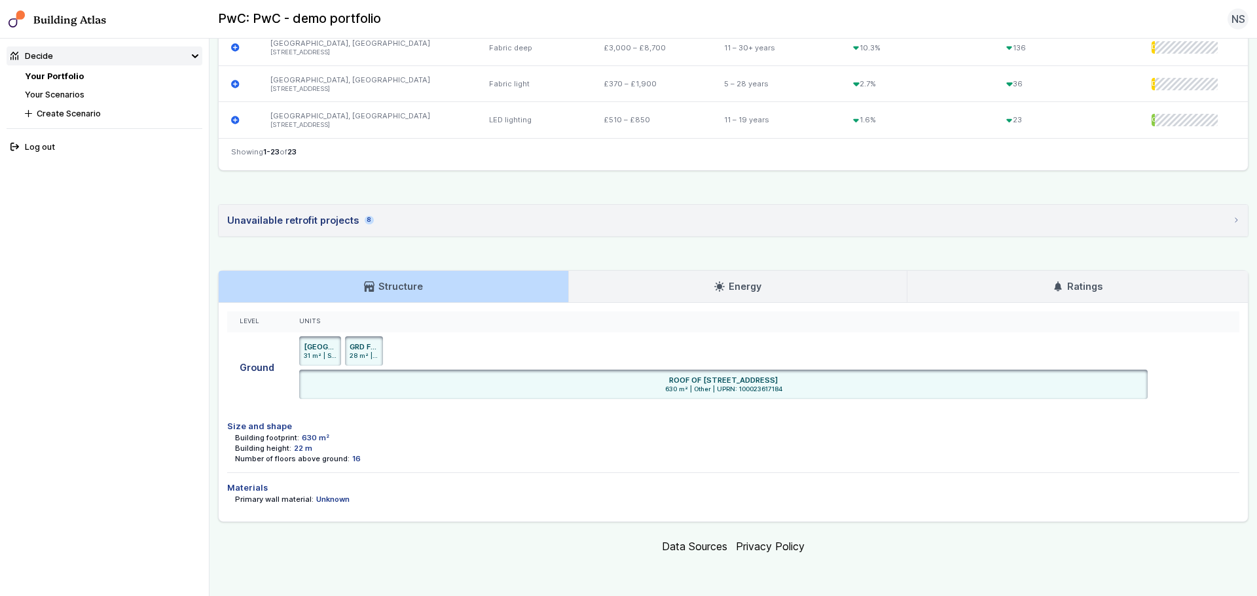
click at [744, 273] on link "Energy" at bounding box center [738, 286] width 338 height 31
click at [672, 299] on link "Energy" at bounding box center [738, 286] width 338 height 31
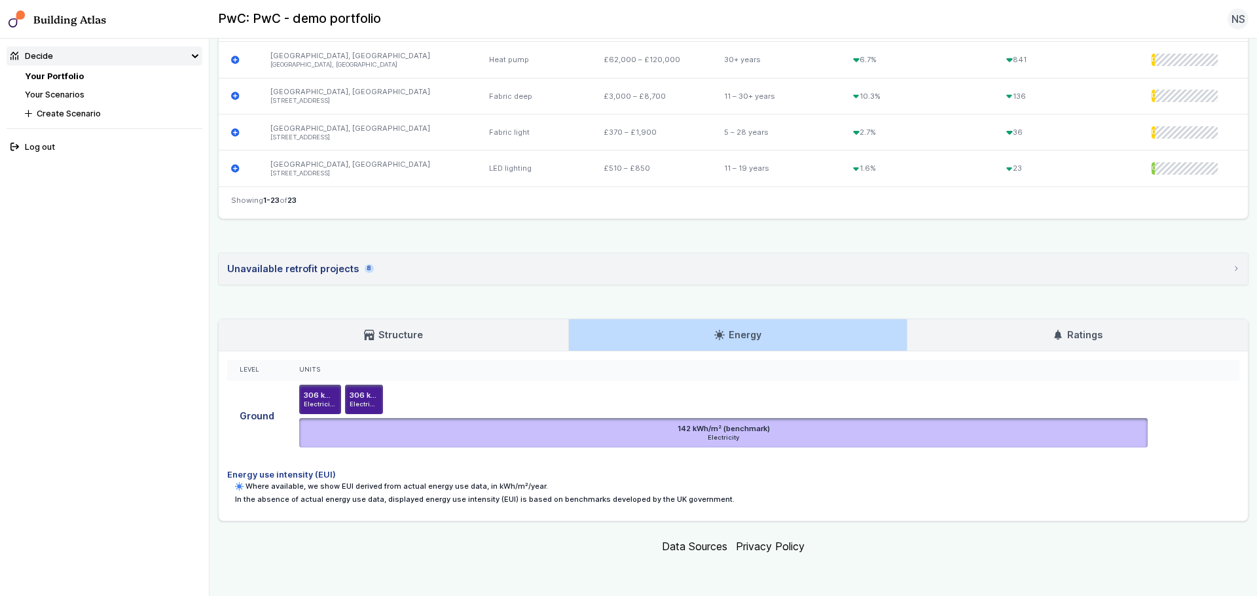
click at [1007, 335] on link "Ratings" at bounding box center [1077, 334] width 340 height 31
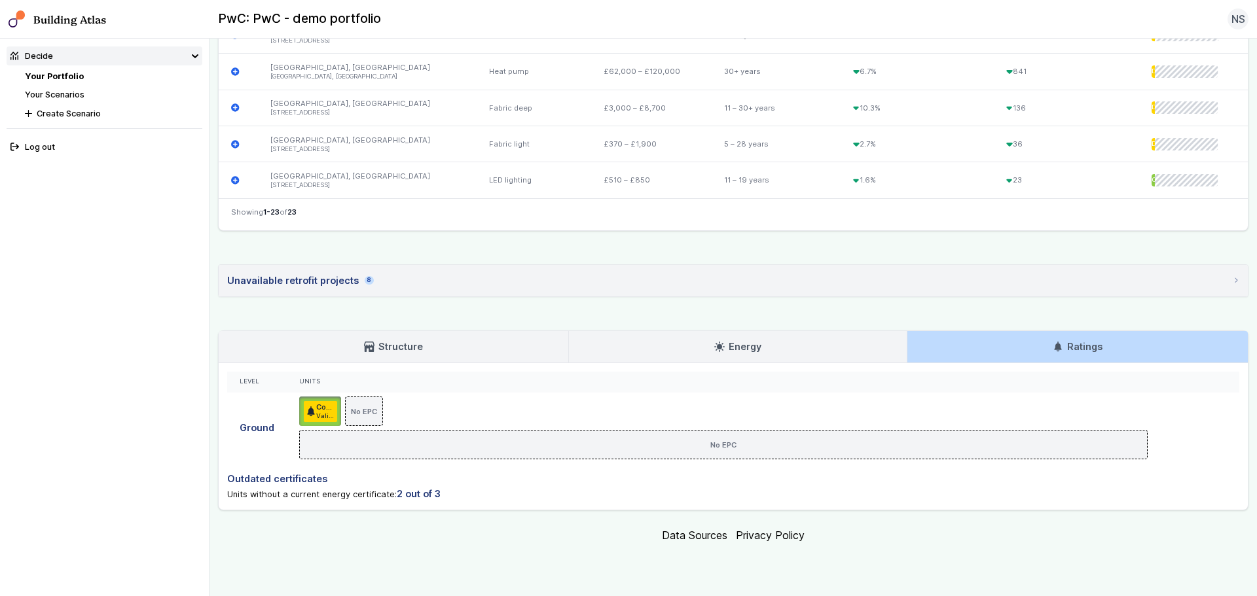
scroll to position [1322, 0]
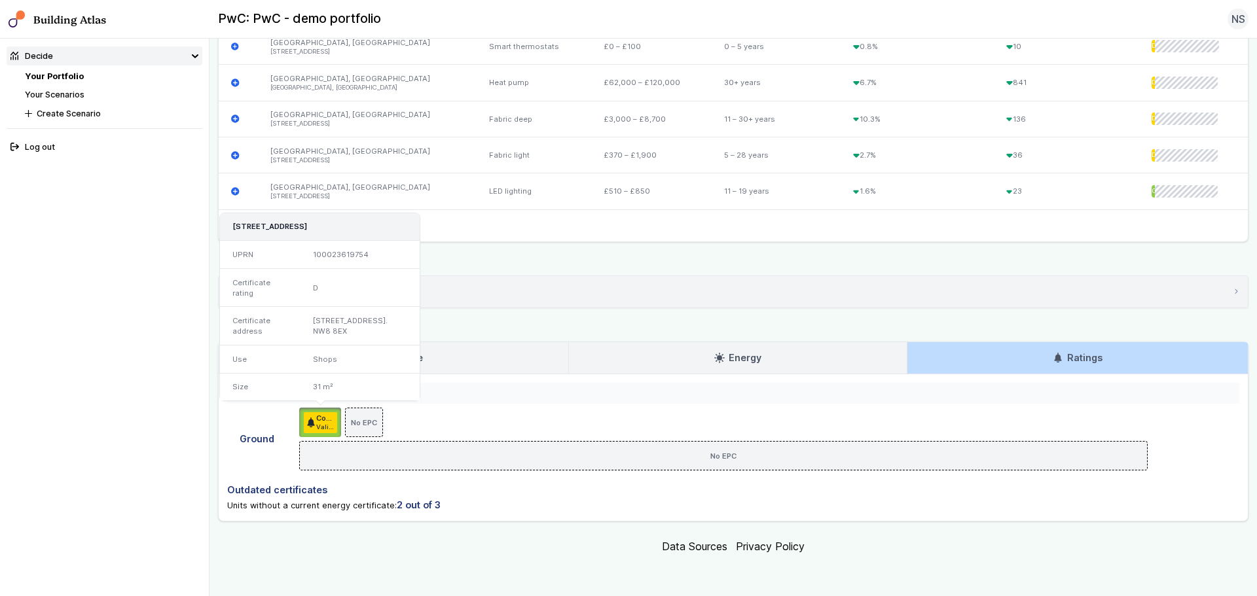
click at [319, 422] on h6 "Commercial D (predicted C)" at bounding box center [326, 418] width 21 height 10
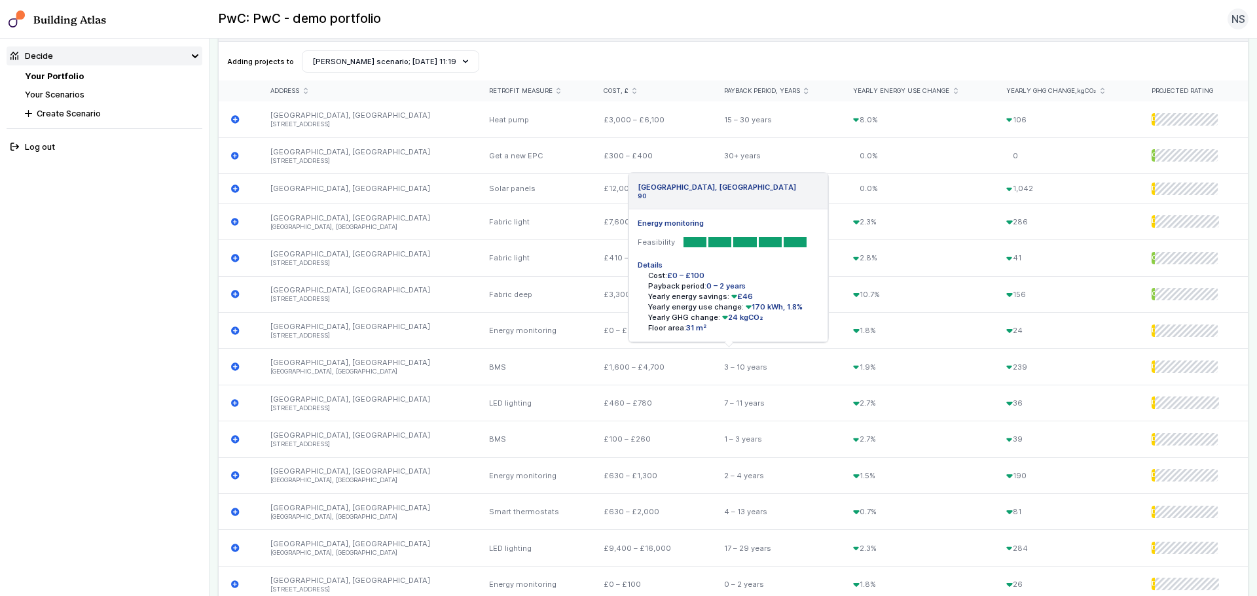
scroll to position [471, 0]
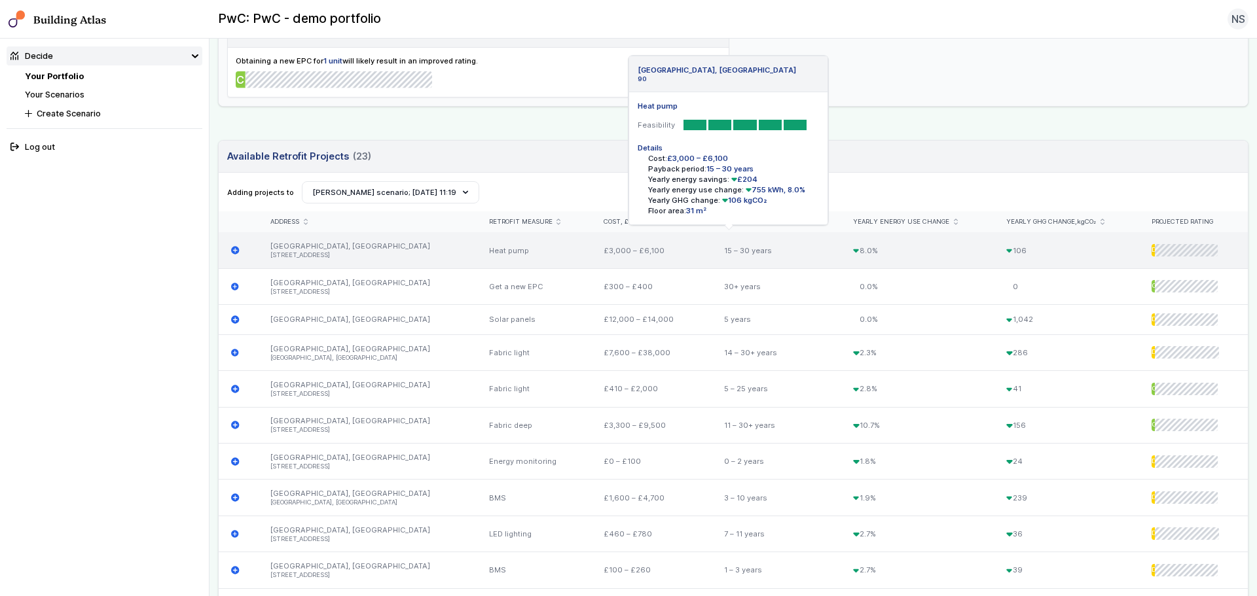
click at [236, 247] on icon "submit" at bounding box center [235, 250] width 8 height 8
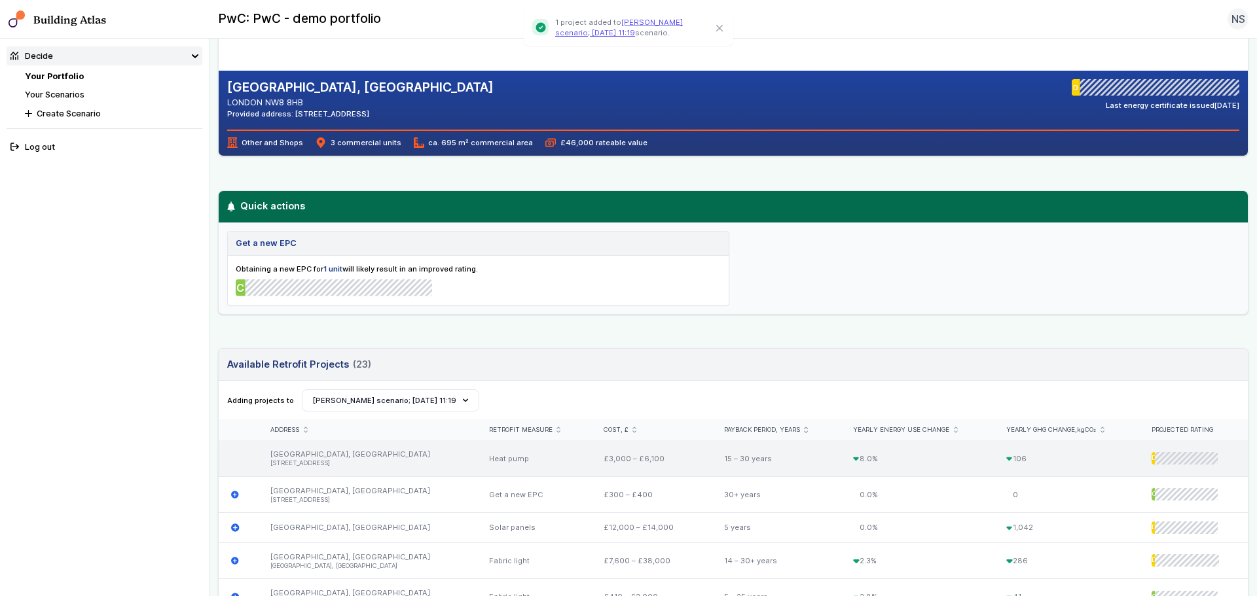
scroll to position [393, 0]
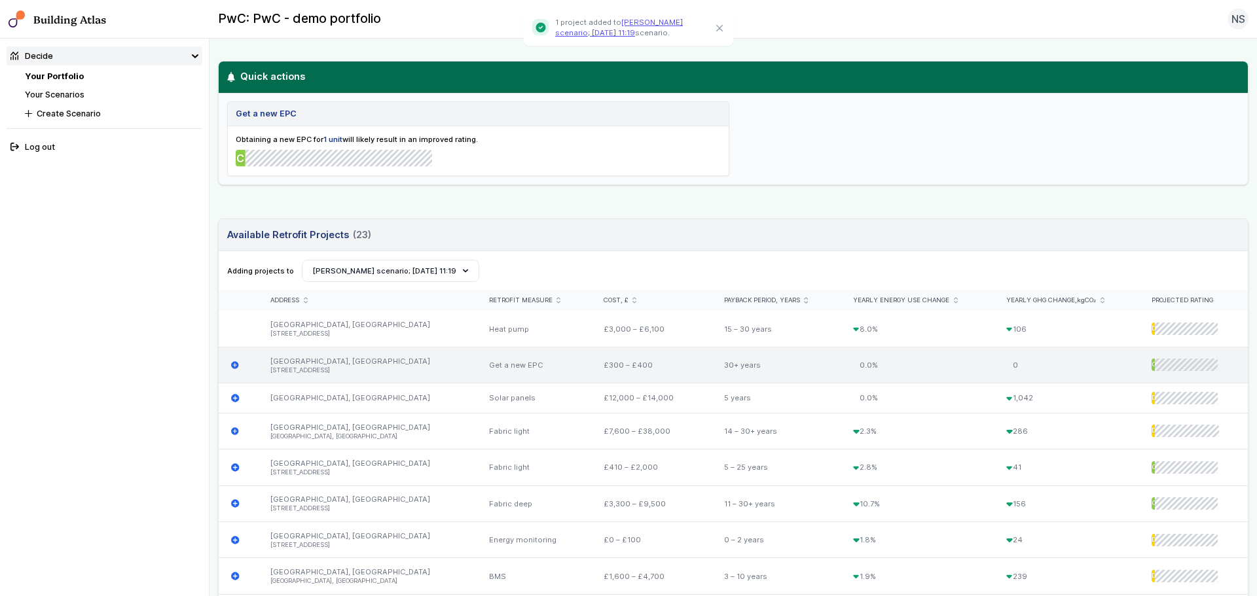
click at [237, 367] on icon "submit" at bounding box center [235, 365] width 8 height 8
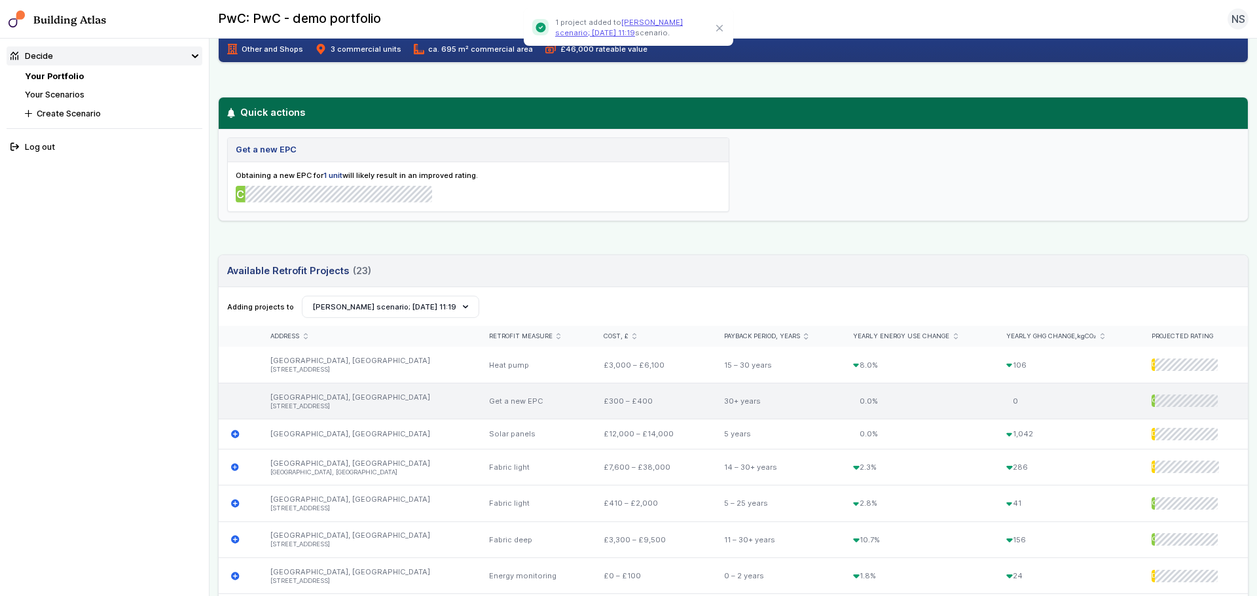
scroll to position [458, 0]
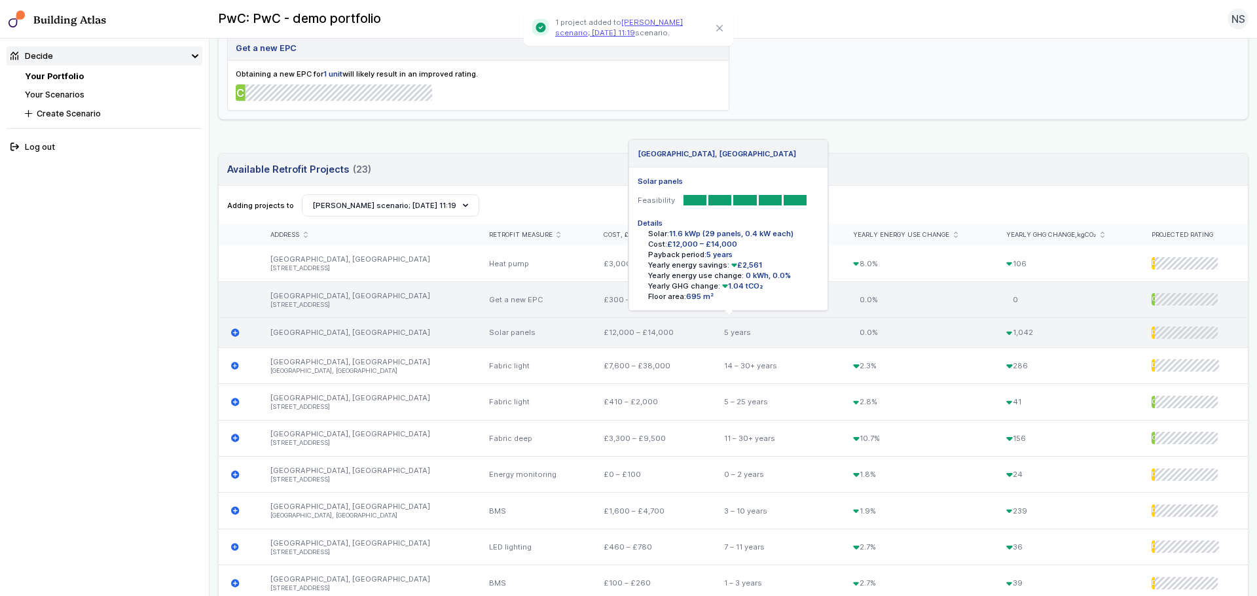
click at [232, 335] on icon "submit" at bounding box center [235, 333] width 8 height 8
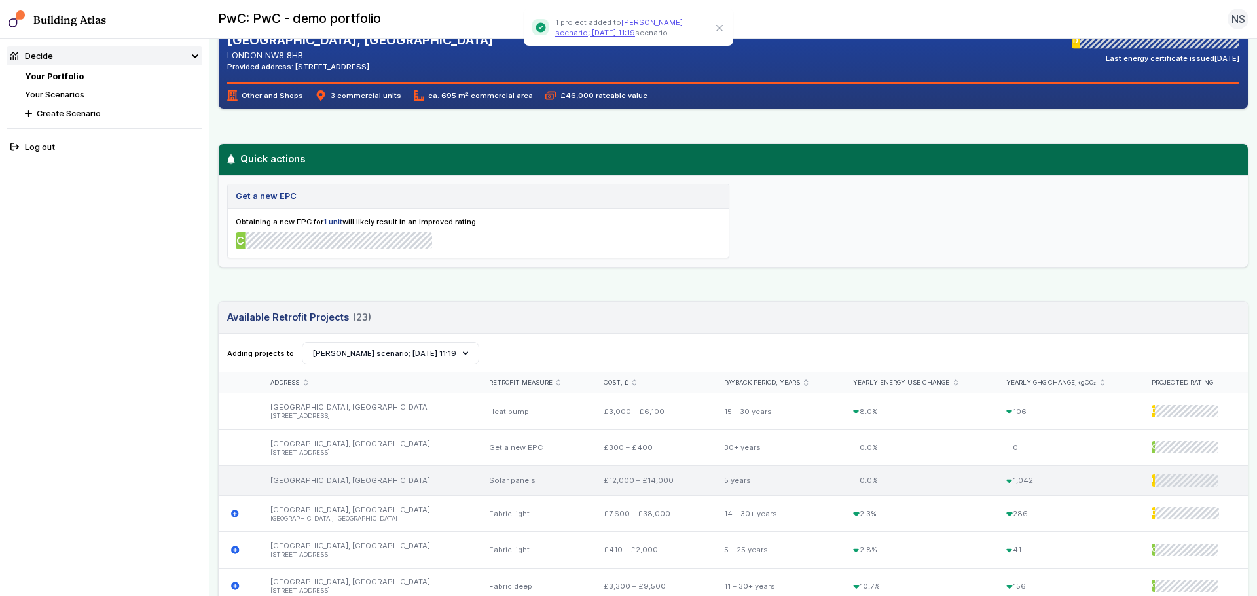
scroll to position [65, 0]
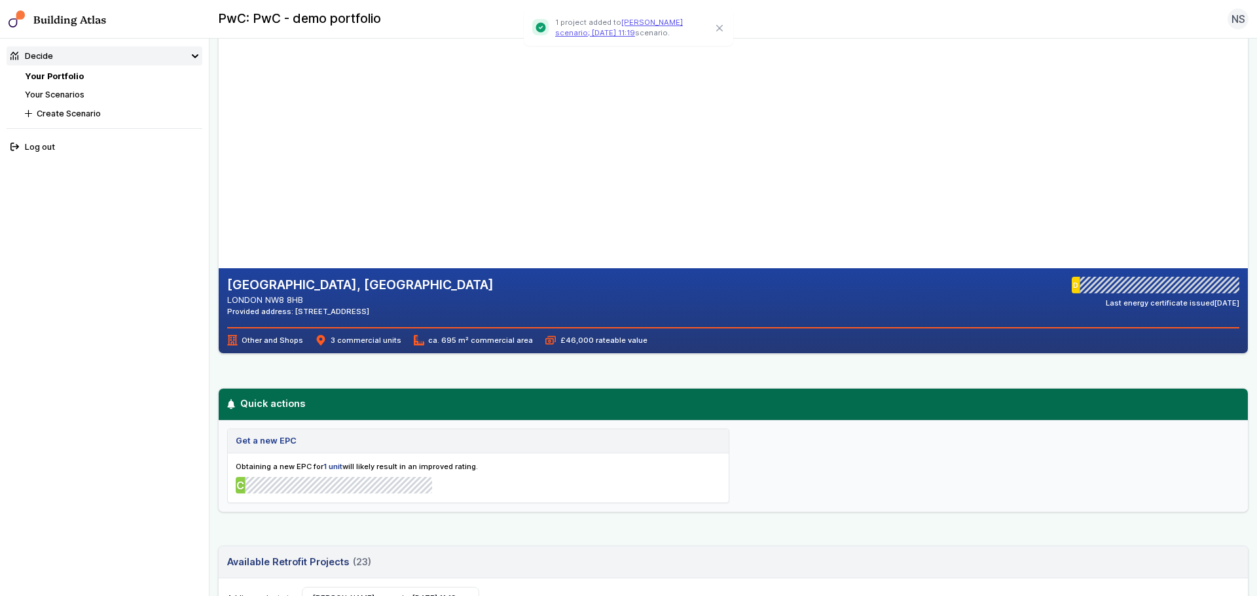
click at [84, 96] on link "Your Scenarios" at bounding box center [55, 95] width 60 height 10
